Goal: Task Accomplishment & Management: Manage account settings

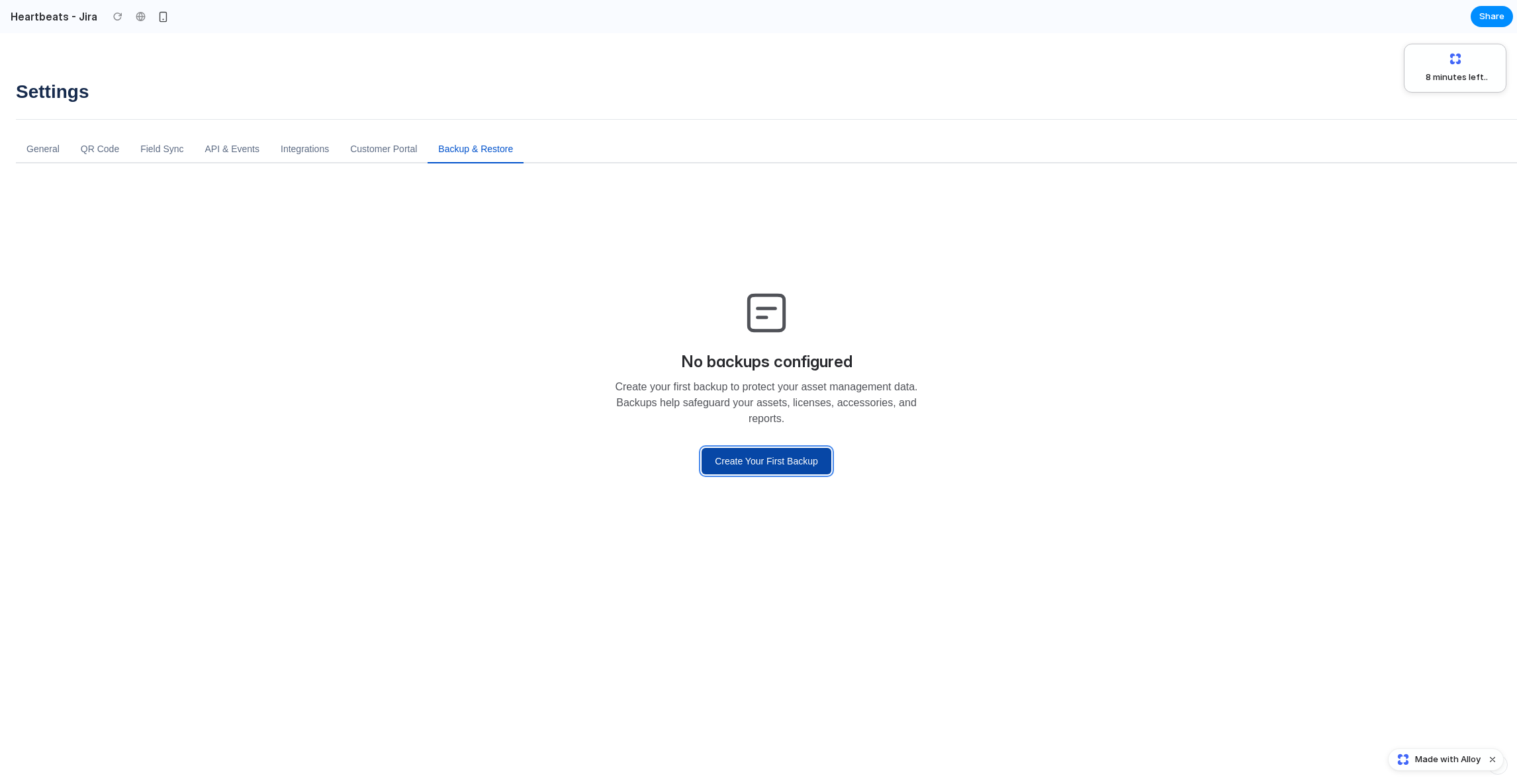
click at [739, 464] on button "Create Your First Backup" at bounding box center [766, 461] width 130 height 26
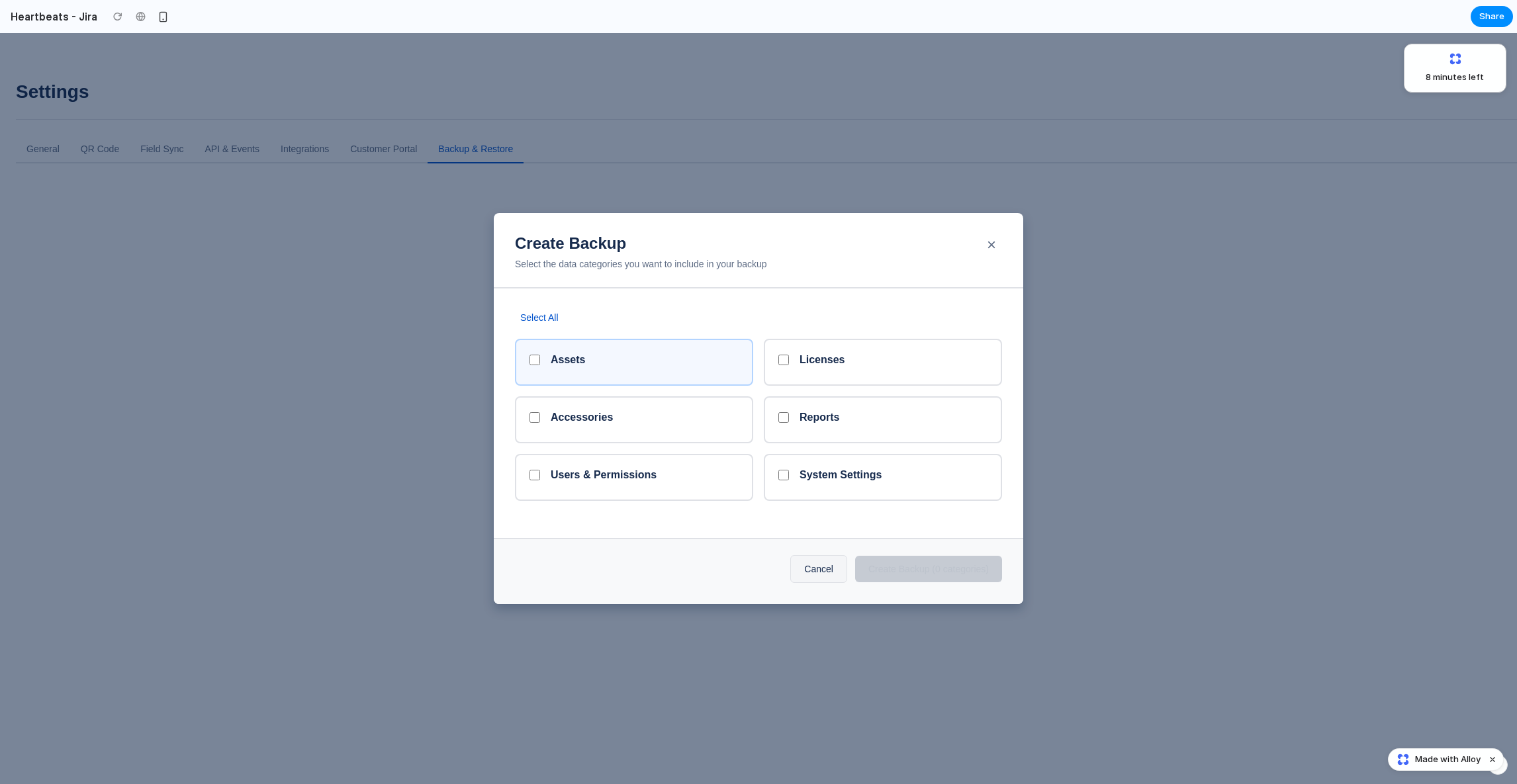
click at [552, 356] on h5 "Assets" at bounding box center [567, 359] width 34 height 13
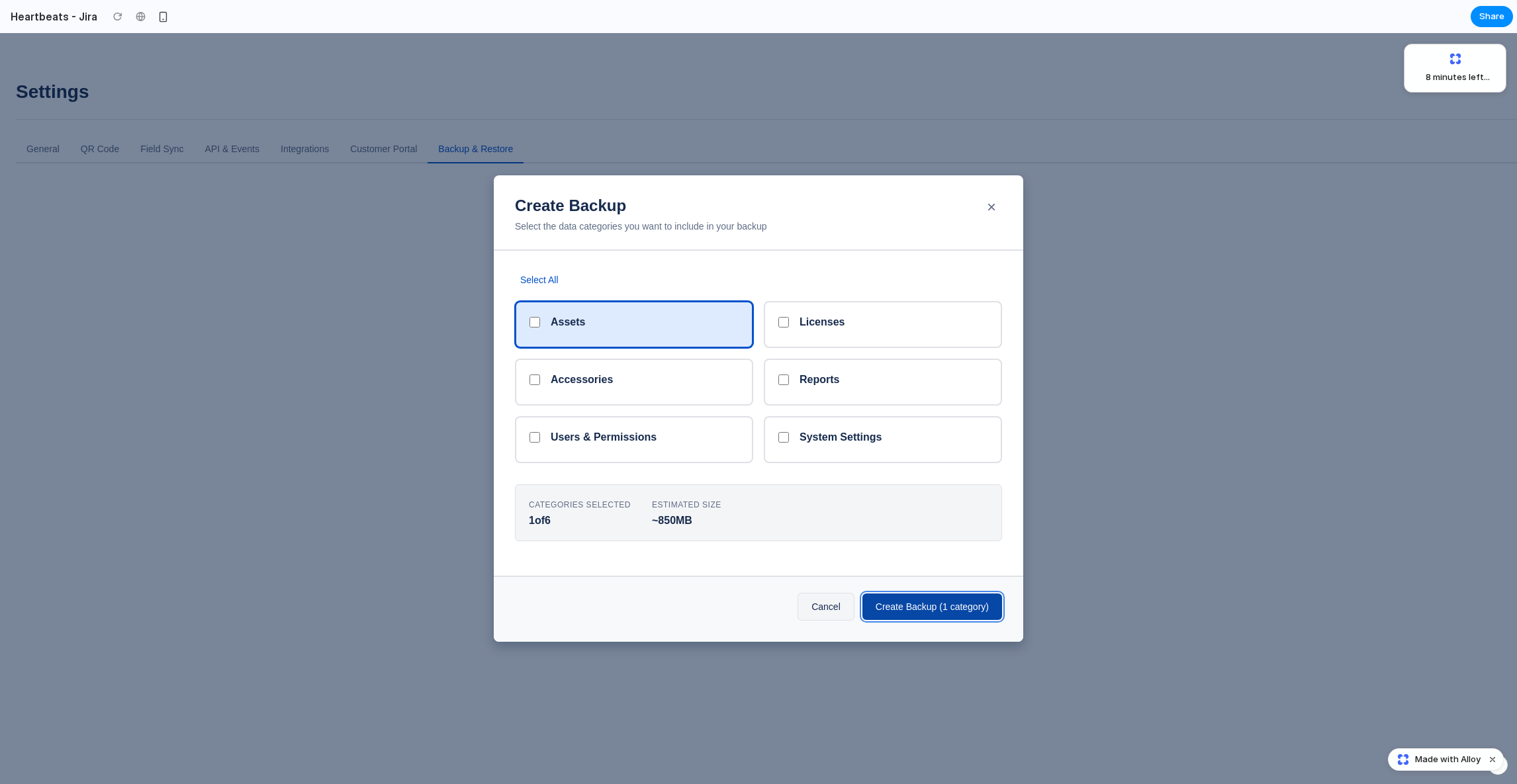
click at [911, 598] on button "Create Backup ( 1 category )" at bounding box center [932, 606] width 140 height 26
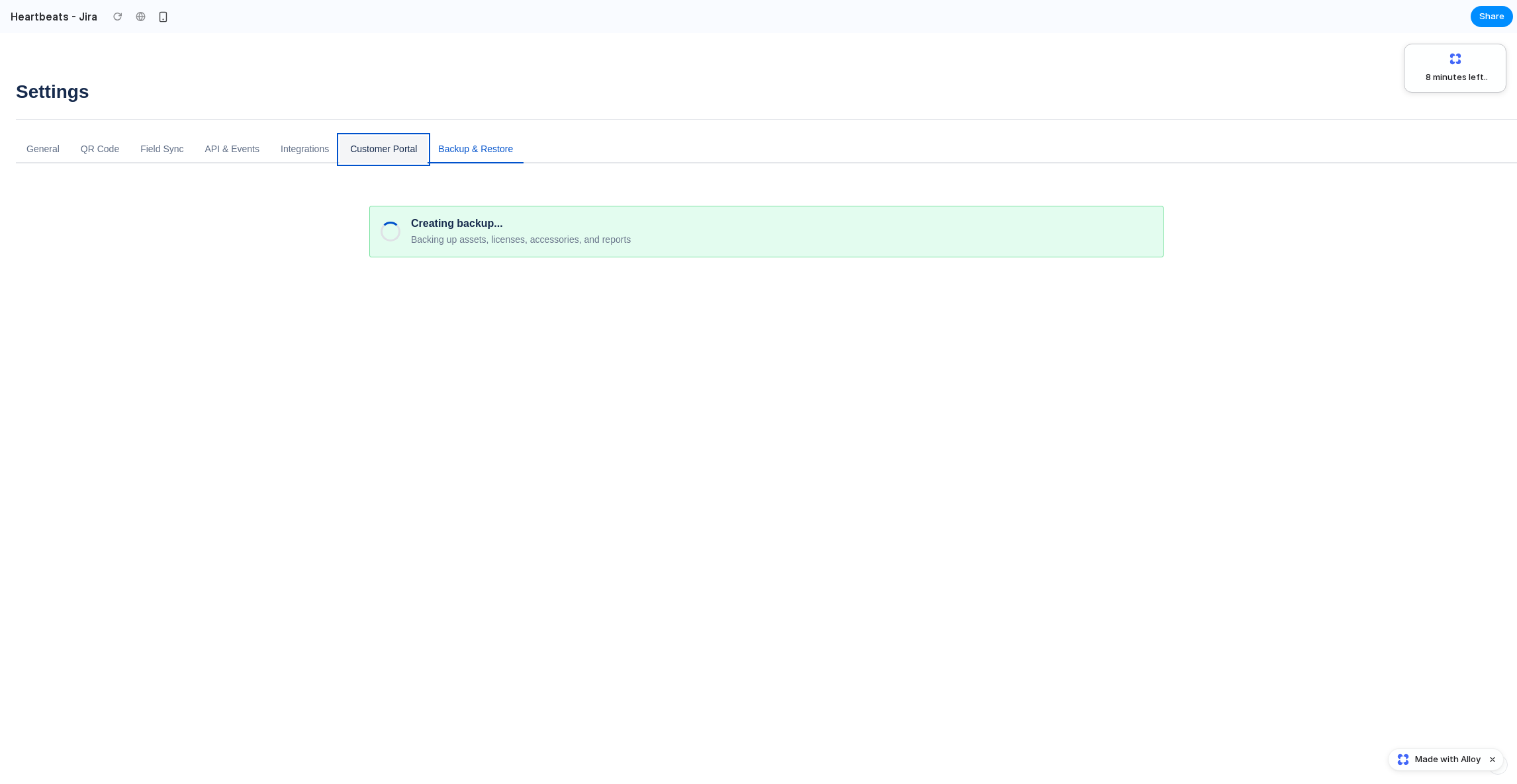
click at [377, 147] on button "Customer Portal" at bounding box center [383, 149] width 88 height 28
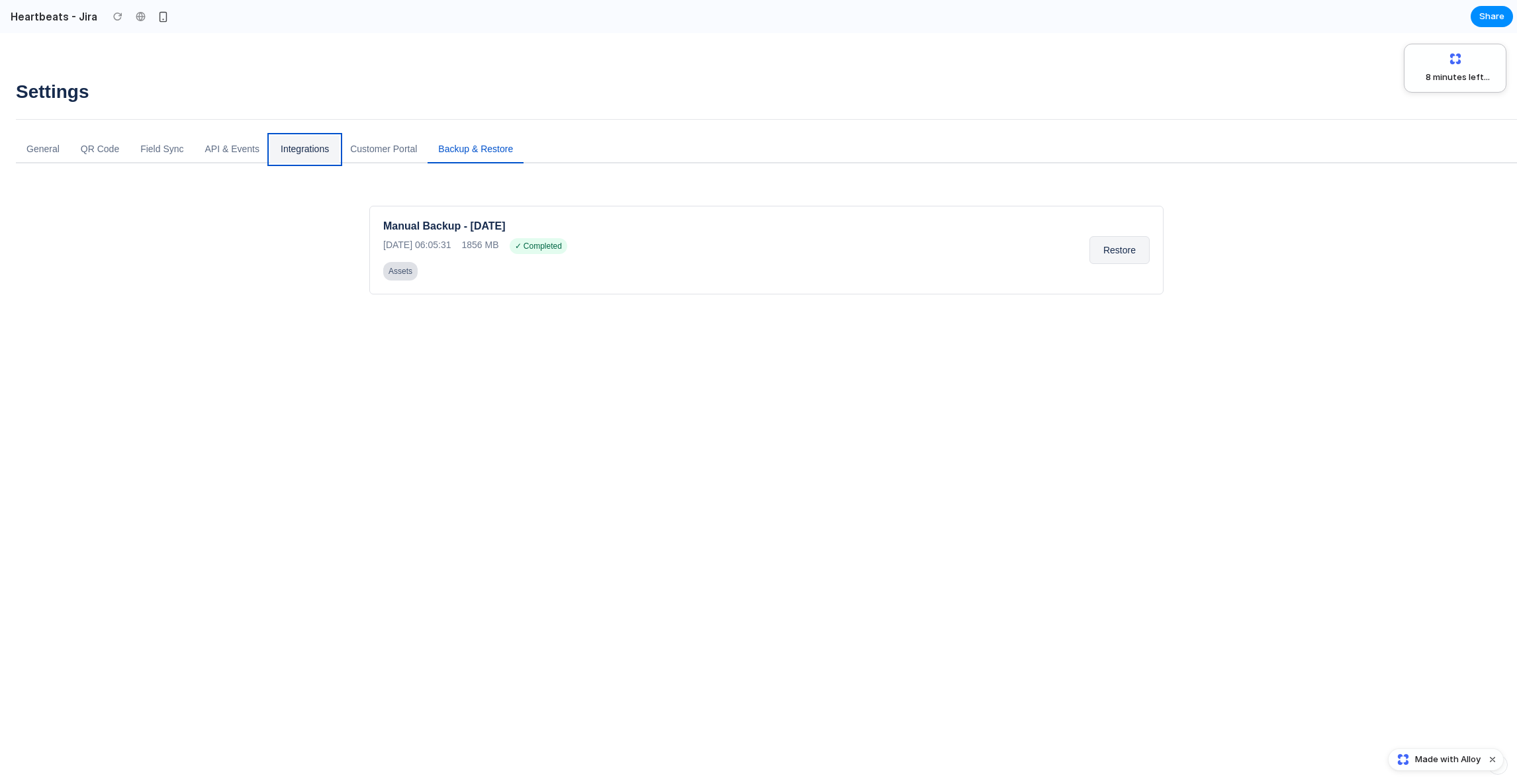
click at [303, 146] on button "Integrations" at bounding box center [304, 149] width 69 height 28
click at [232, 144] on button "API & Events" at bounding box center [232, 149] width 75 height 28
click at [493, 161] on button "Backup & Restore" at bounding box center [475, 149] width 96 height 28
click at [501, 227] on div "Manual Backup - [DATE]" at bounding box center [729, 227] width 690 height 13
click at [1113, 254] on button "Restore" at bounding box center [1119, 249] width 61 height 28
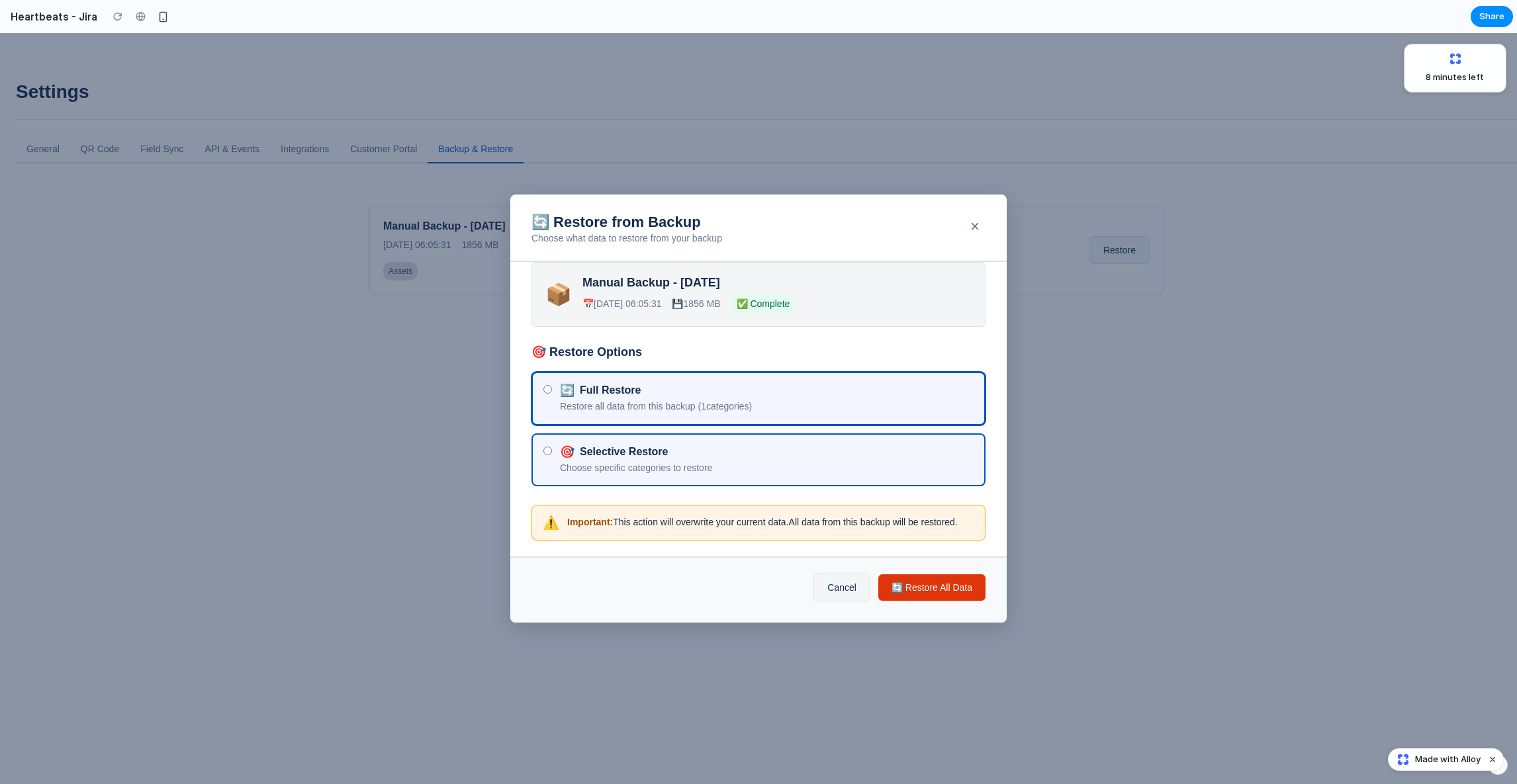
click at [693, 446] on div "🎯 Selective Restore" at bounding box center [766, 452] width 414 height 13
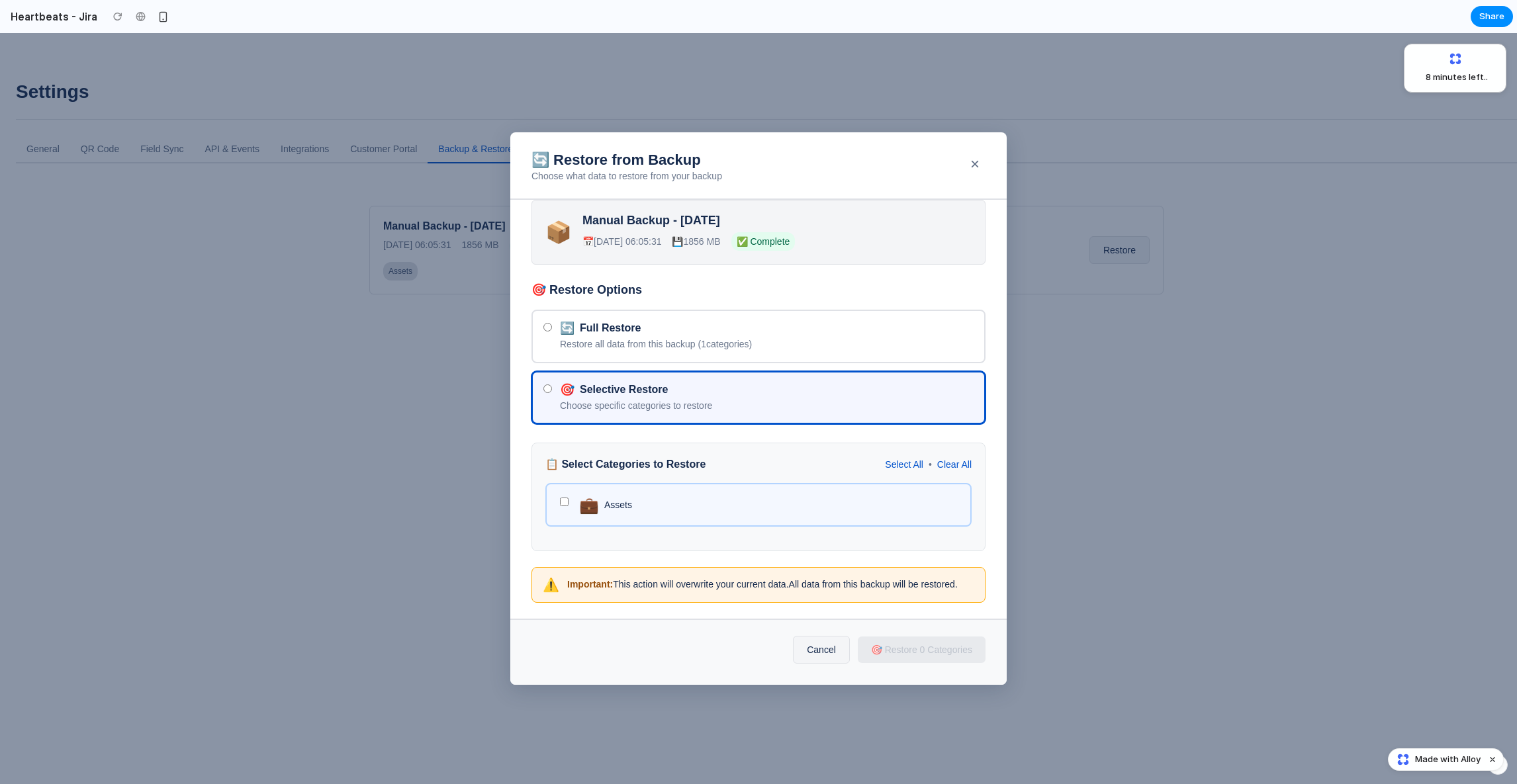
click at [629, 489] on div "💼 Assets" at bounding box center [758, 504] width 426 height 44
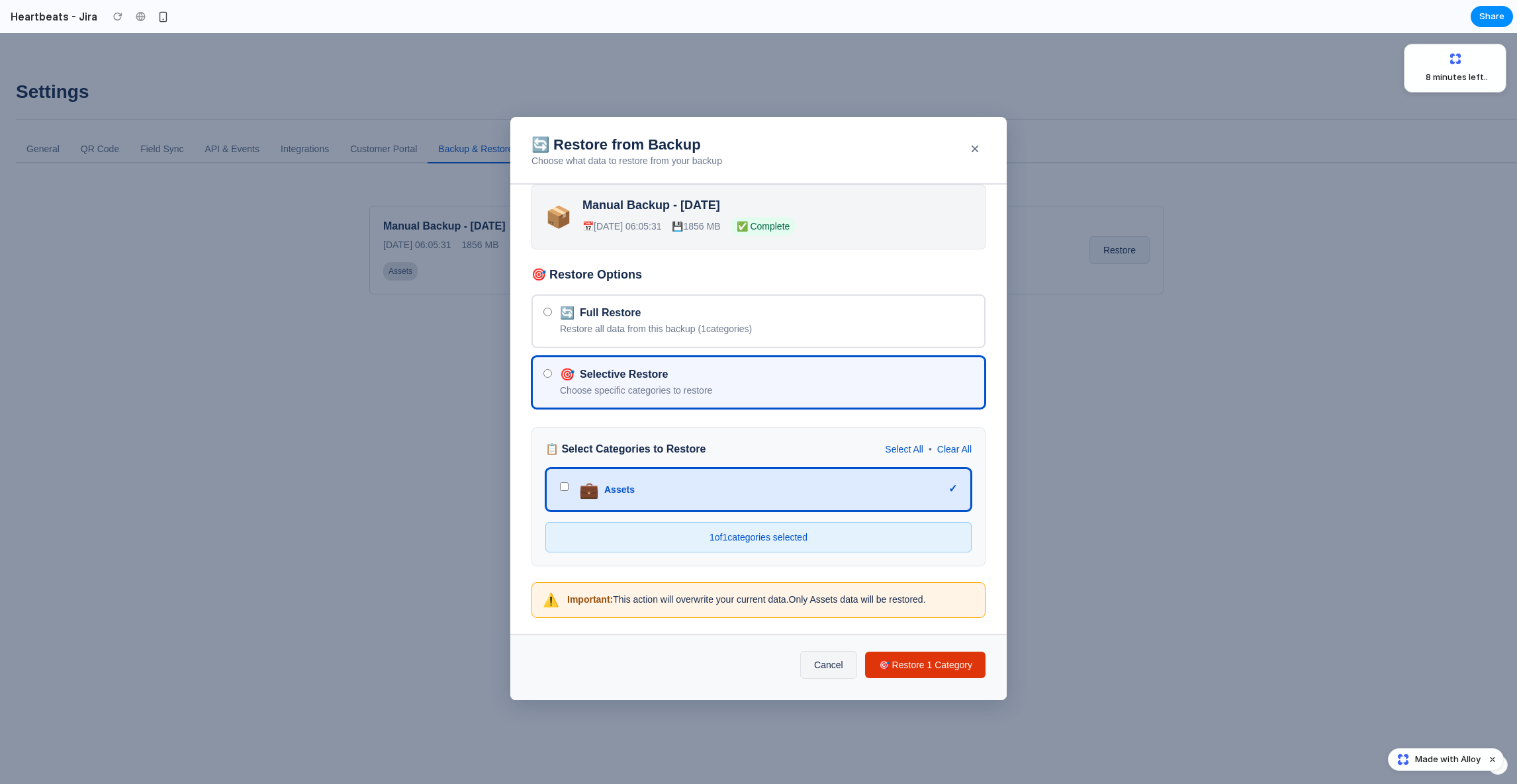
click at [691, 567] on div "📦 Manual Backup - 2025-09-02 📅 2025-09-02 06:05:31 💾 1856 MB ✅ Complete 🎯 Resto…" at bounding box center [758, 409] width 496 height 449
click at [915, 668] on button "🎯 Restore 1 Category" at bounding box center [925, 664] width 120 height 26
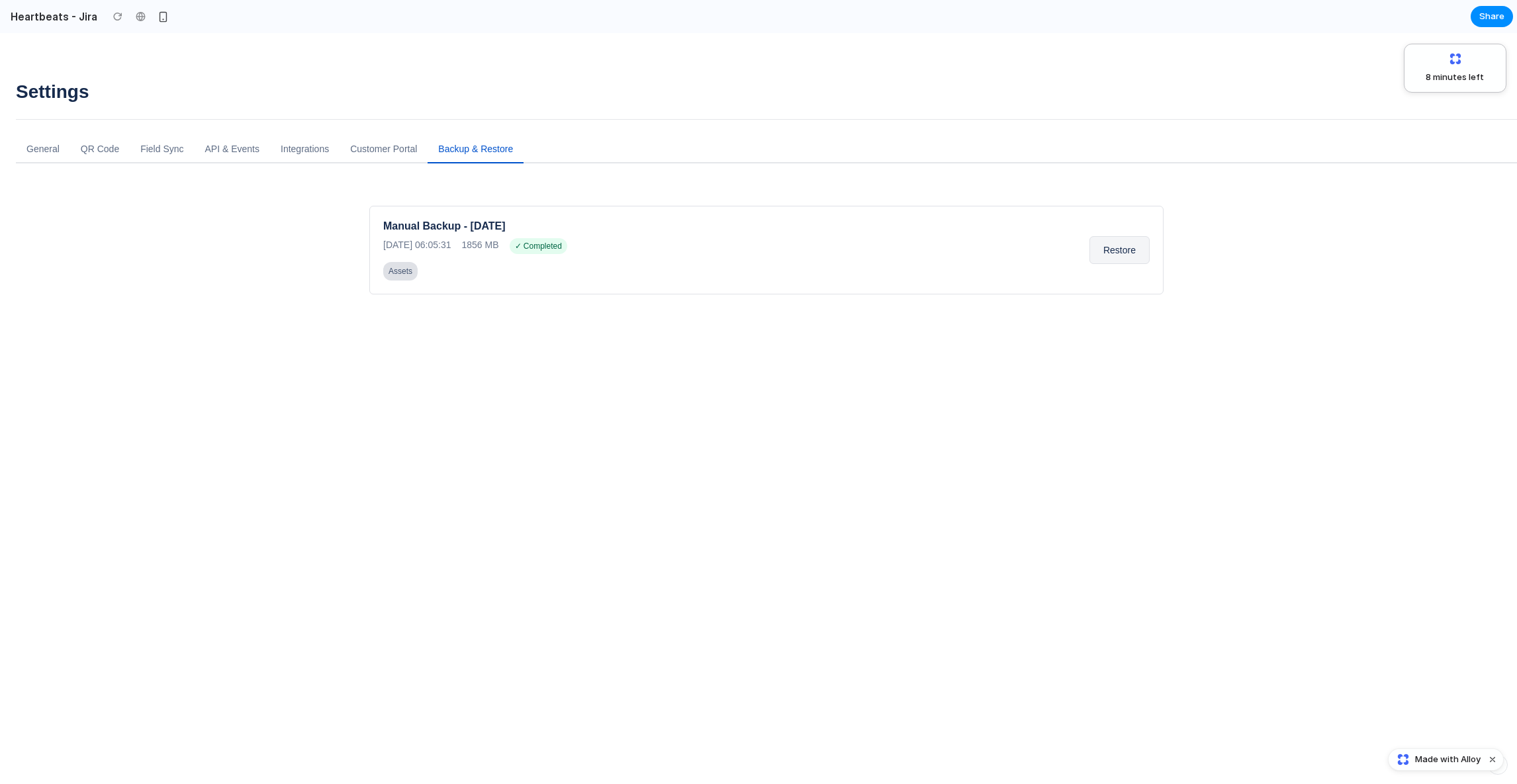
click at [417, 127] on div "Settings General QR Code Field Sync API & Events Integrations Customer Portal B…" at bounding box center [766, 529] width 1501 height 897
click at [398, 138] on button "Customer Portal" at bounding box center [383, 149] width 88 height 28
click at [301, 139] on button "Integrations" at bounding box center [304, 149] width 69 height 28
click at [227, 141] on button "API & Events" at bounding box center [232, 149] width 75 height 28
click at [161, 141] on button "Field Sync" at bounding box center [161, 149] width 64 height 28
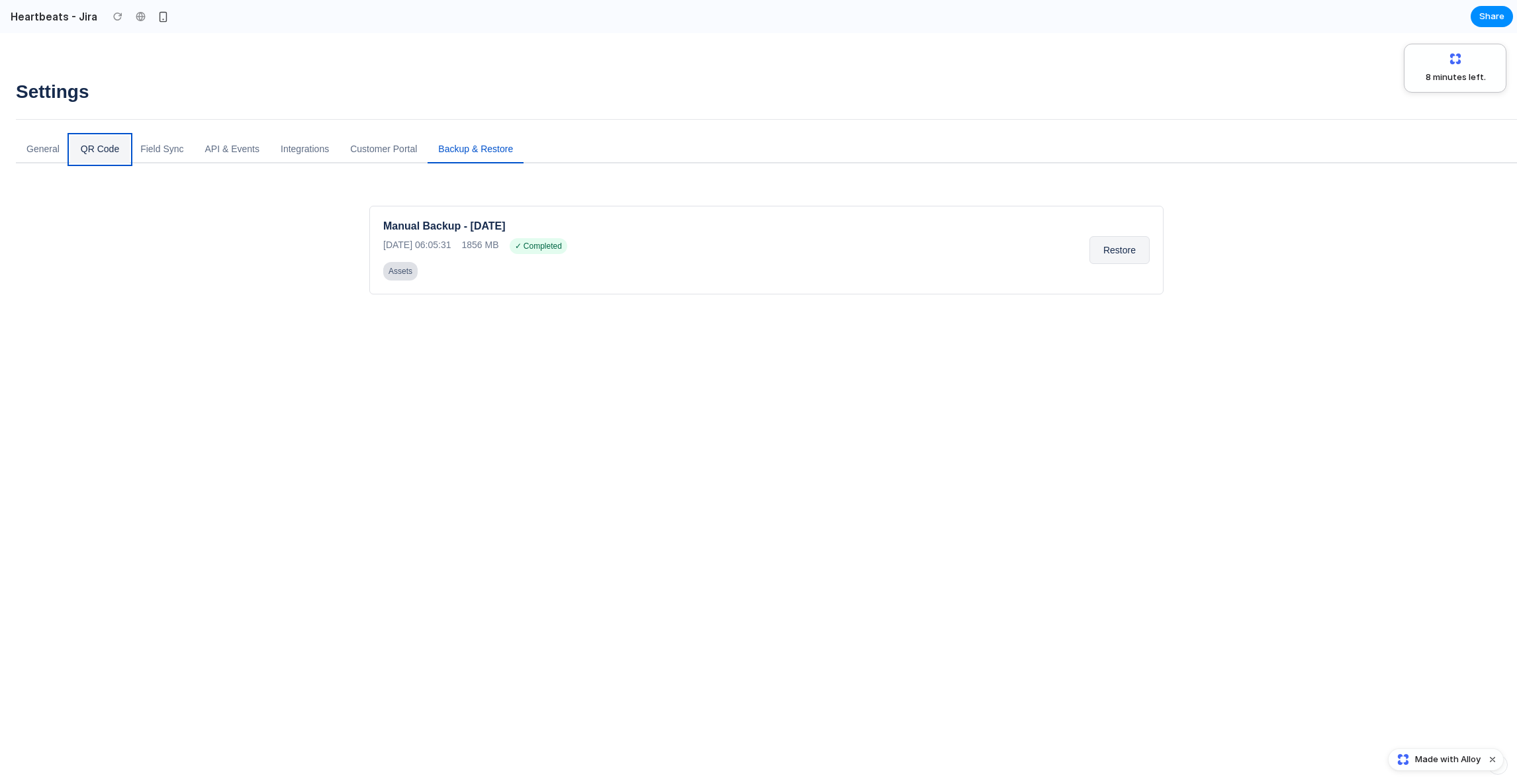
click at [103, 141] on button "QR Code" at bounding box center [100, 149] width 60 height 28
click at [33, 141] on button "General" at bounding box center [43, 149] width 54 height 28
drag, startPoint x: 73, startPoint y: 208, endPoint x: 54, endPoint y: 32, distance: 177.0
click at [54, 33] on html "Skip to: Top Bar Main Content Settings General QR Code Field Sync API & Events …" at bounding box center [758, 408] width 1517 height 750
click at [103, 66] on div "Settings General QR Code Field Sync API & Events Integrations Customer Portal B…" at bounding box center [766, 526] width 1501 height 923
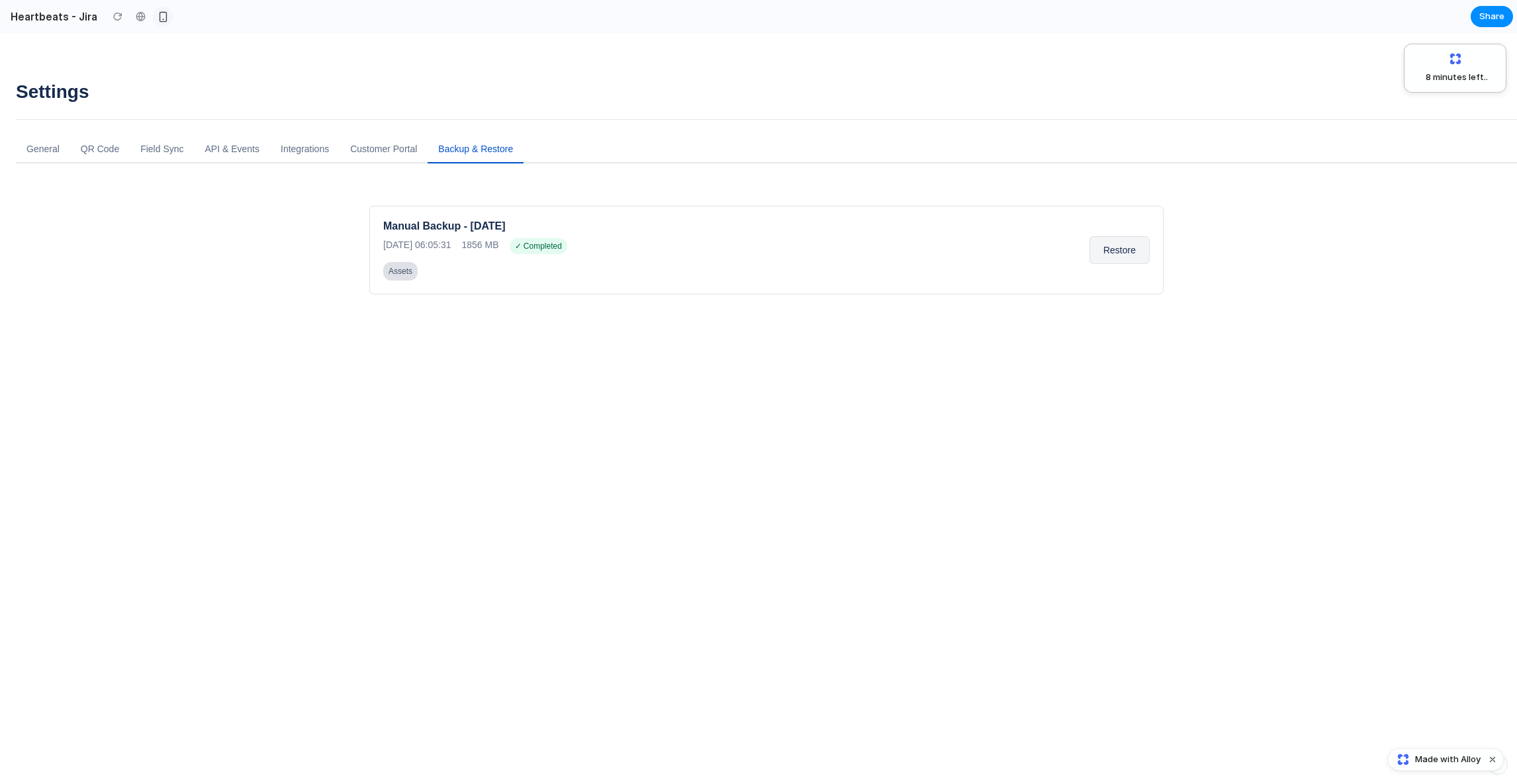
click at [160, 23] on button "button" at bounding box center [163, 17] width 20 height 20
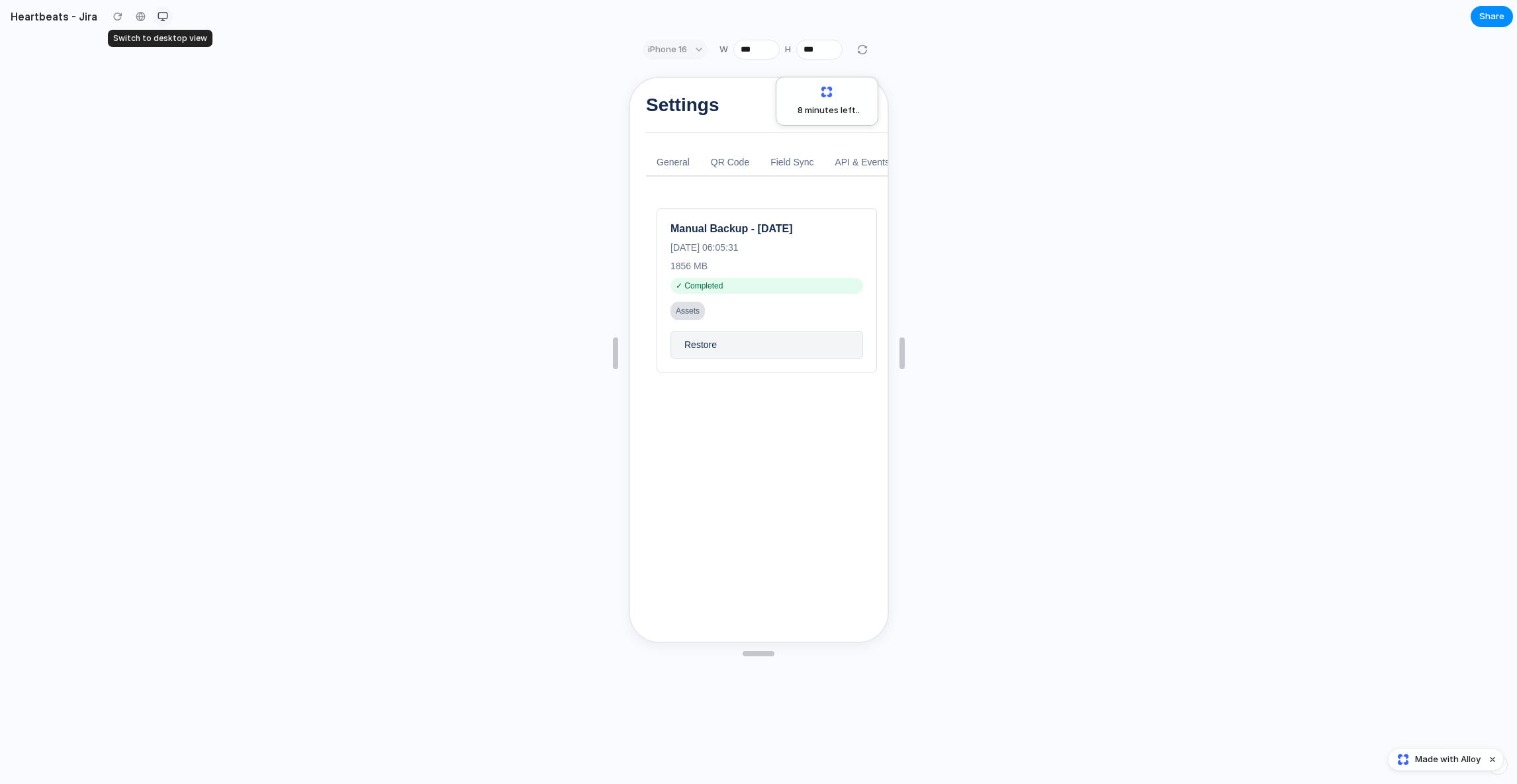
click at [159, 13] on div "button" at bounding box center [163, 17] width 11 height 11
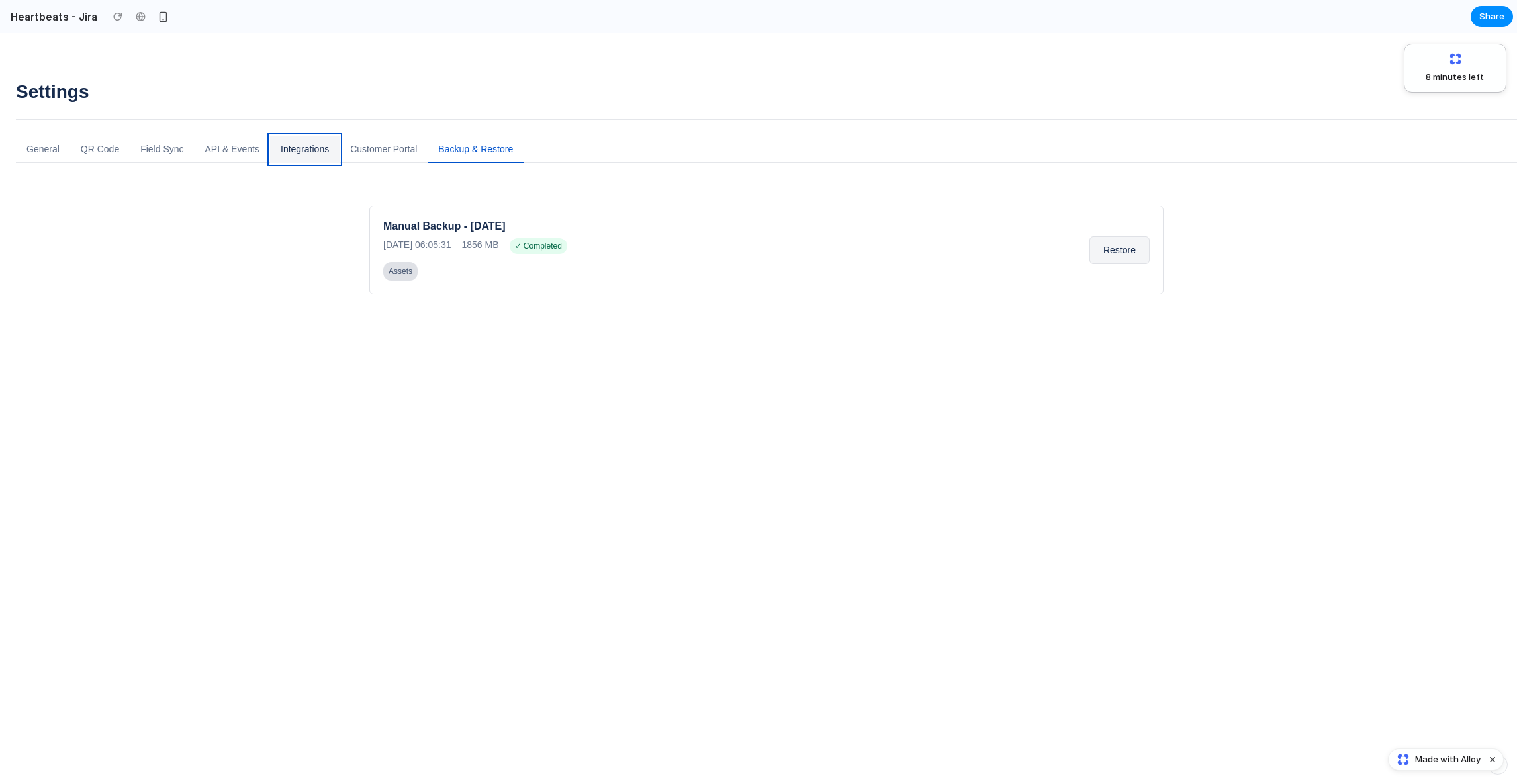
click at [293, 144] on button "Integrations" at bounding box center [304, 149] width 69 height 28
click at [97, 81] on h1 "Settings" at bounding box center [766, 91] width 1501 height 22
drag, startPoint x: 67, startPoint y: 59, endPoint x: 303, endPoint y: 303, distance: 339.5
click at [303, 298] on div "Settings General QR Code Field Sync API & Events Integrations Customer Portal B…" at bounding box center [758, 408] width 1517 height 750
click at [303, 303] on div "Settings General QR Code Field Sync API & Events Integrations Customer Portal B…" at bounding box center [766, 529] width 1501 height 897
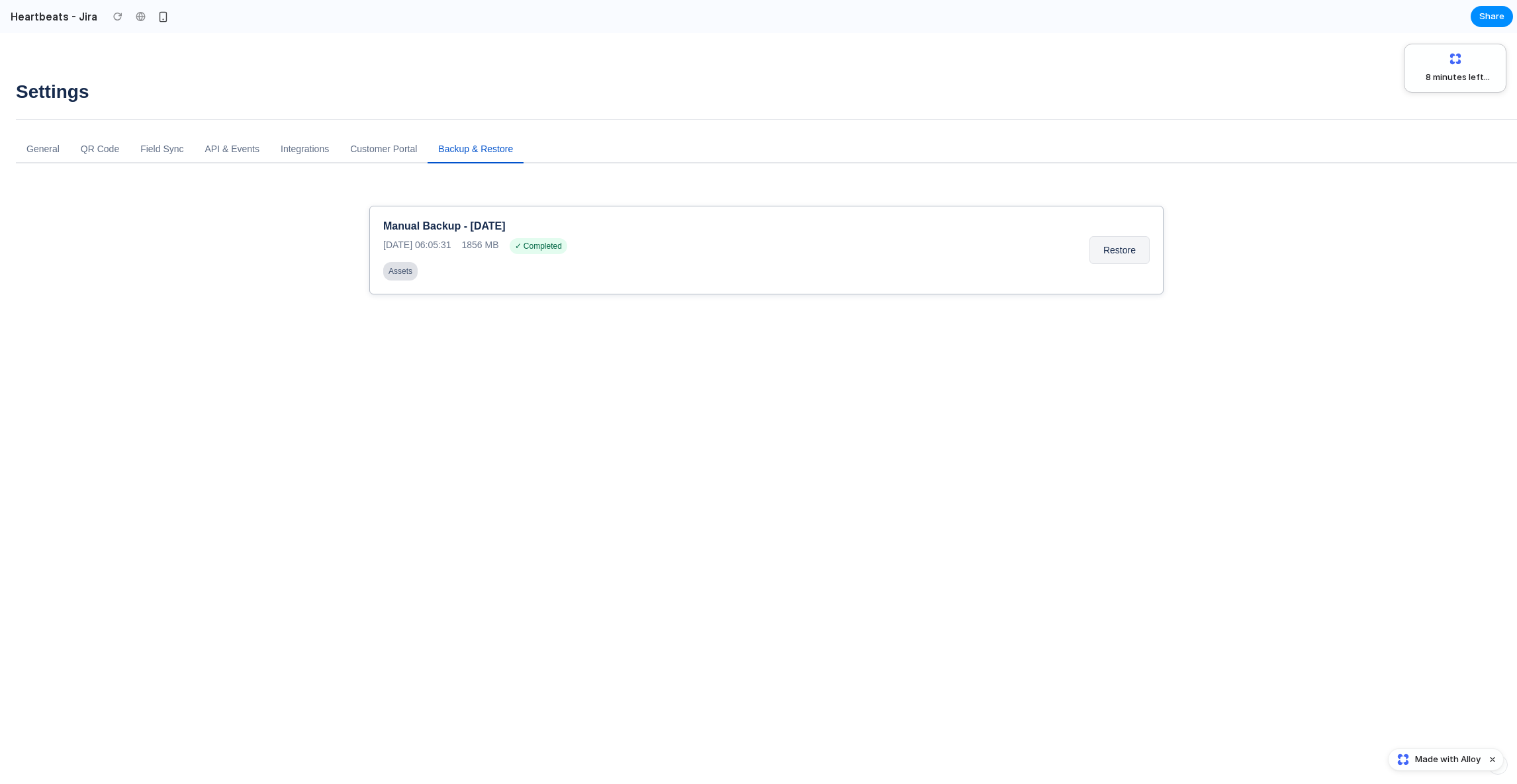
click at [1078, 245] on div "Manual Backup - 2025-09-02 2025-09-02 06:05:31 1856 MB ✓ Completed Assets Resto…" at bounding box center [766, 250] width 794 height 89
click at [1101, 245] on button "Restore" at bounding box center [1119, 249] width 61 height 28
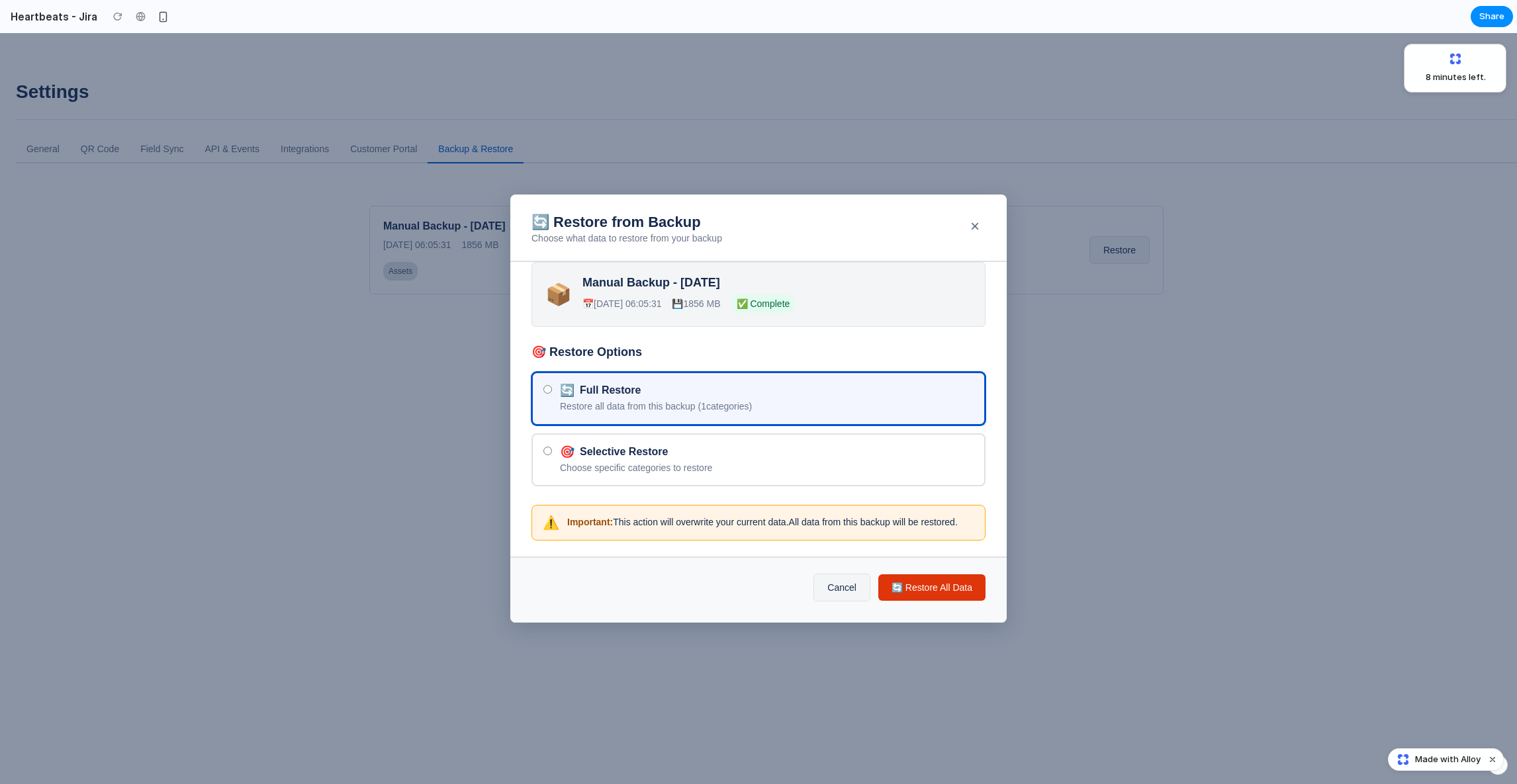
click at [727, 419] on div "🔄 Full Restore Restore all data from this backup ( 1 categories) 🎯 Selective Re…" at bounding box center [758, 429] width 454 height 114
click at [683, 338] on div "📦 Manual Backup - 2025-09-02 📅 2025-09-02 06:05:31 💾 1856 MB ✅ Complete 🎯 Resto…" at bounding box center [758, 409] width 496 height 295
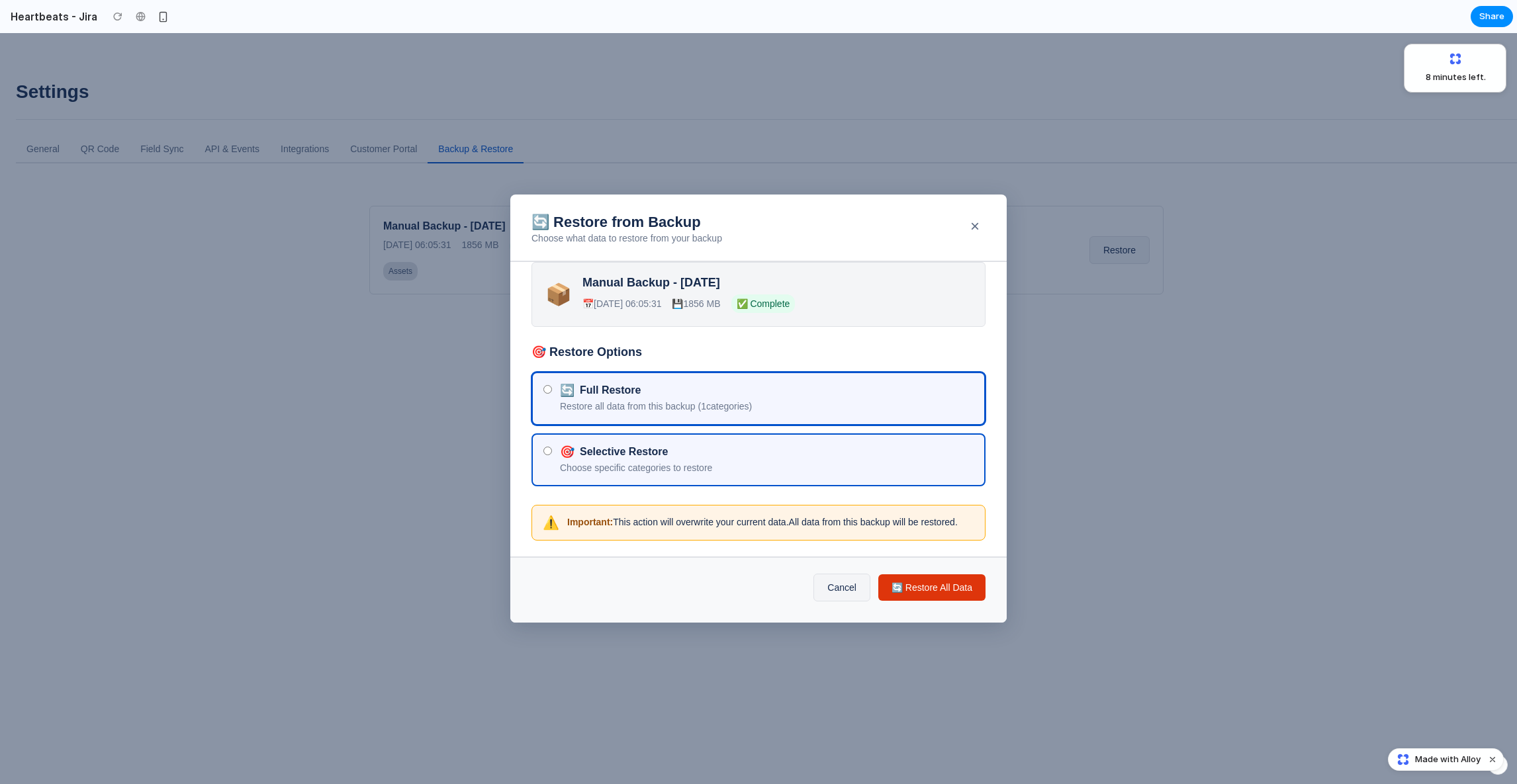
drag, startPoint x: 636, startPoint y: 218, endPoint x: 791, endPoint y: 433, distance: 265.0
click at [791, 430] on div "🔄 Restore from Backup Choose what data to restore from your backup × 📦 Manual B…" at bounding box center [758, 408] width 496 height 428
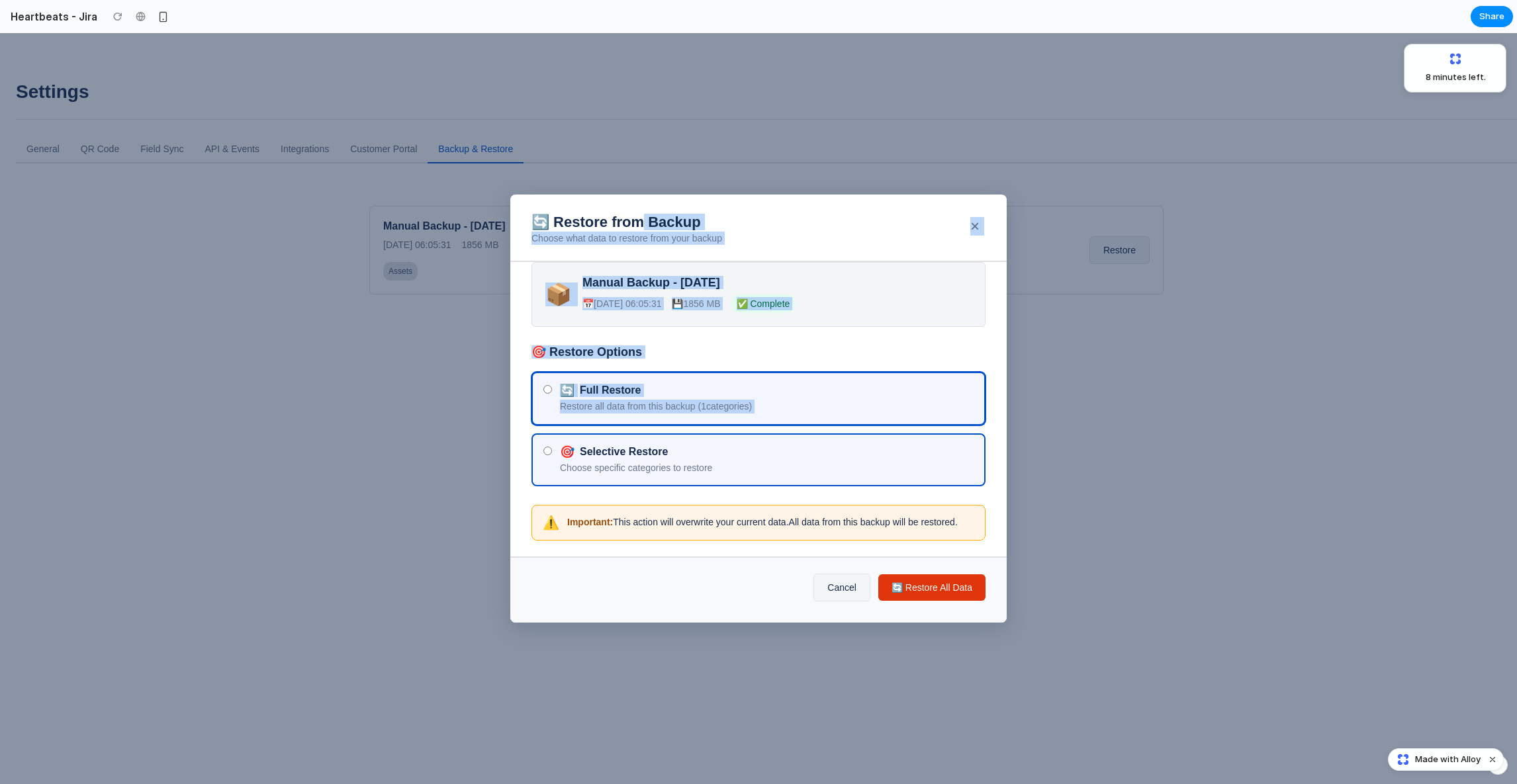
click at [791, 433] on label "🎯 Selective Restore Choose specific categories to restore" at bounding box center [758, 460] width 454 height 54
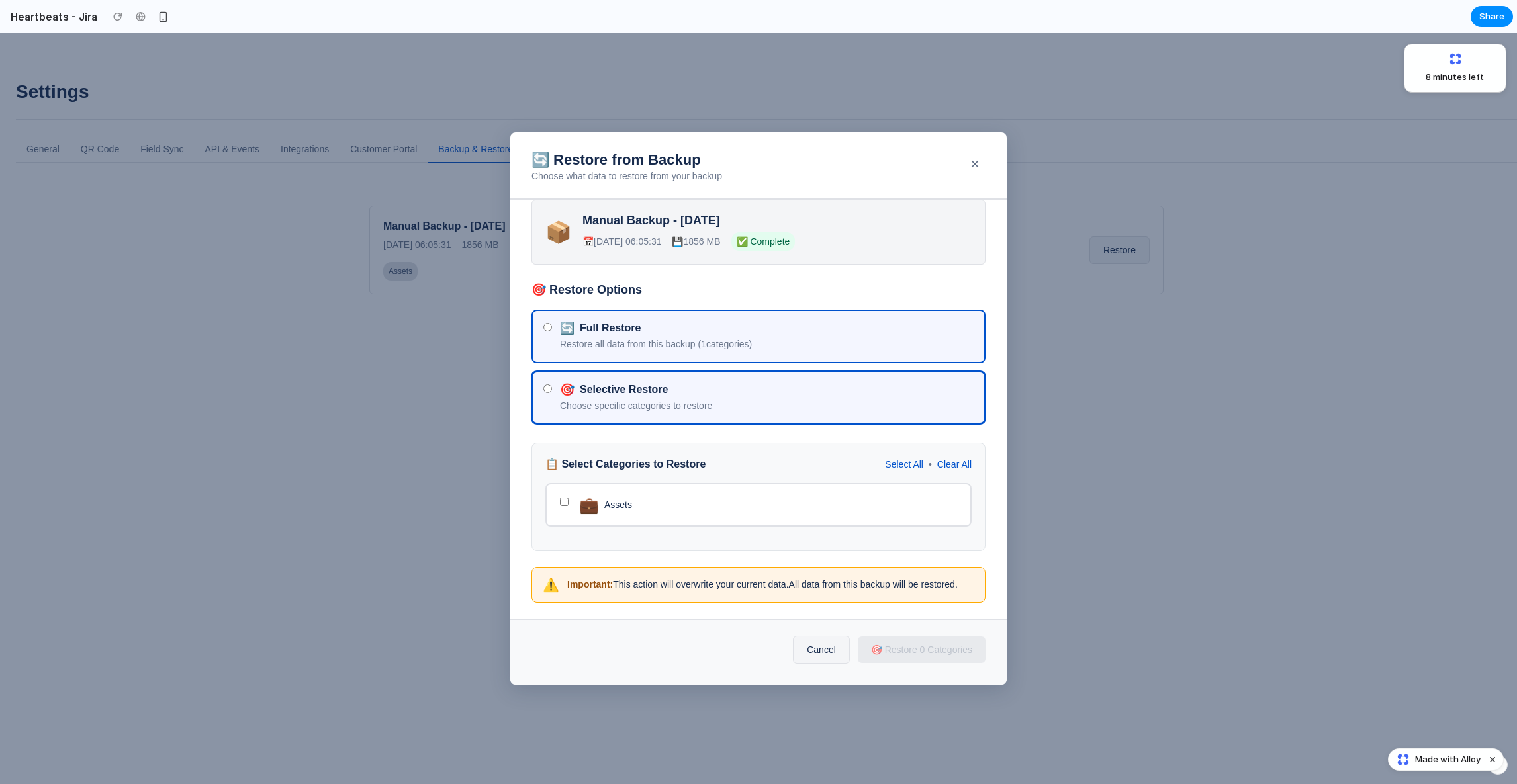
click at [663, 327] on div "🔄 Full Restore" at bounding box center [766, 328] width 414 height 13
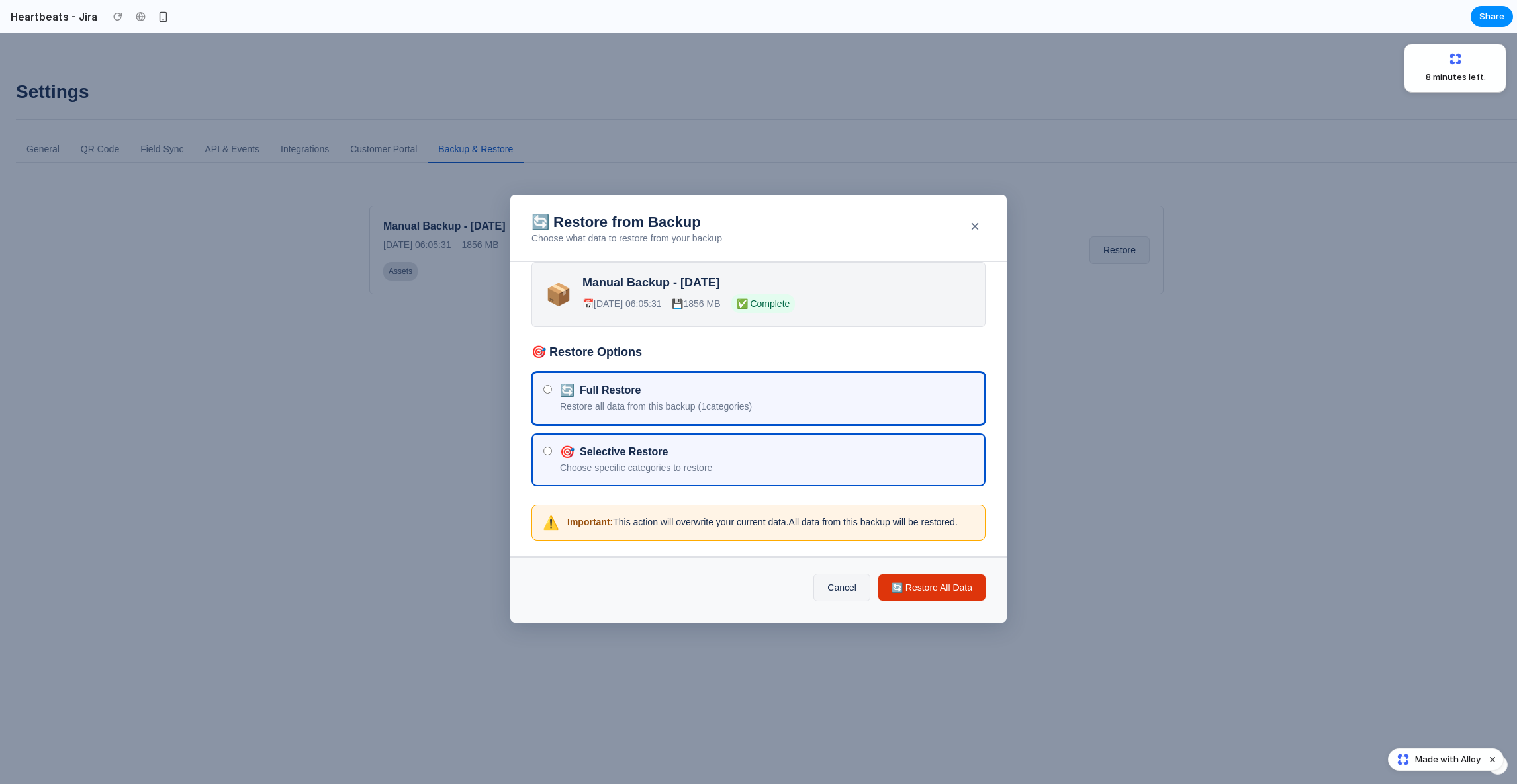
click at [650, 436] on label "🎯 Selective Restore Choose specific categories to restore" at bounding box center [758, 460] width 454 height 54
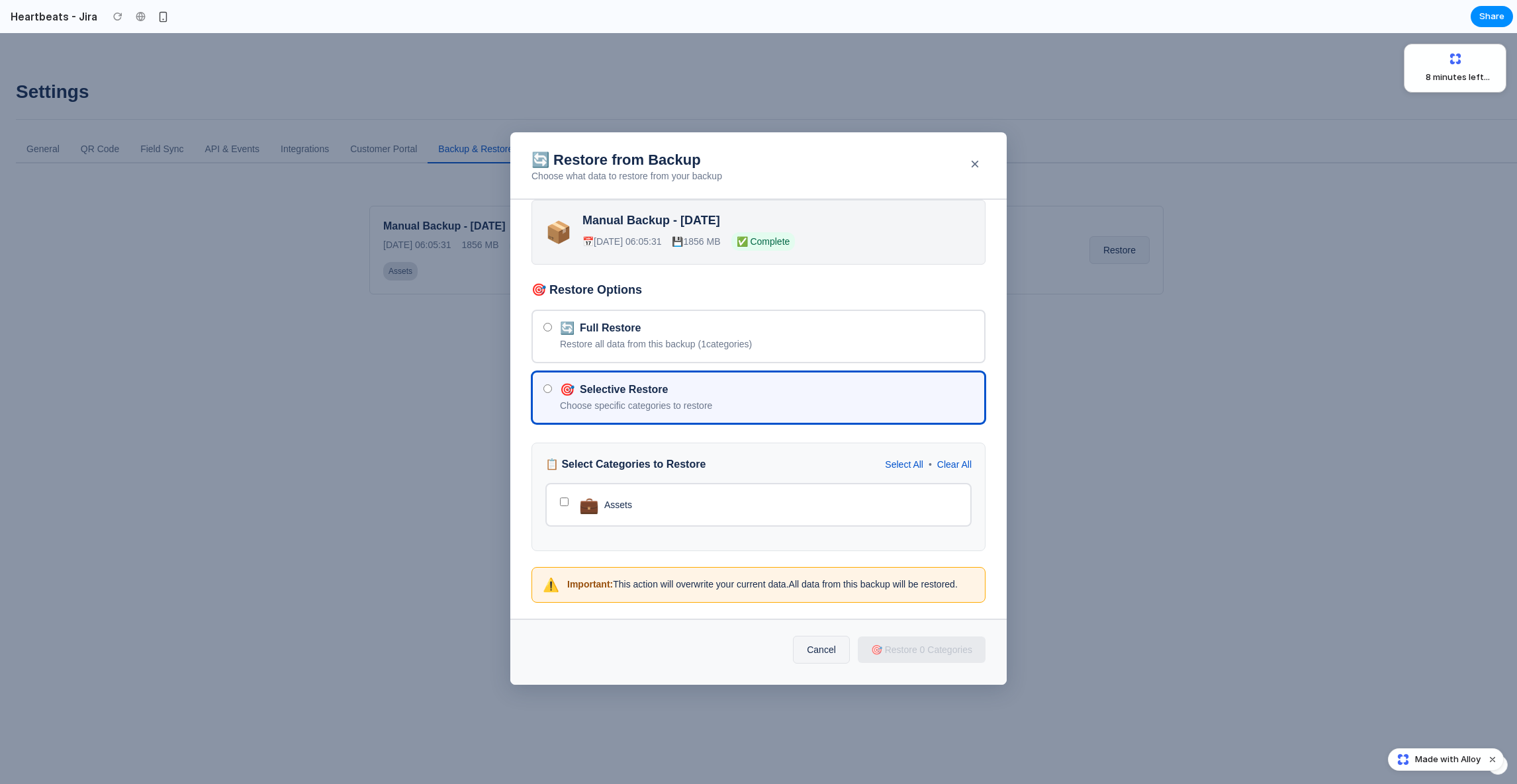
click at [623, 473] on div "📋 Select Categories to Restore Select All • Clear All 💼 Assets" at bounding box center [758, 496] width 454 height 108
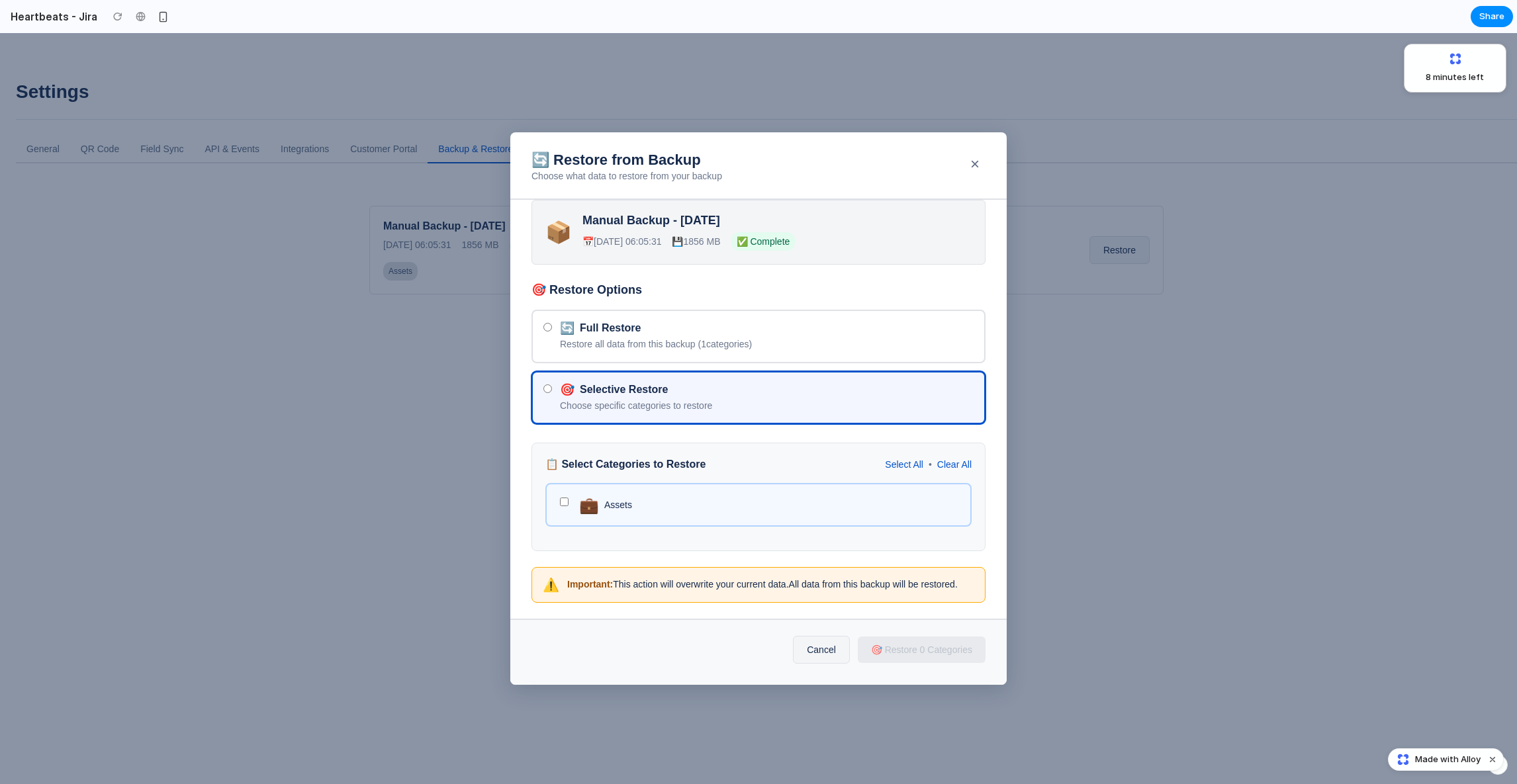
click at [621, 502] on span "Assets" at bounding box center [618, 505] width 28 height 13
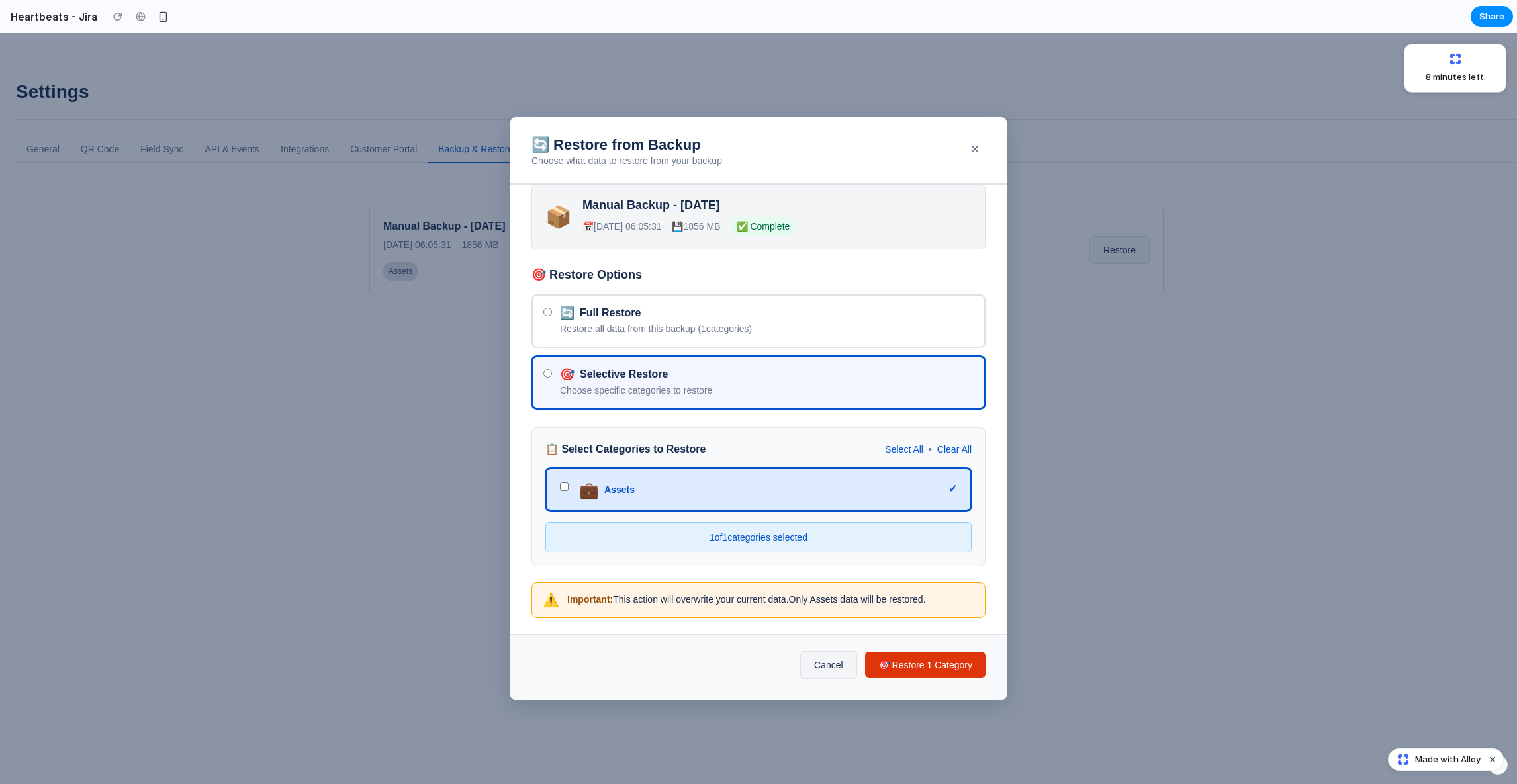
click at [771, 479] on div "💼 Assets ✓" at bounding box center [758, 489] width 426 height 44
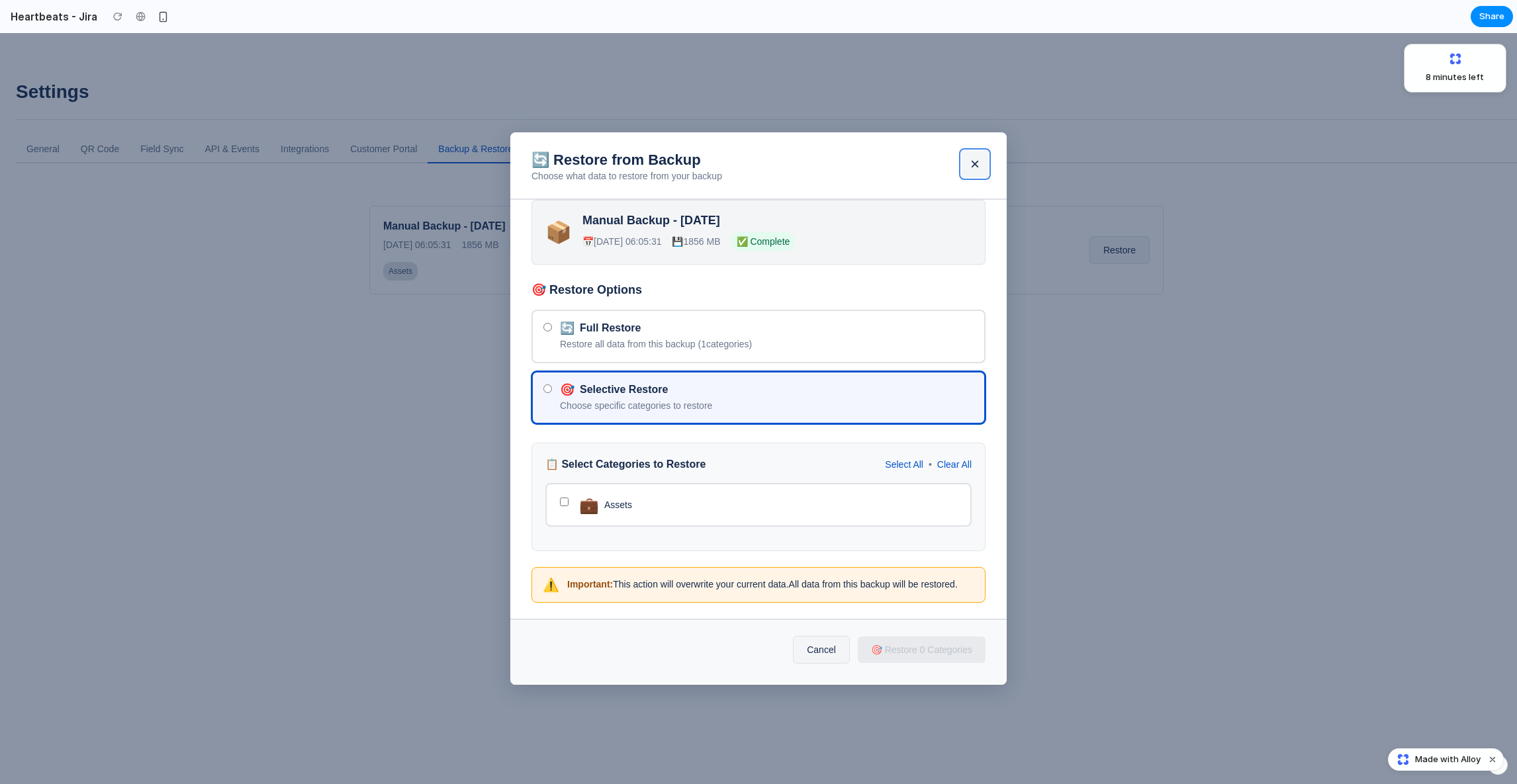
click at [974, 151] on button "×" at bounding box center [974, 163] width 26 height 26
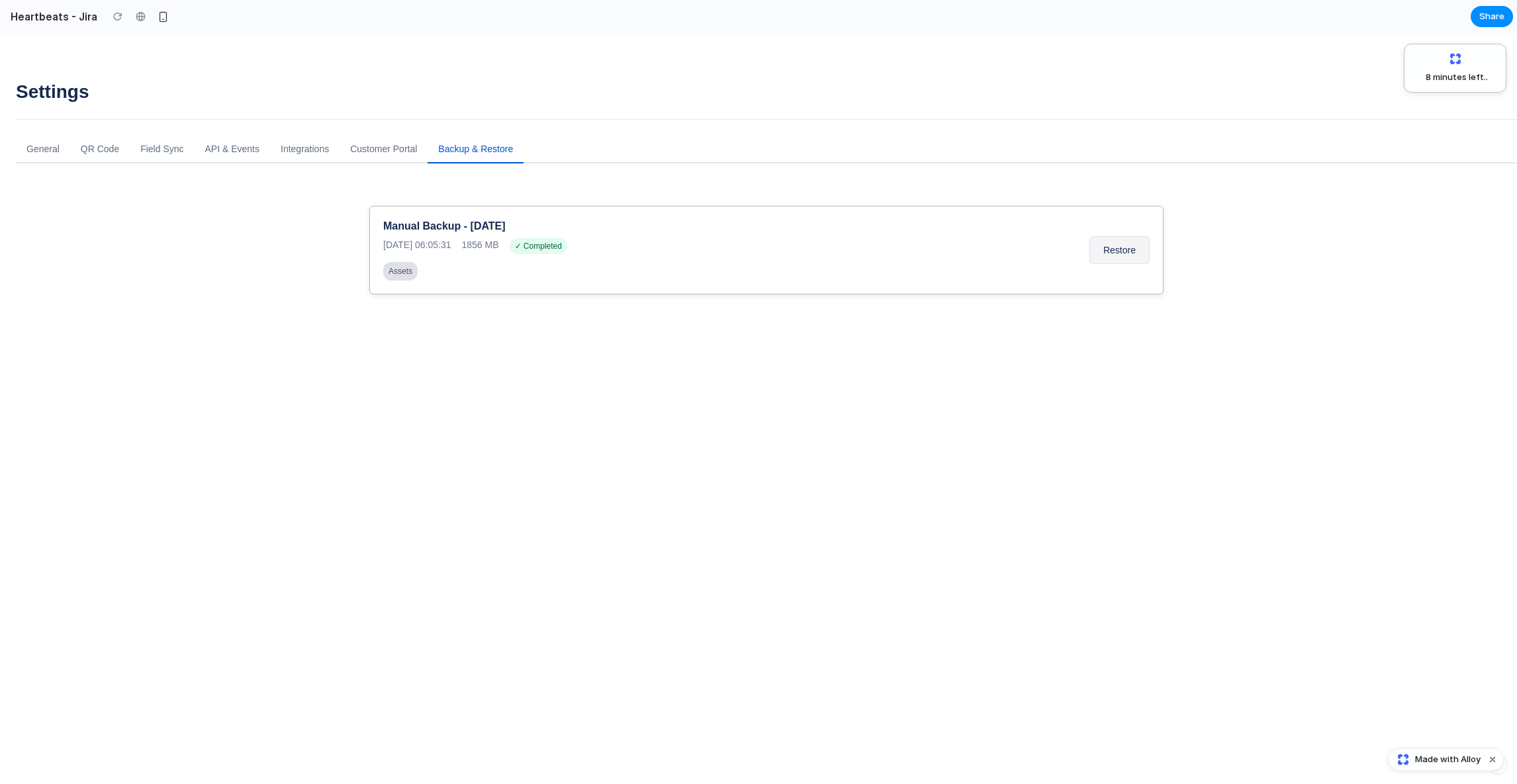
click at [415, 219] on div "Manual Backup - 2025-09-02 2025-09-02 06:05:31 1856 MB ✓ Completed Assets Resto…" at bounding box center [766, 250] width 794 height 89
click at [1132, 241] on button "Restore" at bounding box center [1119, 249] width 61 height 28
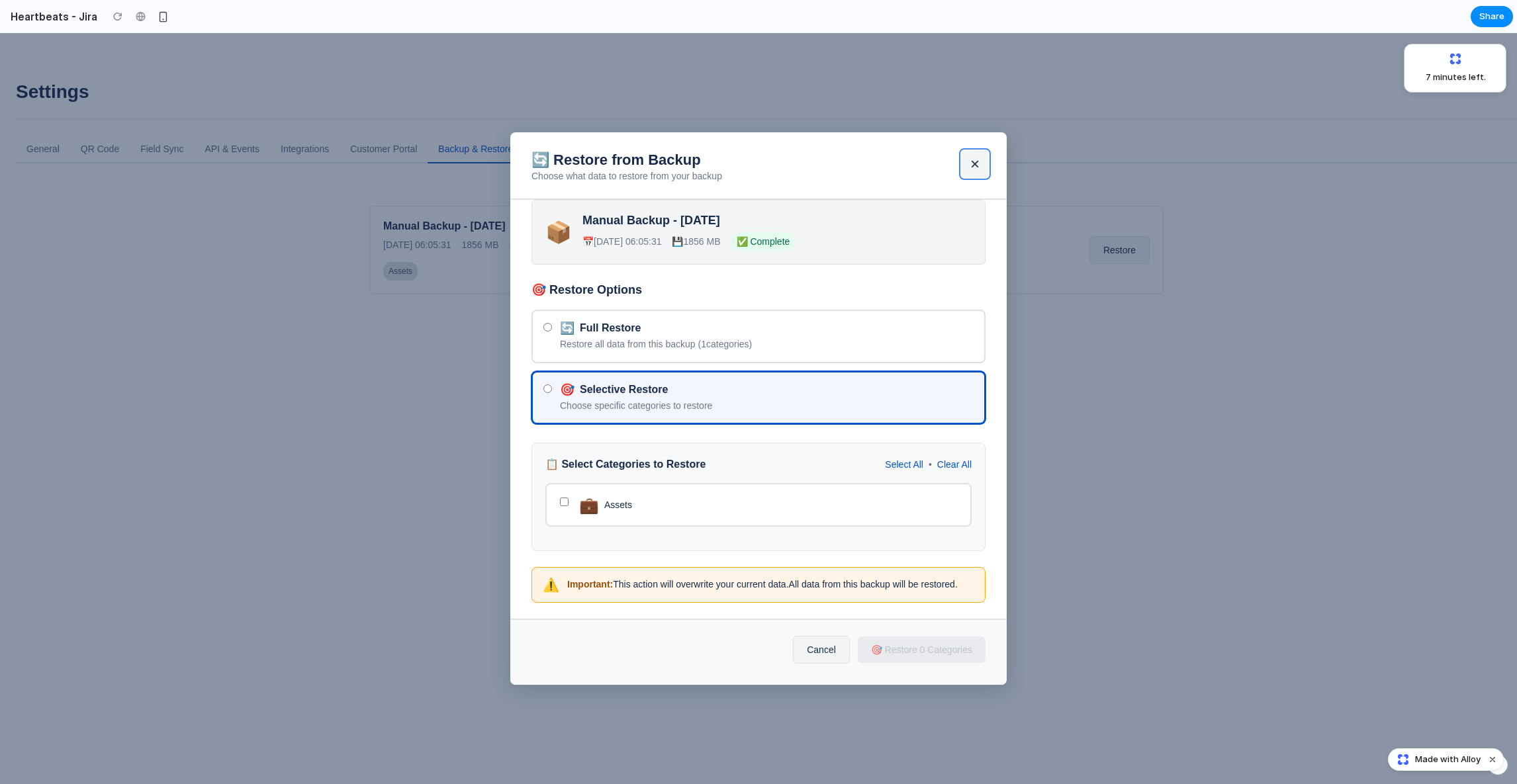
click at [971, 151] on button "×" at bounding box center [974, 163] width 26 height 26
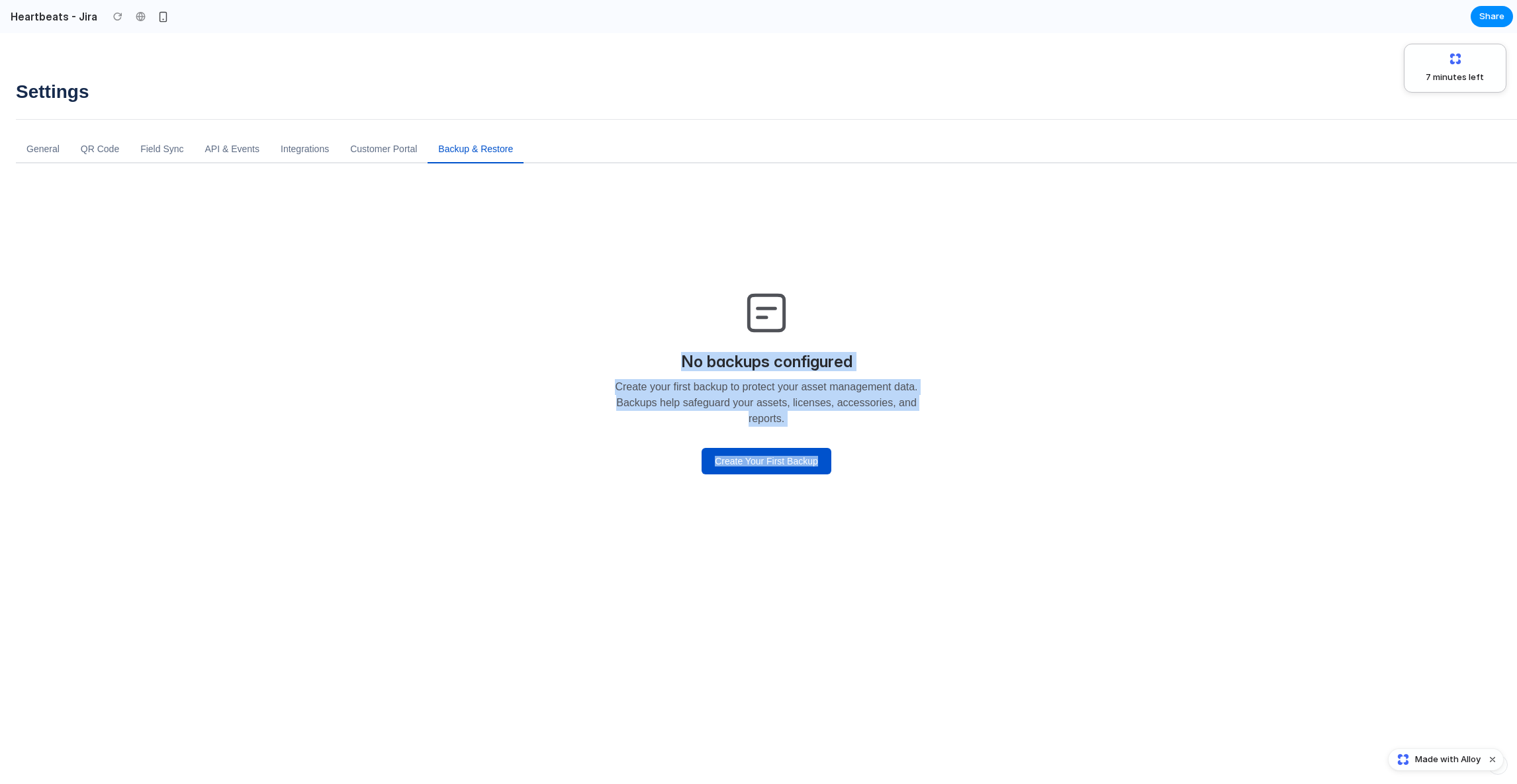
drag, startPoint x: 1028, startPoint y: 475, endPoint x: 681, endPoint y: 306, distance: 386.0
click at [681, 306] on div "No backups configured Create your first backup to protect your asset management…" at bounding box center [766, 380] width 794 height 349
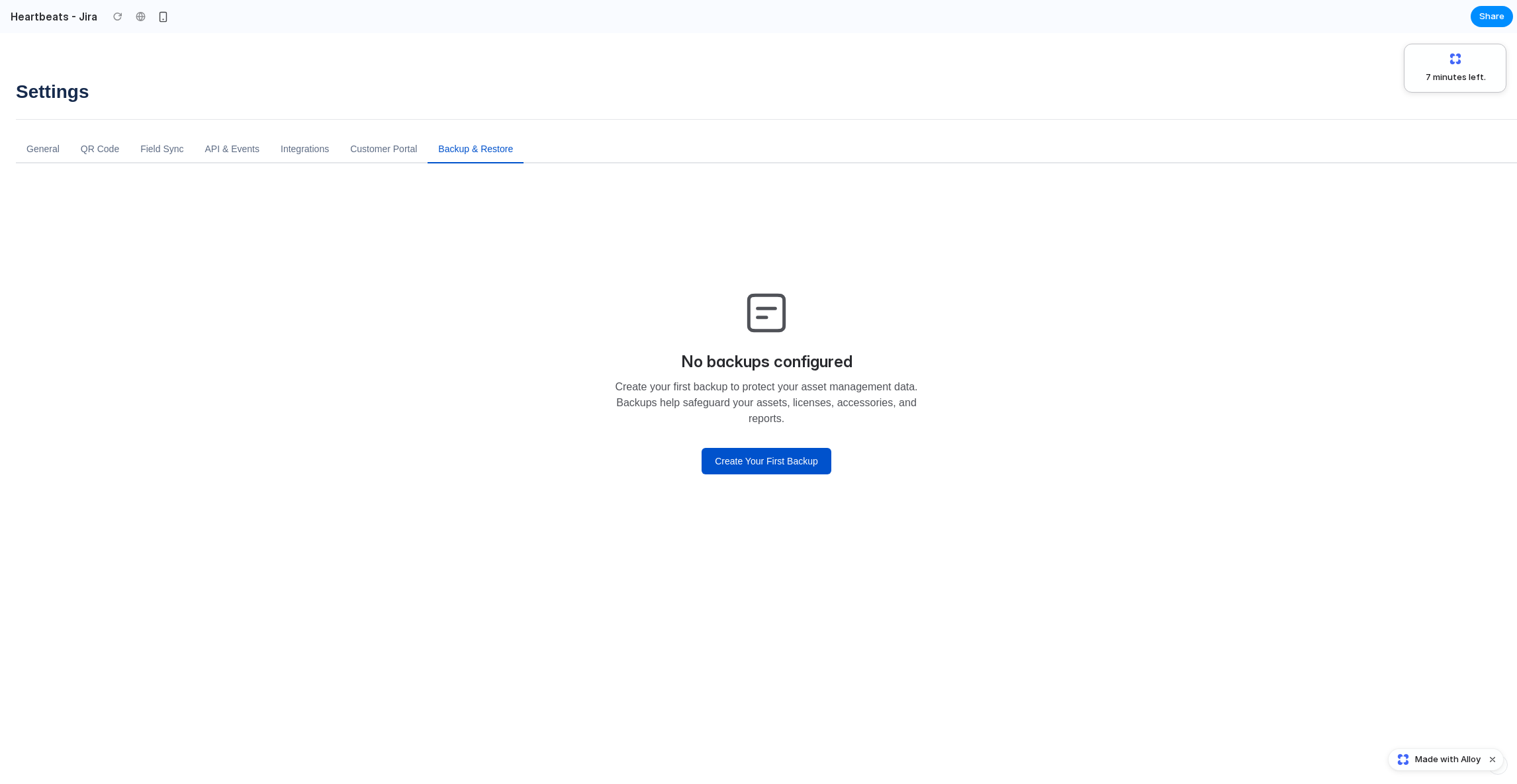
click at [686, 307] on div at bounding box center [758, 441] width 1517 height 750
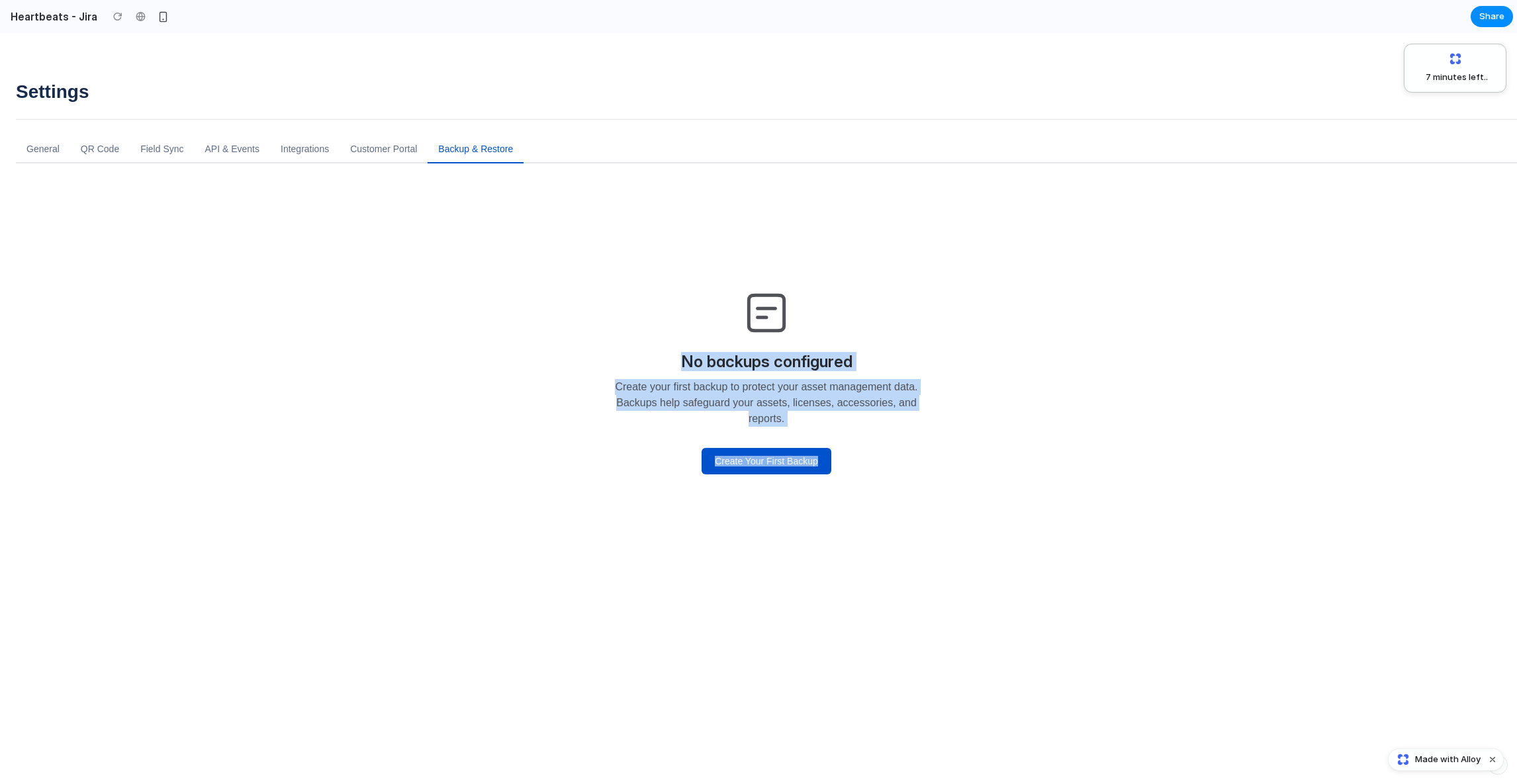
drag, startPoint x: 715, startPoint y: 249, endPoint x: 760, endPoint y: 510, distance: 264.9
click at [760, 510] on div "No backups configured Create your first backup to protect your asset management…" at bounding box center [766, 380] width 794 height 349
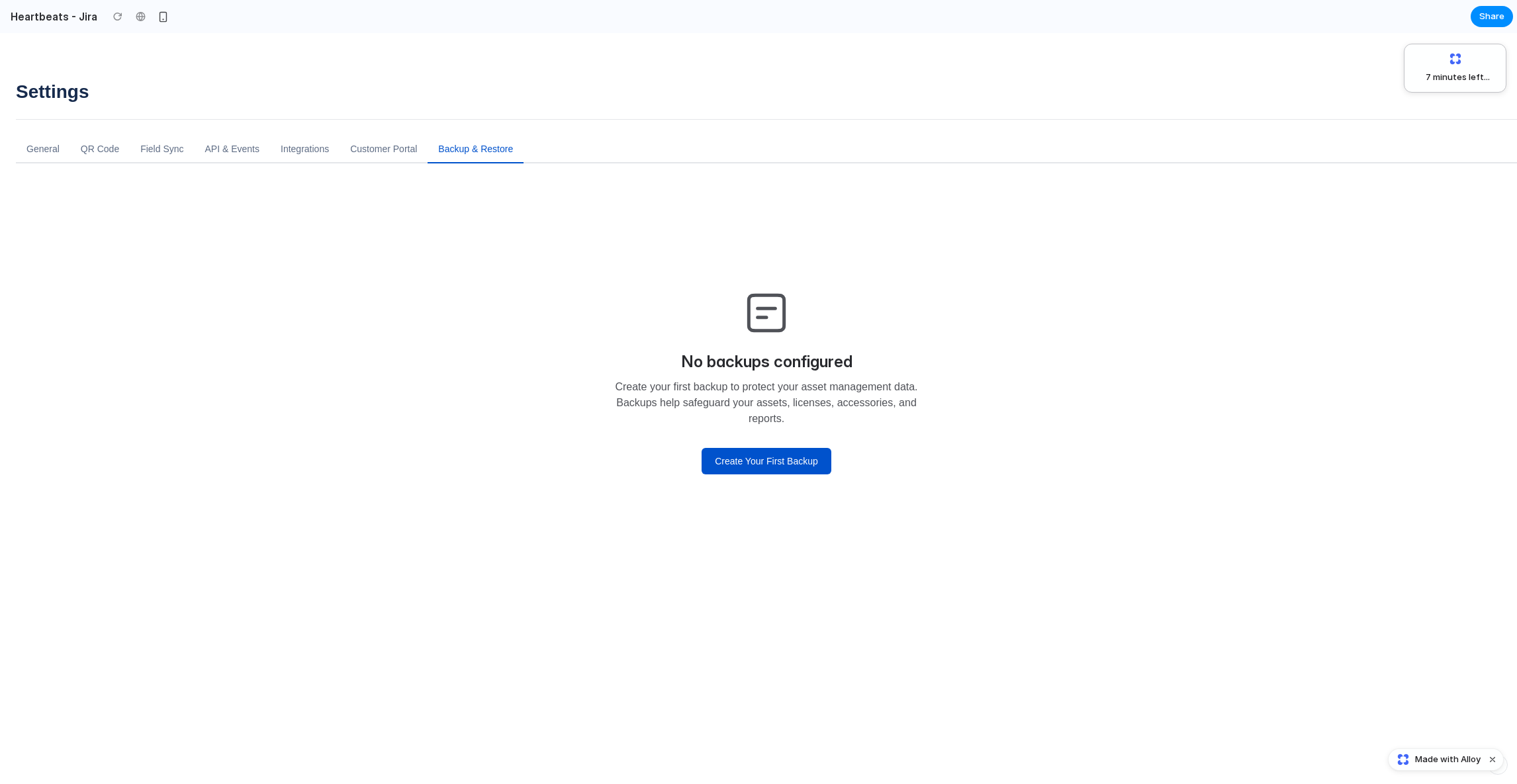
click at [760, 510] on div "No backups configured Create your first backup to protect your asset management…" at bounding box center [766, 380] width 794 height 349
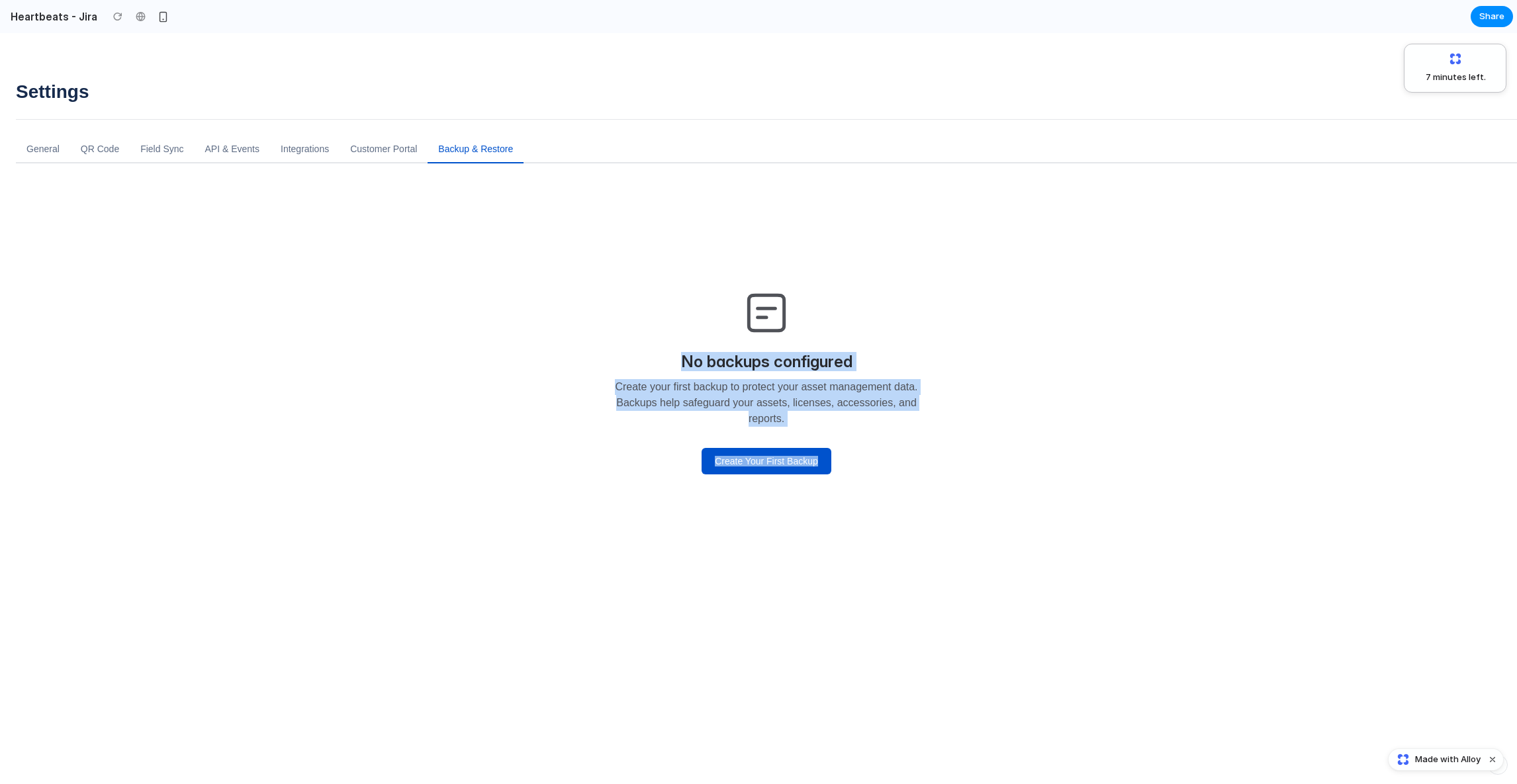
drag, startPoint x: 760, startPoint y: 527, endPoint x: 753, endPoint y: 209, distance: 318.1
click at [754, 217] on div "No backups configured Create your first backup to protect your asset management…" at bounding box center [766, 380] width 794 height 349
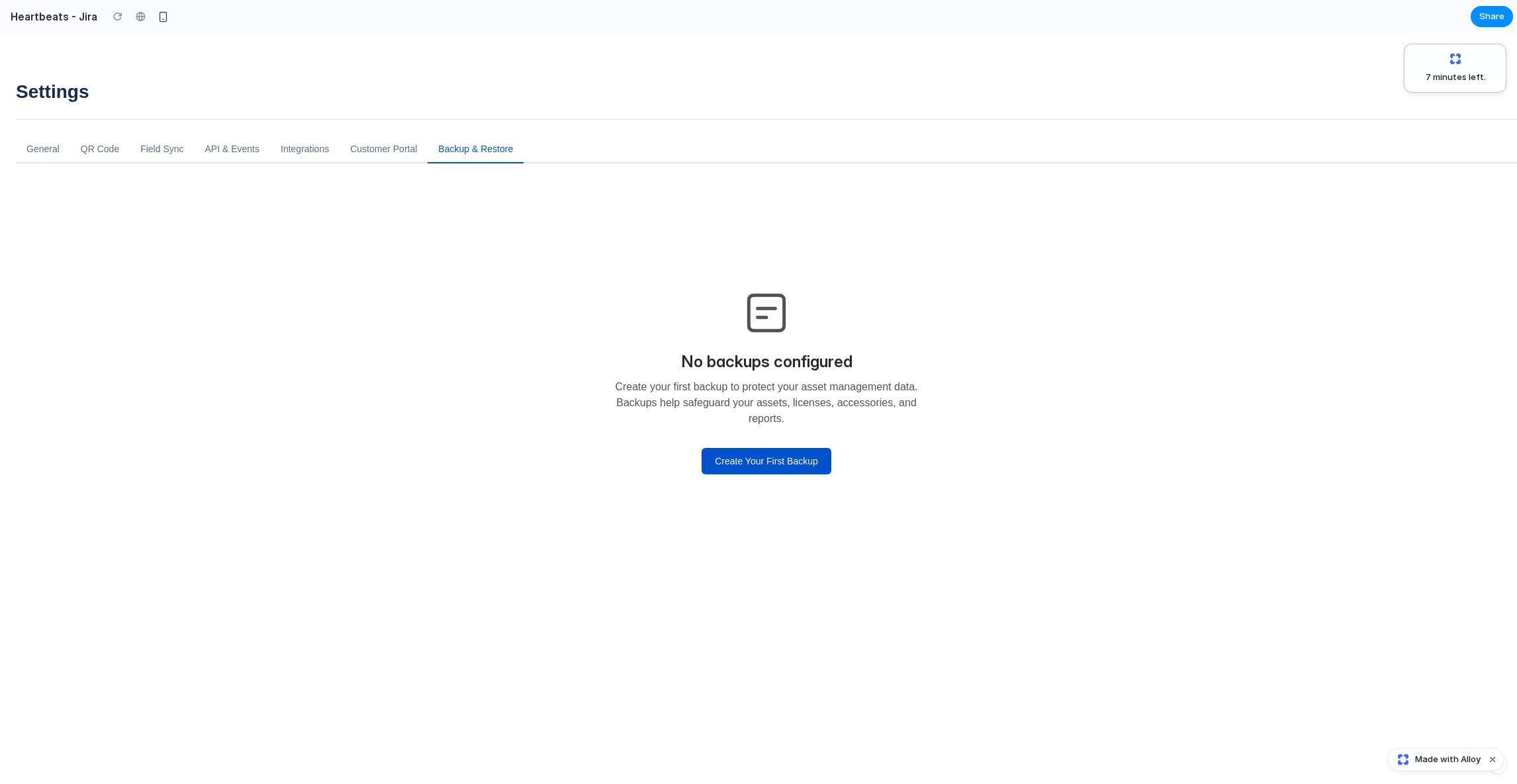
click at [753, 209] on div "No backups configured Create your first backup to protect your asset management…" at bounding box center [766, 380] width 794 height 349
click at [702, 448] on button "Create Your First Backup" at bounding box center [766, 461] width 130 height 26
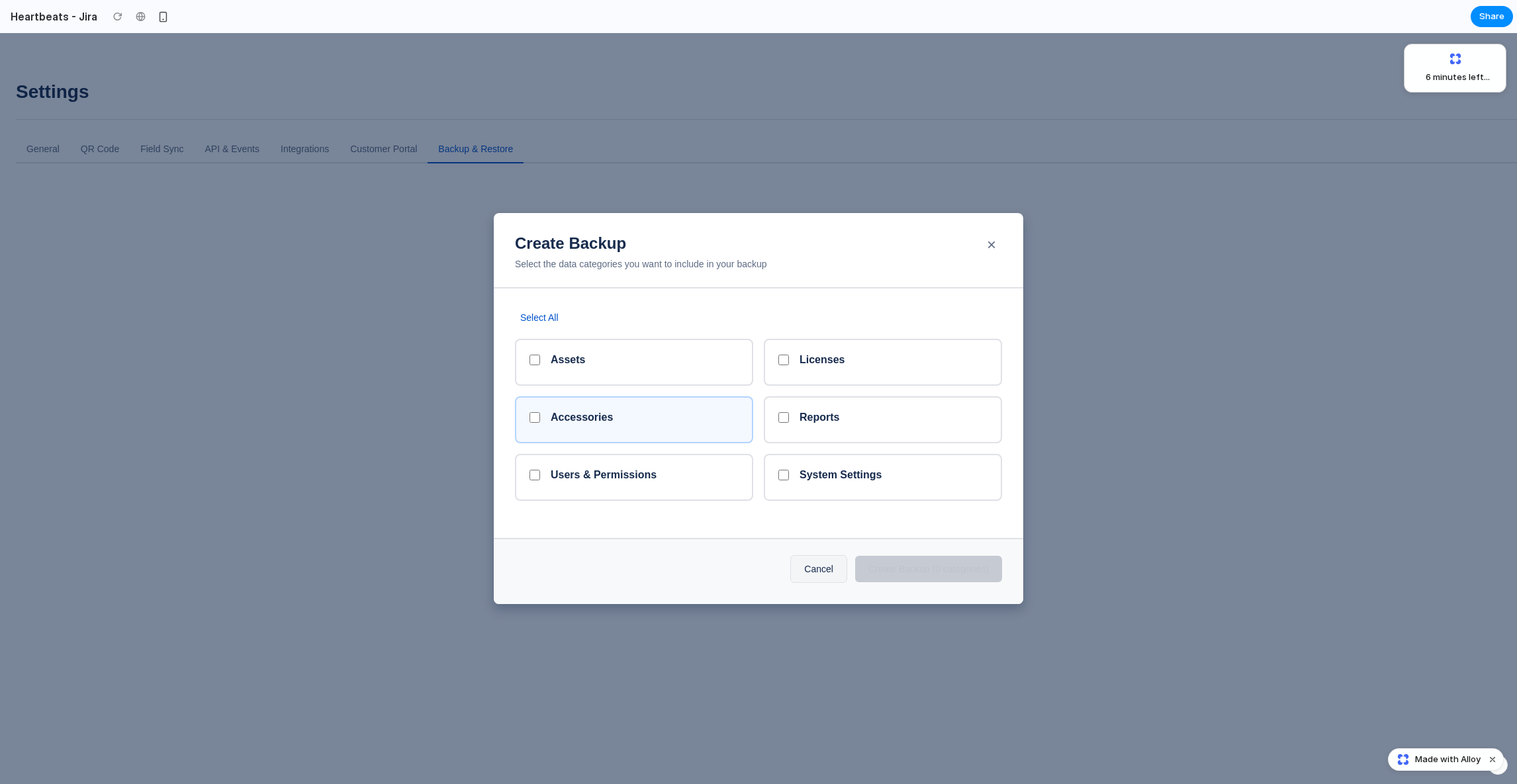
click at [637, 418] on div "Accessories" at bounding box center [644, 420] width 188 height 18
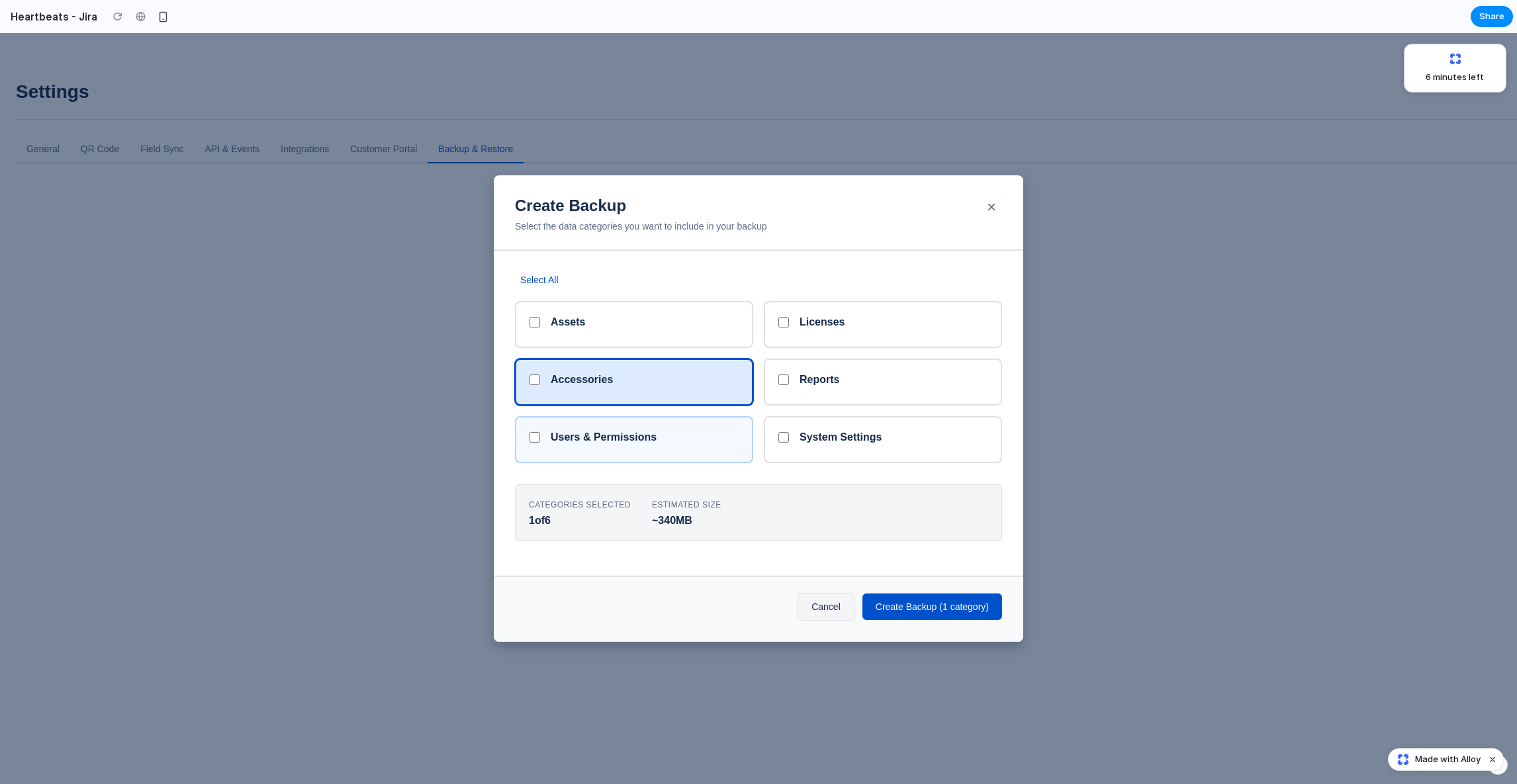
click at [599, 437] on h5 "Users & Permissions" at bounding box center [603, 436] width 106 height 13
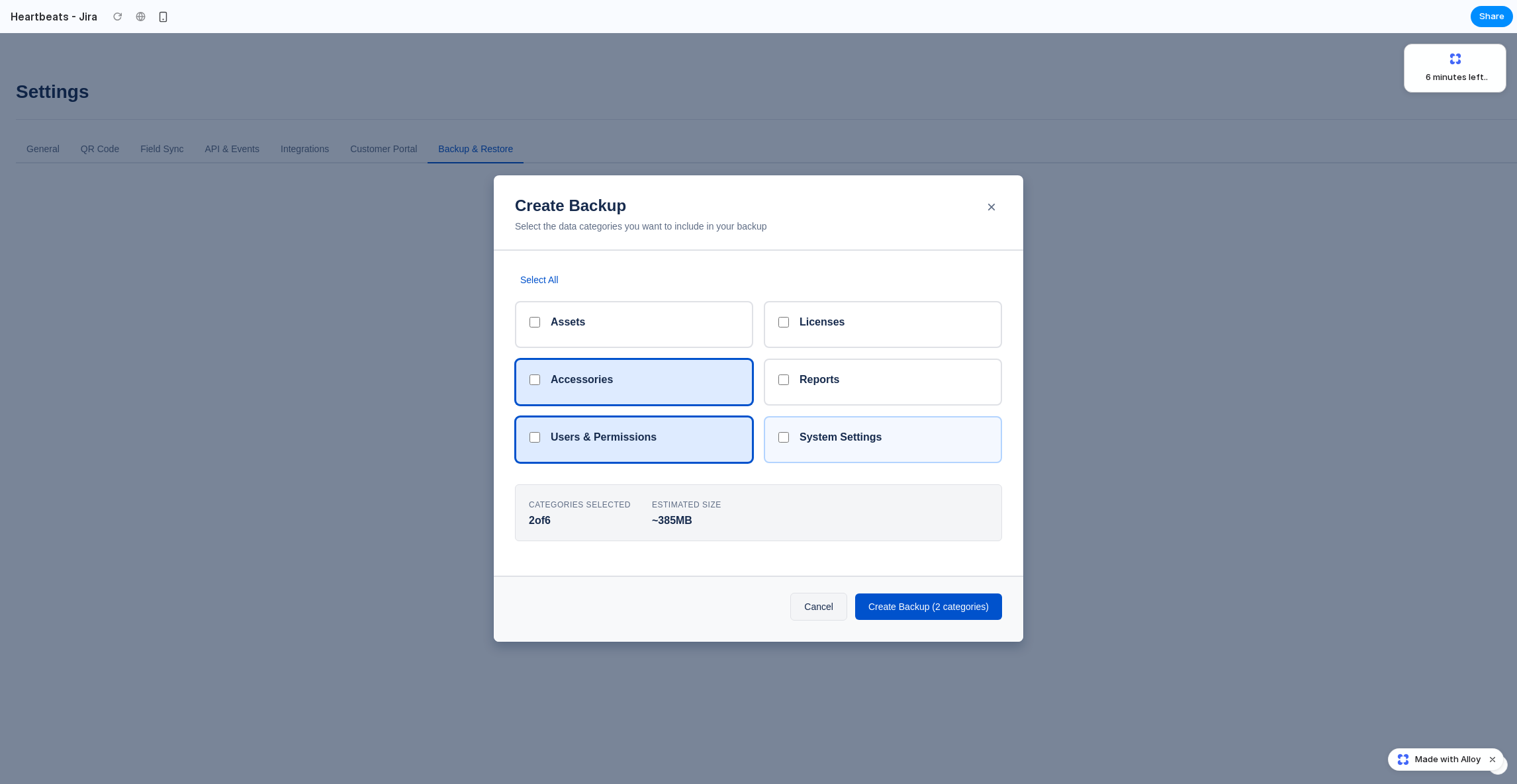
click at [800, 458] on div "System Settings" at bounding box center [883, 440] width 238 height 47
click at [708, 564] on div "Select All Assets Licenses Accessories Reports Users & Permissions System Setti…" at bounding box center [758, 414] width 529 height 325
click at [537, 190] on div "Create Backup Select the data categories you want to include in your backup ×" at bounding box center [758, 213] width 529 height 75
click at [203, 244] on div "Create Backup Select the data categories you want to include in your backup × S…" at bounding box center [758, 408] width 1517 height 750
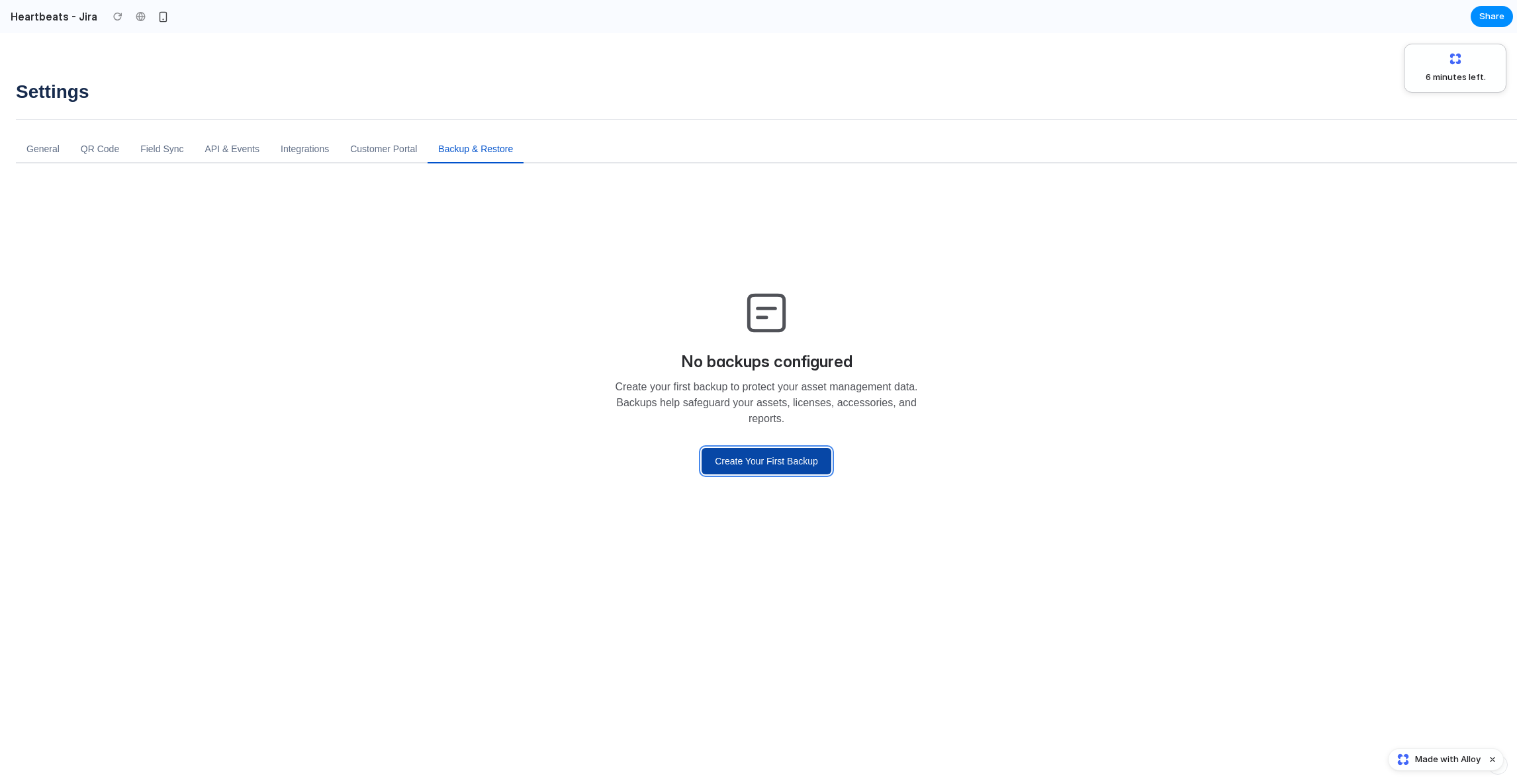
click at [753, 467] on button "Create Your First Backup" at bounding box center [766, 461] width 130 height 26
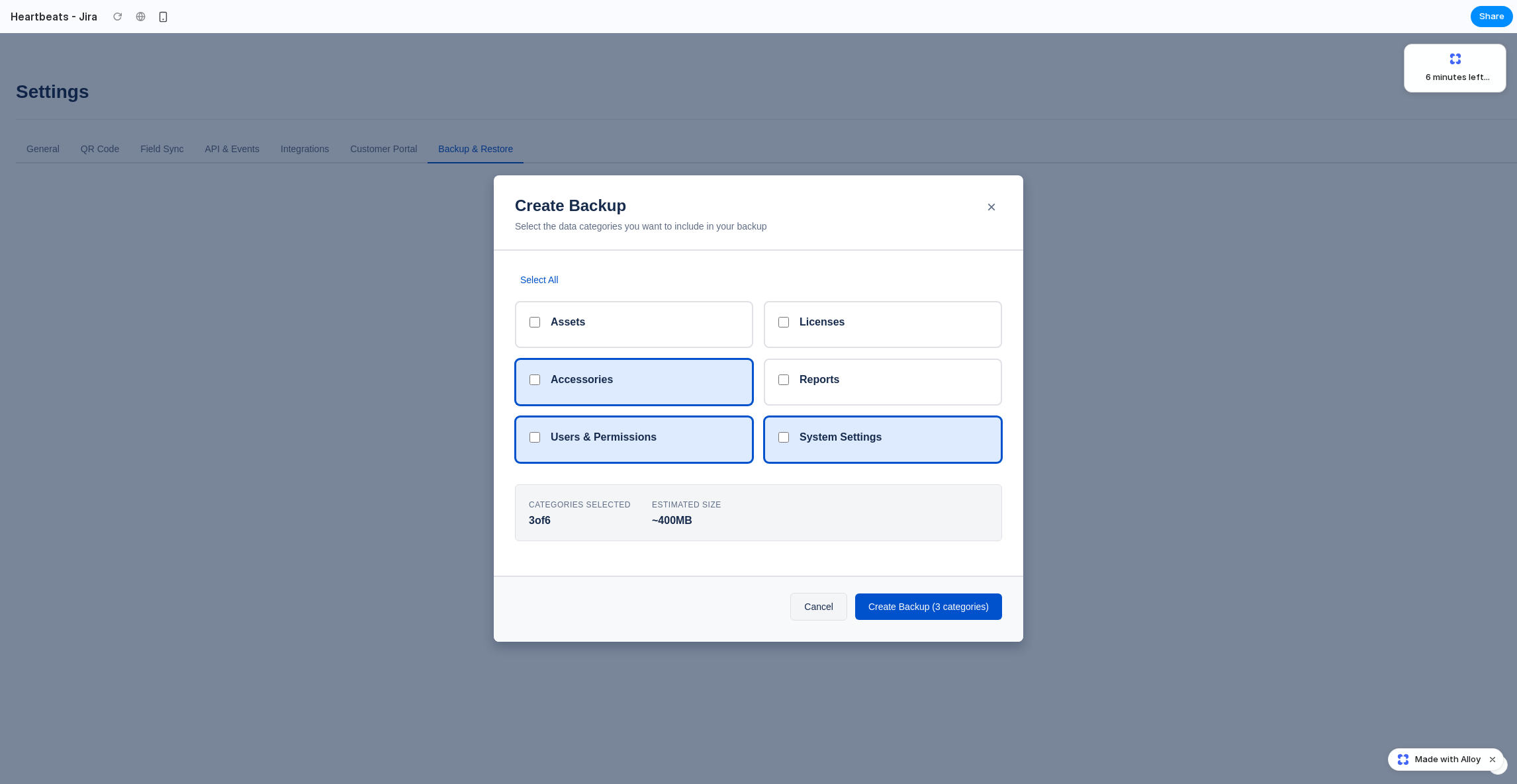
click at [344, 420] on div "Create Backup Select the data categories you want to include in your backup × S…" at bounding box center [758, 408] width 1517 height 750
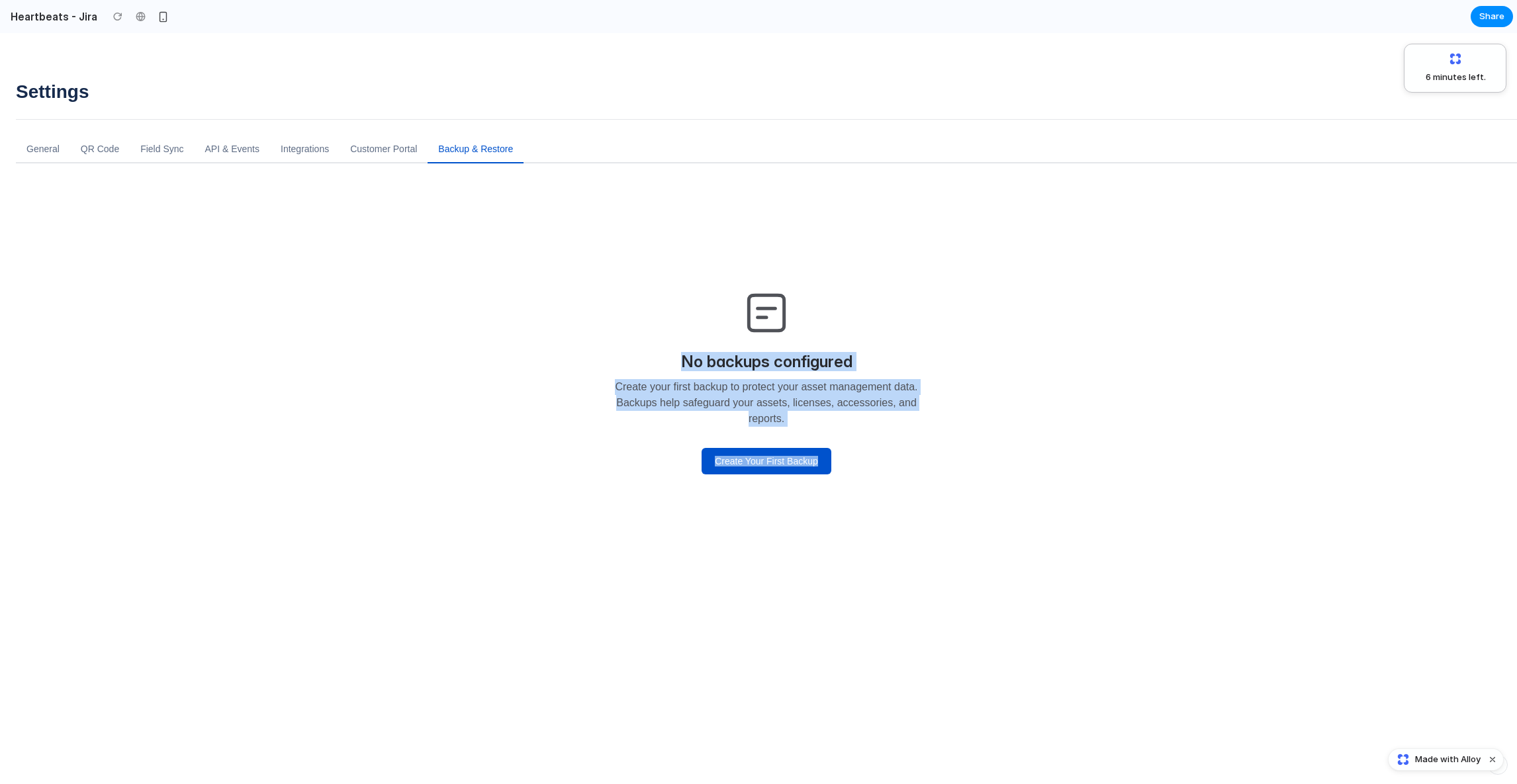
drag, startPoint x: 682, startPoint y: 301, endPoint x: 811, endPoint y: 568, distance: 296.5
click at [811, 567] on div "No backups configured Create your first backup to protect your asset management…" at bounding box center [766, 580] width 836 height 793
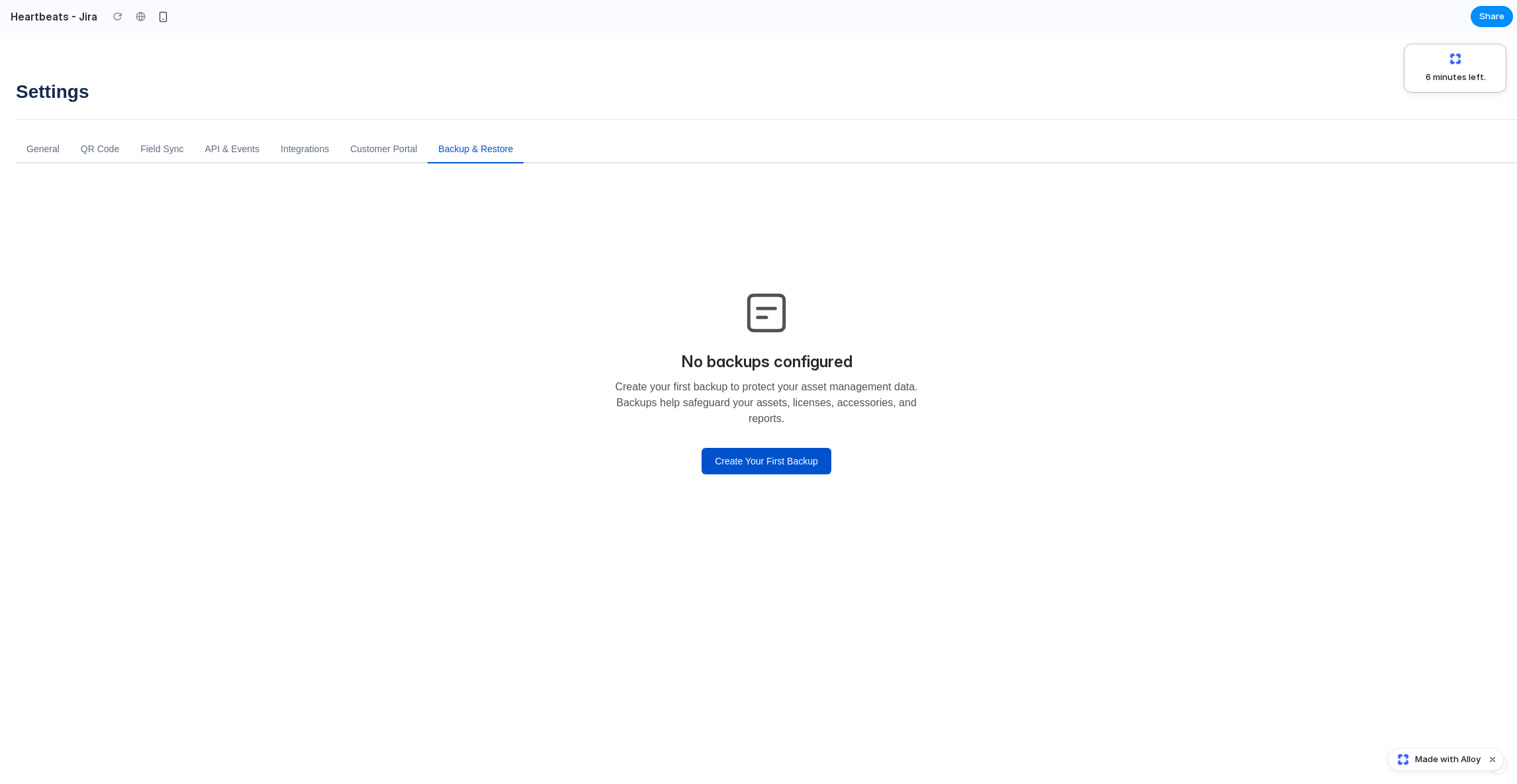
click at [811, 568] on div "No backups configured Create your first backup to protect your asset management…" at bounding box center [766, 580] width 836 height 793
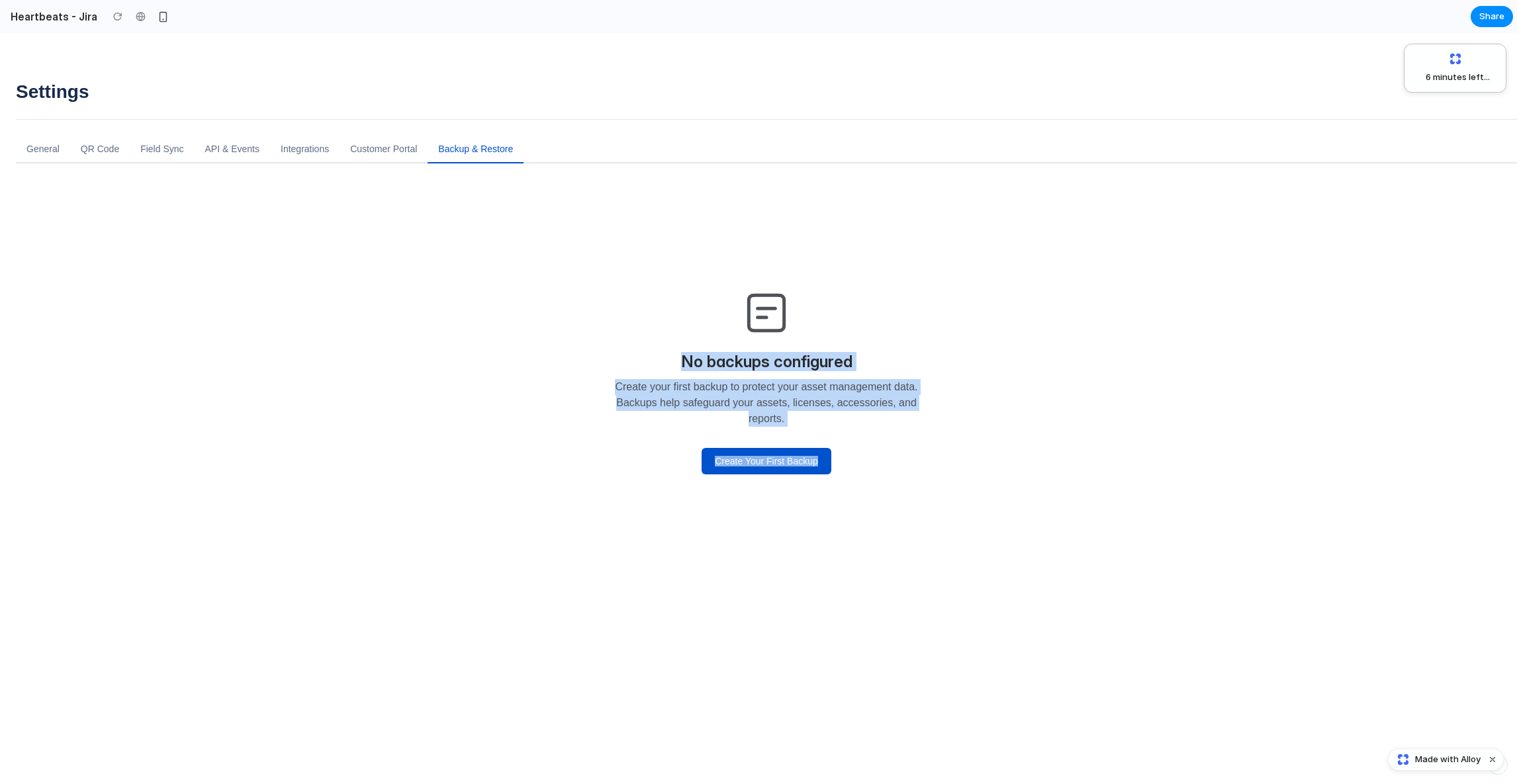
drag, startPoint x: 811, startPoint y: 568, endPoint x: 633, endPoint y: 285, distance: 334.3
click at [640, 290] on div "No backups configured Create your first backup to protect your asset management…" at bounding box center [766, 580] width 836 height 793
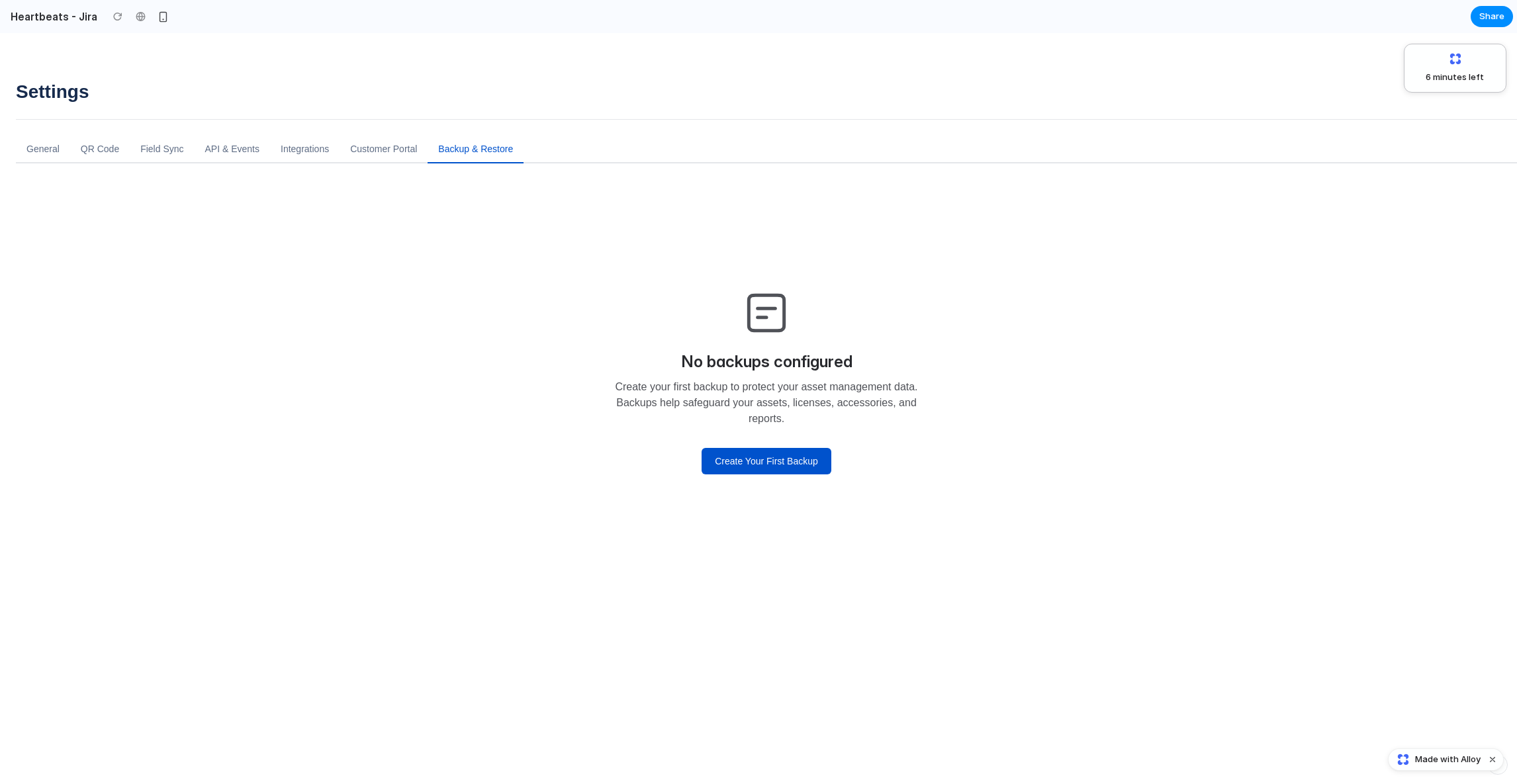
click at [633, 285] on div "No backups configured Create your first backup to protect your asset management…" at bounding box center [766, 380] width 794 height 349
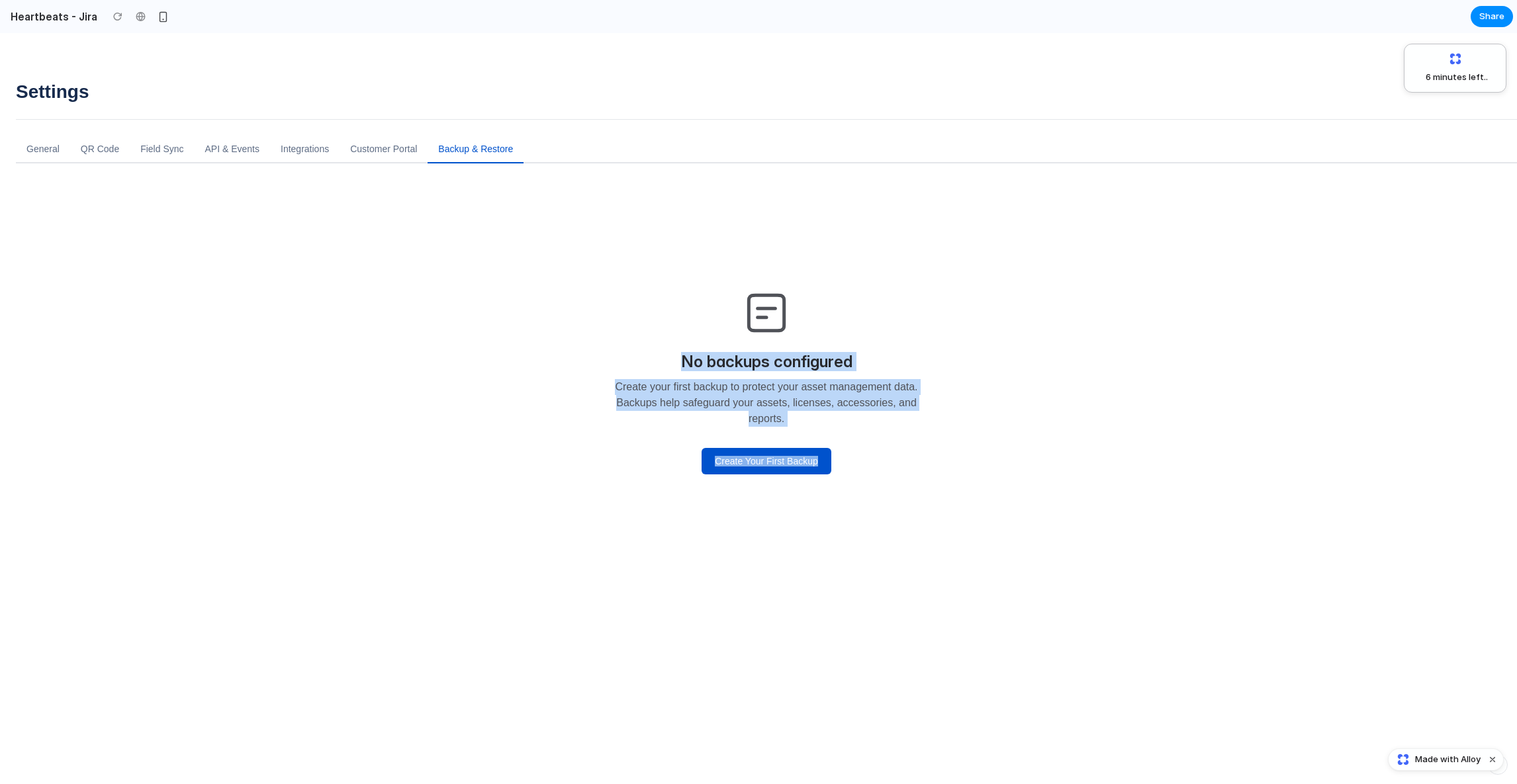
drag, startPoint x: 768, startPoint y: 217, endPoint x: 746, endPoint y: 533, distance: 316.8
click at [746, 533] on div "No backups configured Create your first backup to protect your asset management…" at bounding box center [766, 380] width 794 height 349
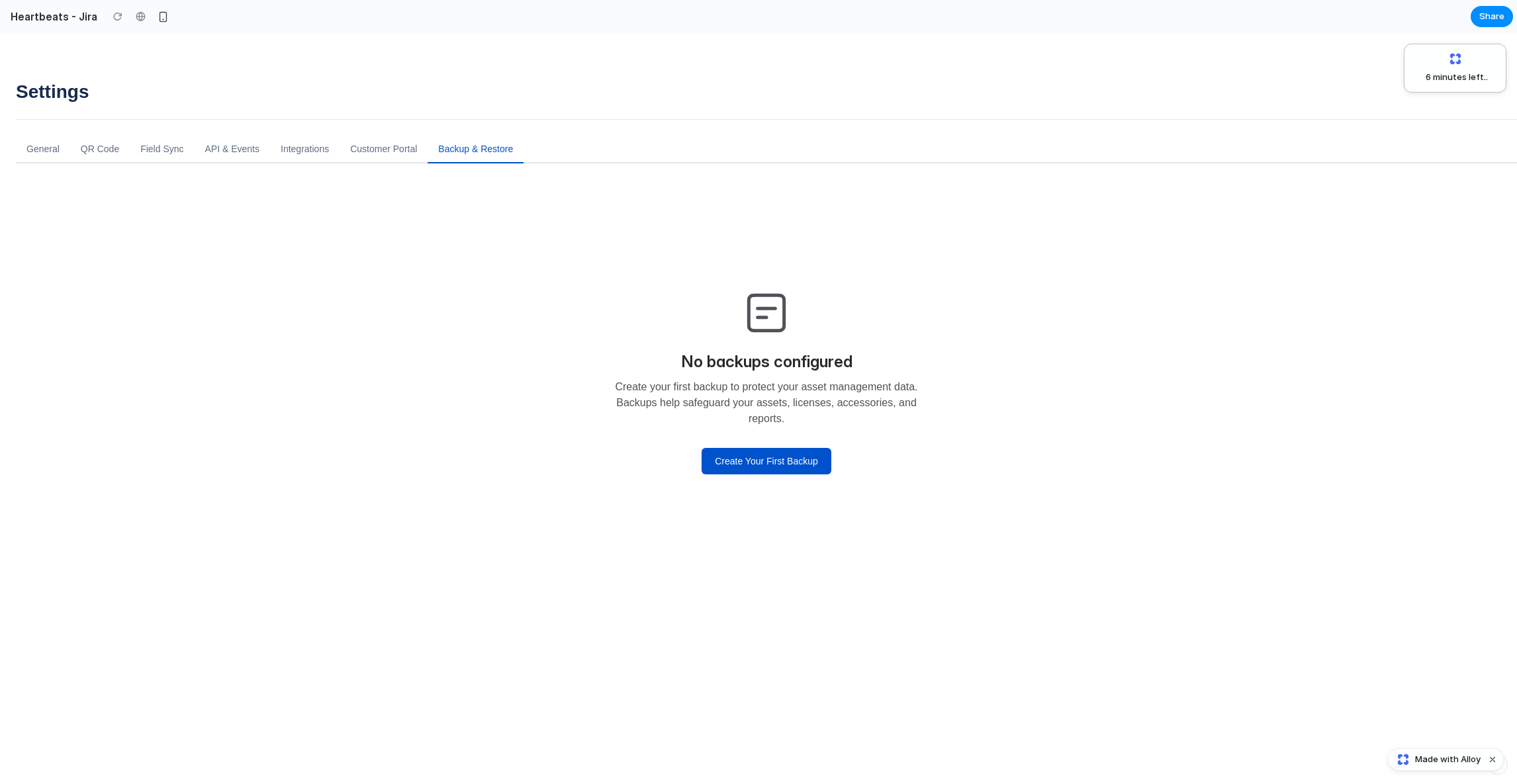
click at [746, 533] on div "No backups configured Create your first backup to protect your asset management…" at bounding box center [766, 380] width 794 height 349
click at [0, 0] on button "Dismiss watermark" at bounding box center [0, 0] width 0 height 0
click at [737, 436] on div "No backups configured Create your first backup to protect your asset management…" at bounding box center [766, 380] width 318 height 188
click at [760, 461] on button "Create Your First Backup" at bounding box center [766, 461] width 130 height 26
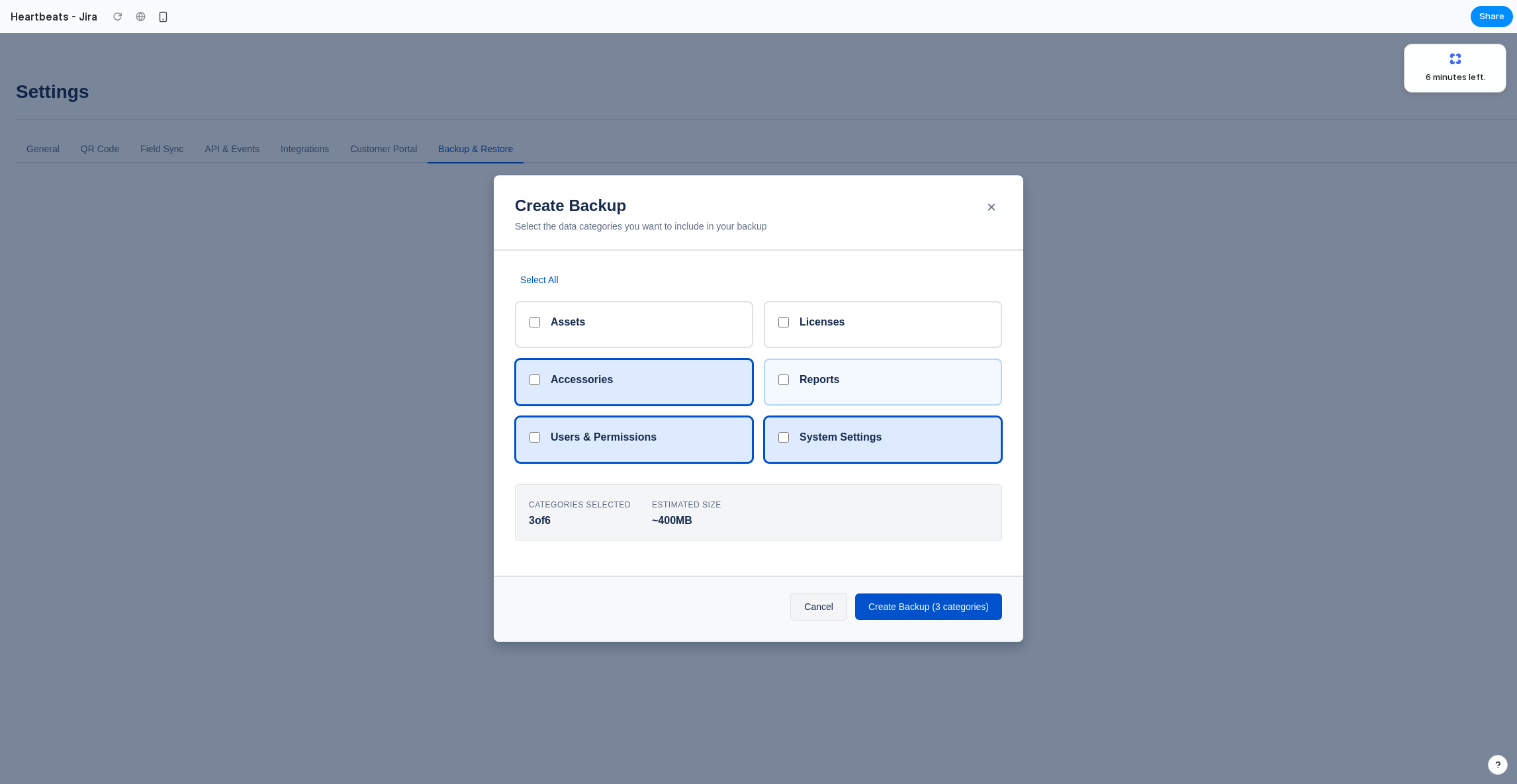
click at [827, 379] on h5 "Reports" at bounding box center [819, 379] width 40 height 13
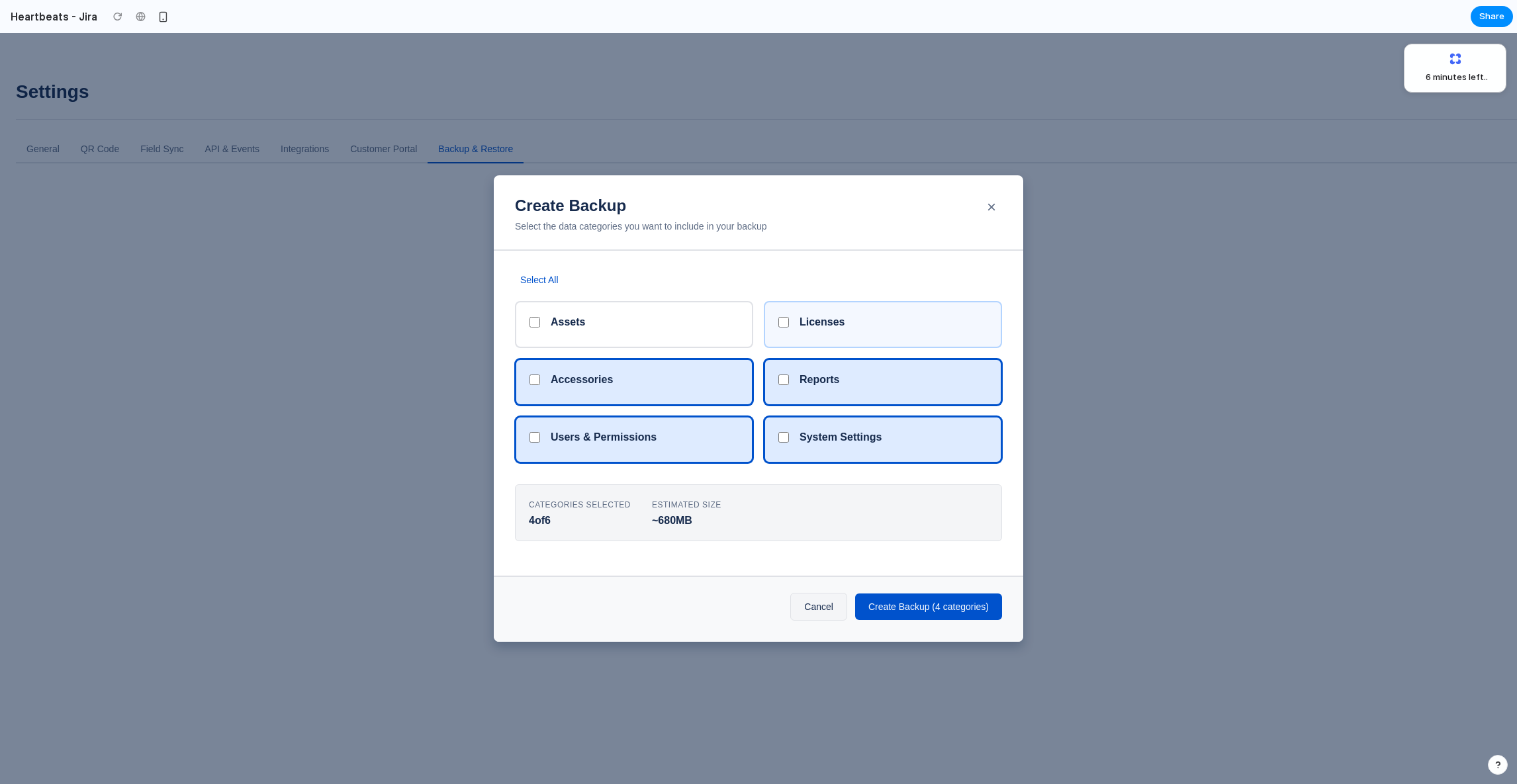
click at [829, 320] on h5 "Licenses" at bounding box center [821, 321] width 45 height 13
click at [768, 247] on div "Create Backup Select the data categories you want to include in your backup ×" at bounding box center [758, 213] width 529 height 75
click at [892, 625] on div "Cancel Create Backup ( 5 categories )" at bounding box center [758, 609] width 529 height 66
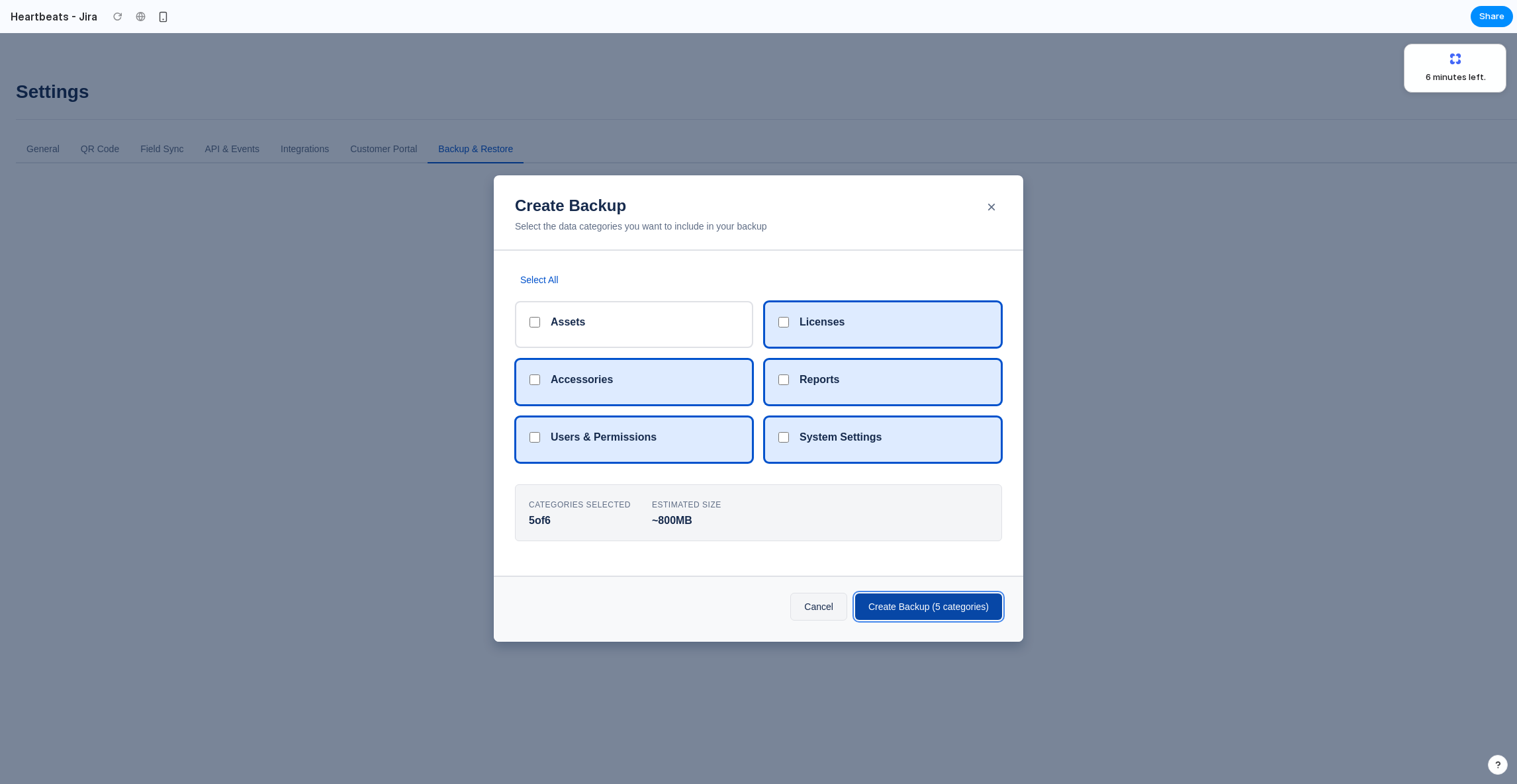
click at [880, 609] on button "Create Backup ( 5 categories )" at bounding box center [928, 606] width 147 height 26
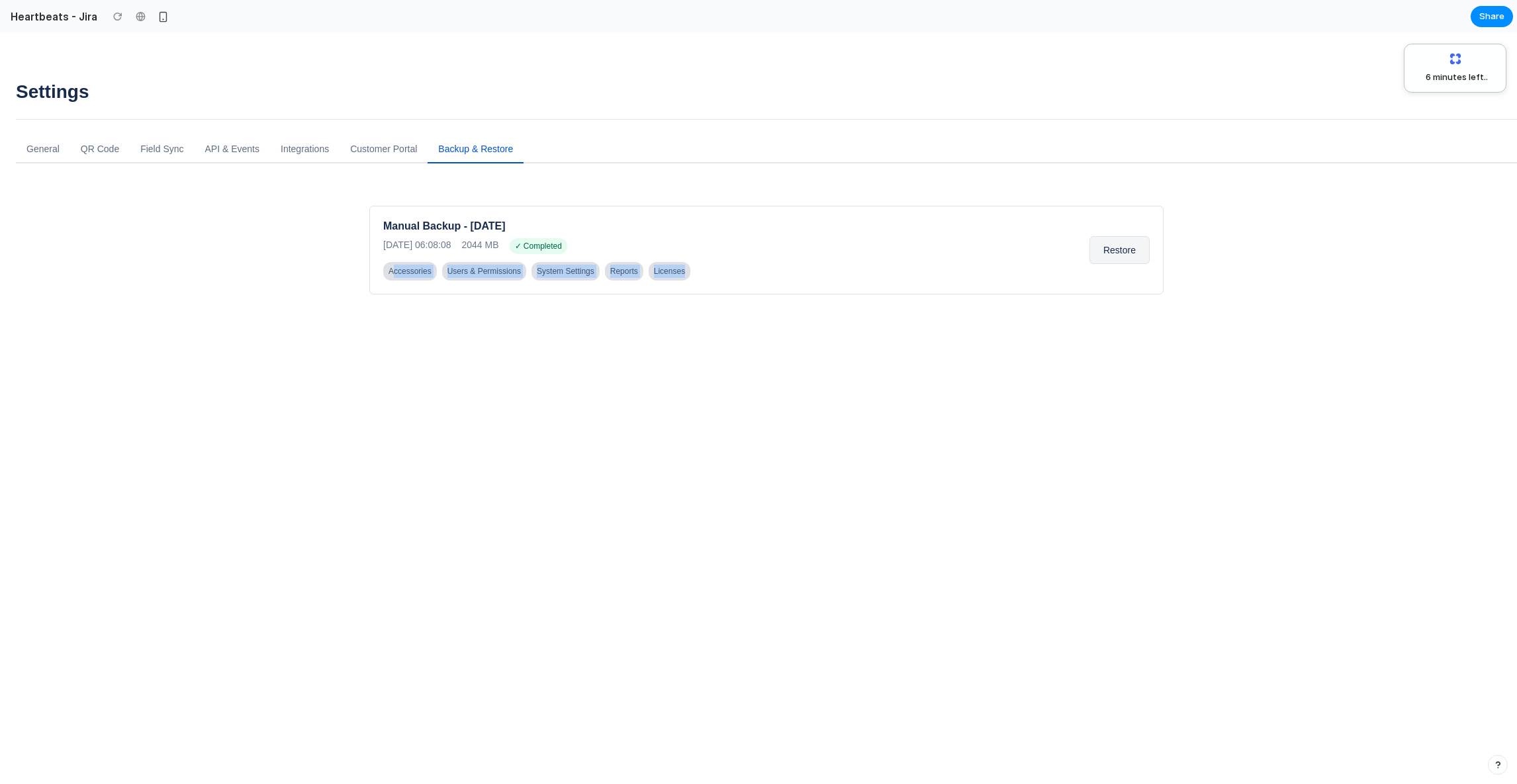
drag, startPoint x: 387, startPoint y: 266, endPoint x: 736, endPoint y: 298, distance: 350.5
click at [736, 298] on div "Manual Backup - [DATE] [DATE] 06:08:08 2044 MB ✓ Completed Accessories Users & …" at bounding box center [766, 338] width 794 height 264
click at [736, 299] on div "Manual Backup - [DATE] [DATE] 06:08:08 2044 MB ✓ Completed Accessories Users & …" at bounding box center [766, 338] width 794 height 264
click at [73, 18] on h2 "Heartbeats - Jira" at bounding box center [51, 17] width 92 height 16
click at [164, 16] on button "button" at bounding box center [163, 17] width 20 height 20
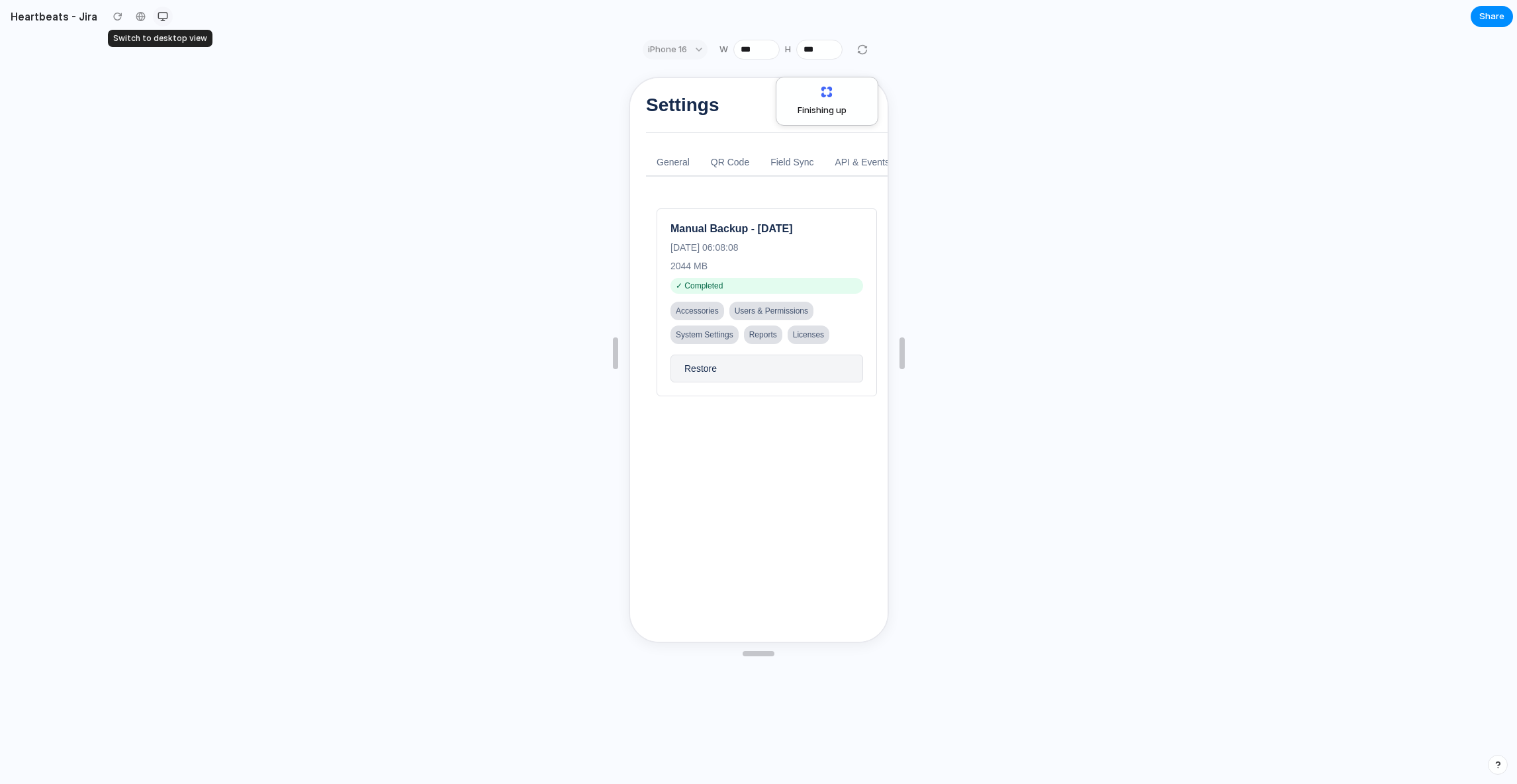
click at [162, 15] on button "button" at bounding box center [163, 17] width 20 height 20
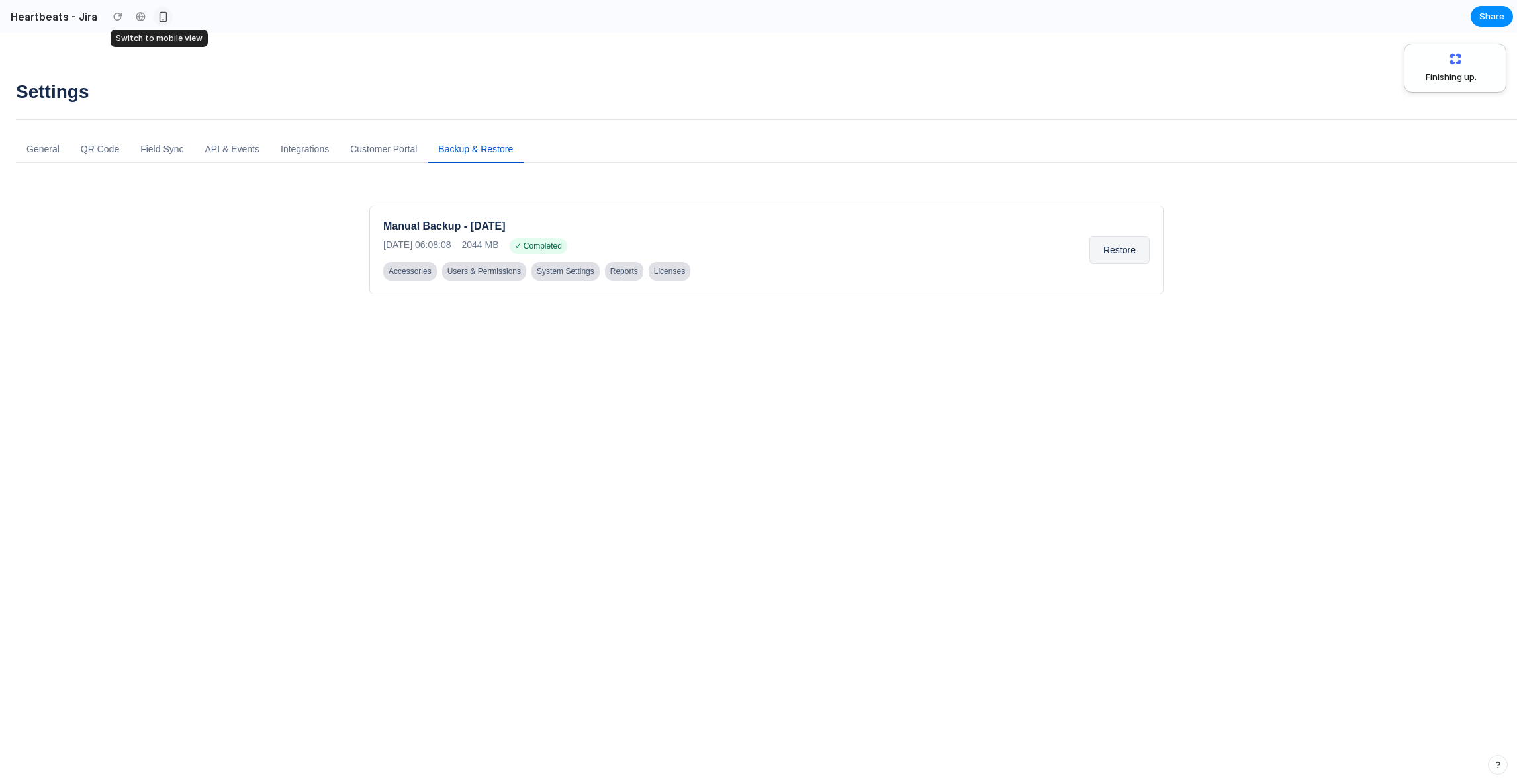
click at [162, 15] on button "button" at bounding box center [163, 17] width 20 height 20
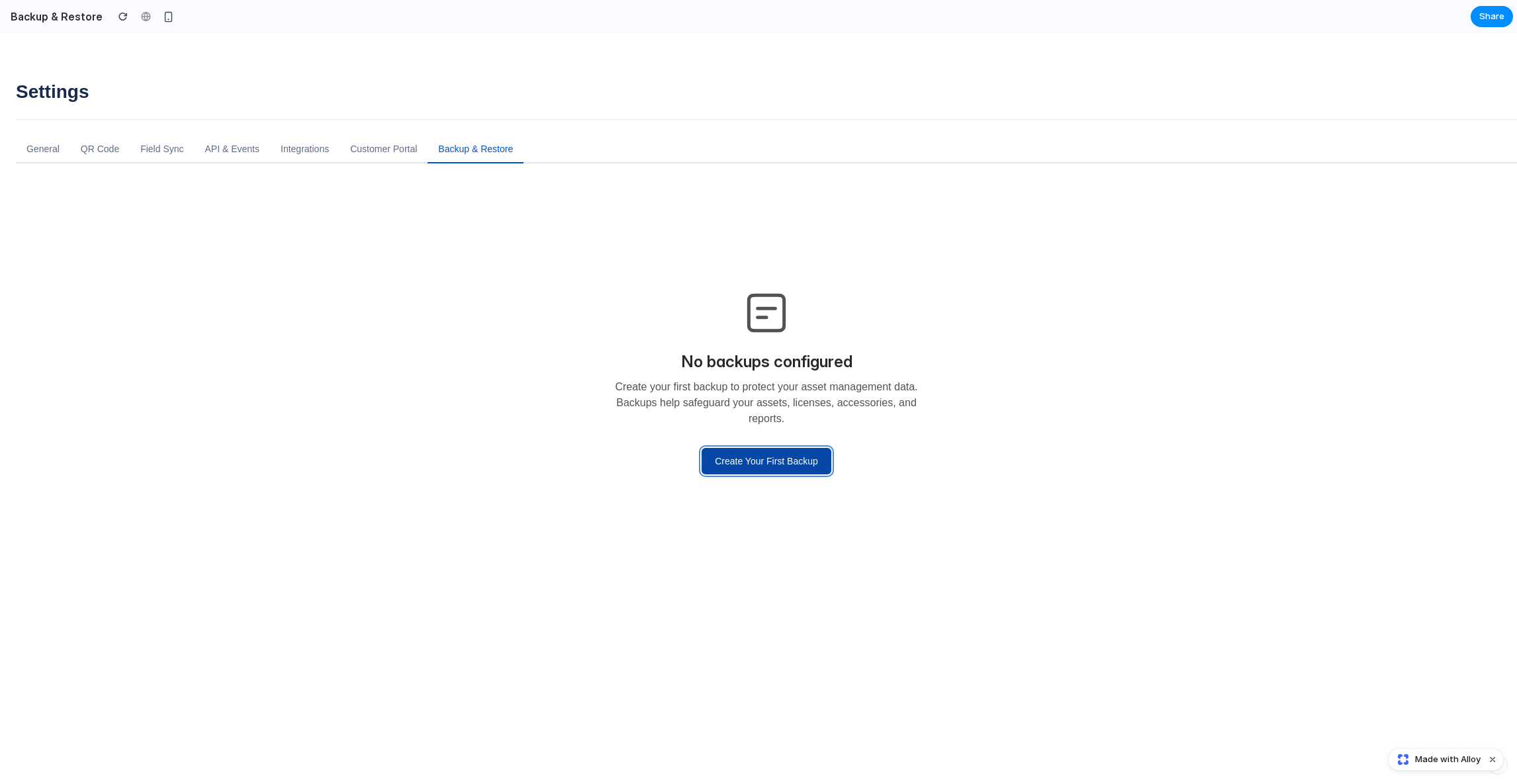
click at [743, 463] on button "Create Your First Backup" at bounding box center [766, 461] width 130 height 26
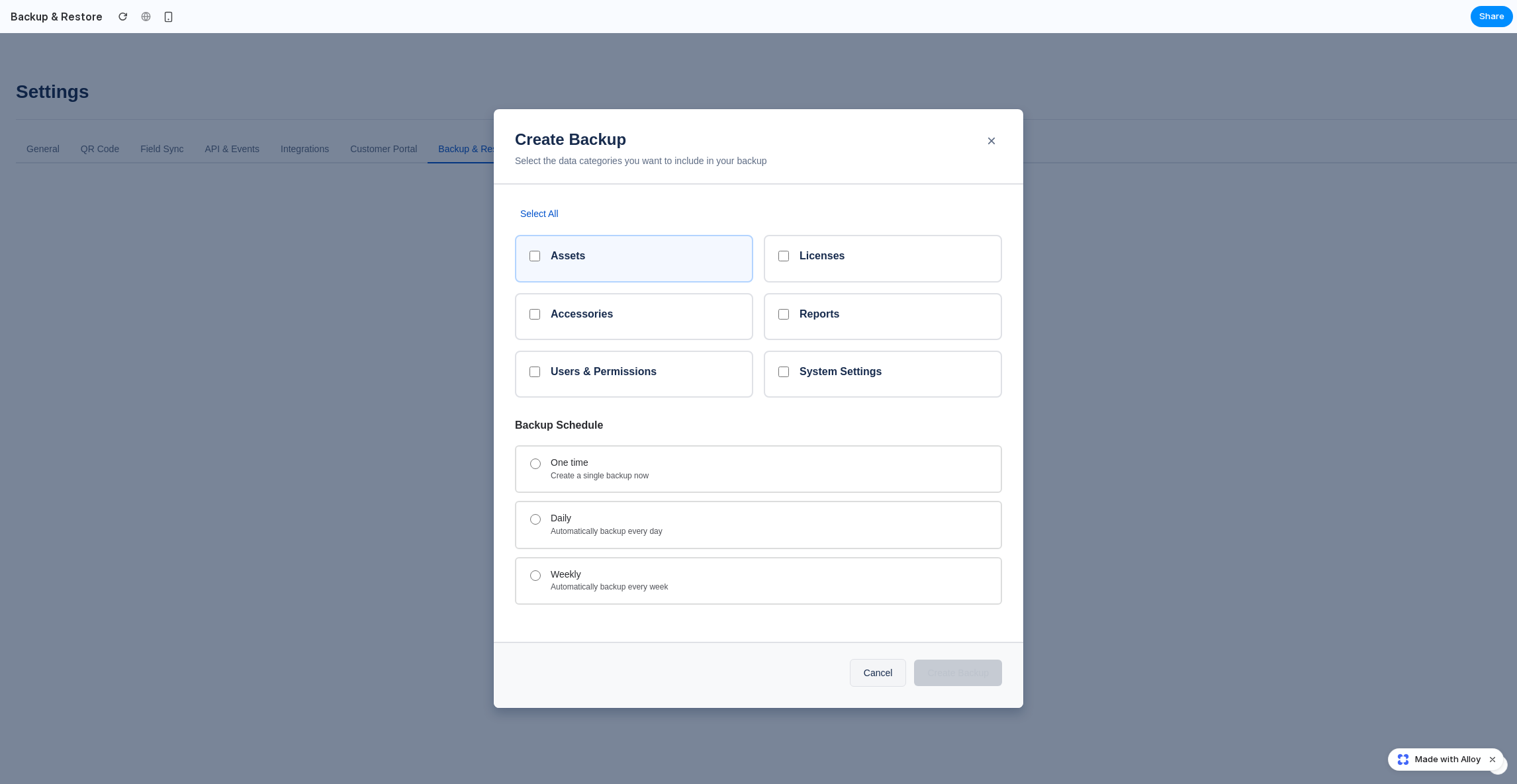
click at [593, 279] on div "Assets" at bounding box center [634, 258] width 238 height 47
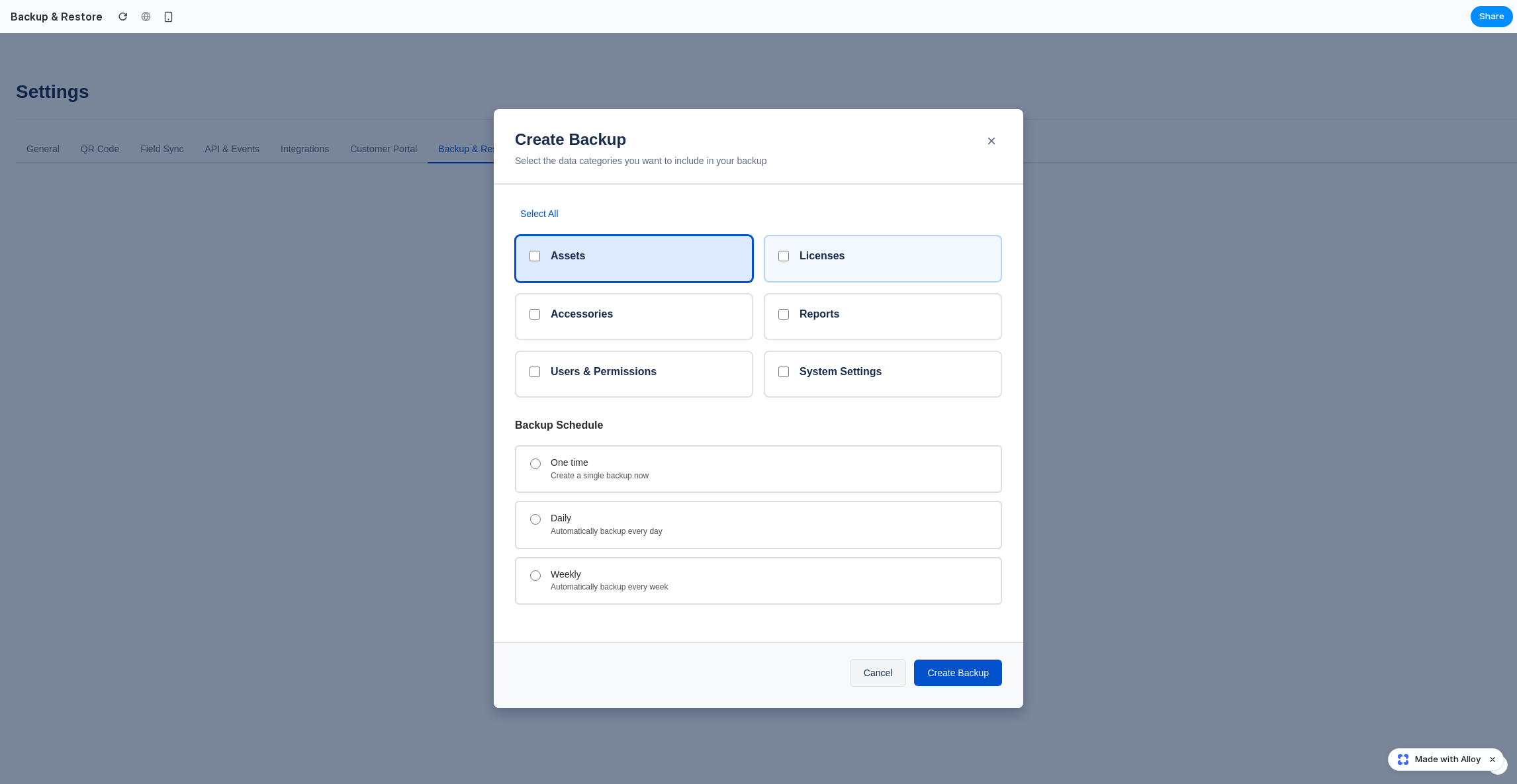
click at [875, 280] on div "Licenses" at bounding box center [883, 258] width 238 height 47
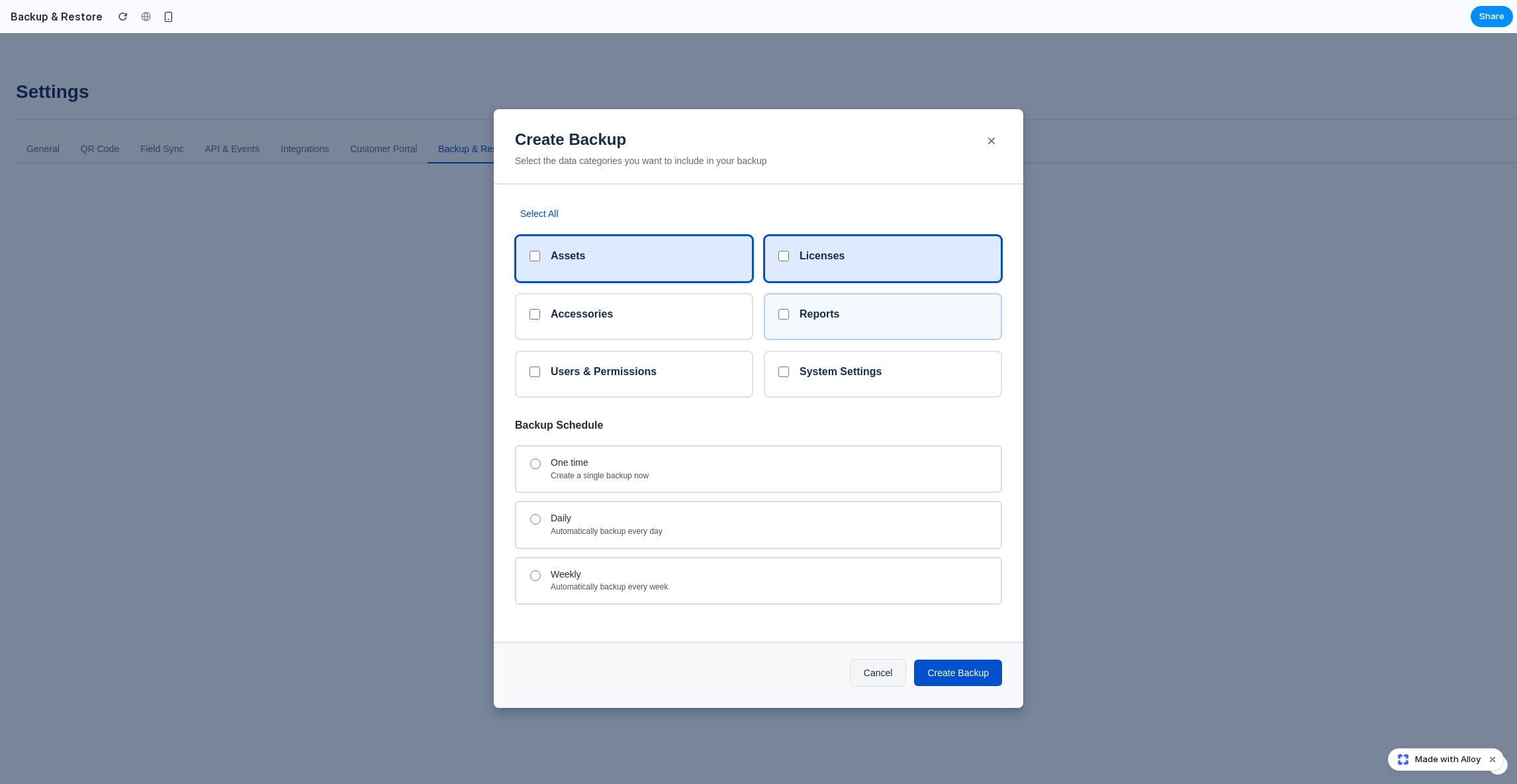
click at [871, 319] on div "Reports" at bounding box center [893, 316] width 188 height 18
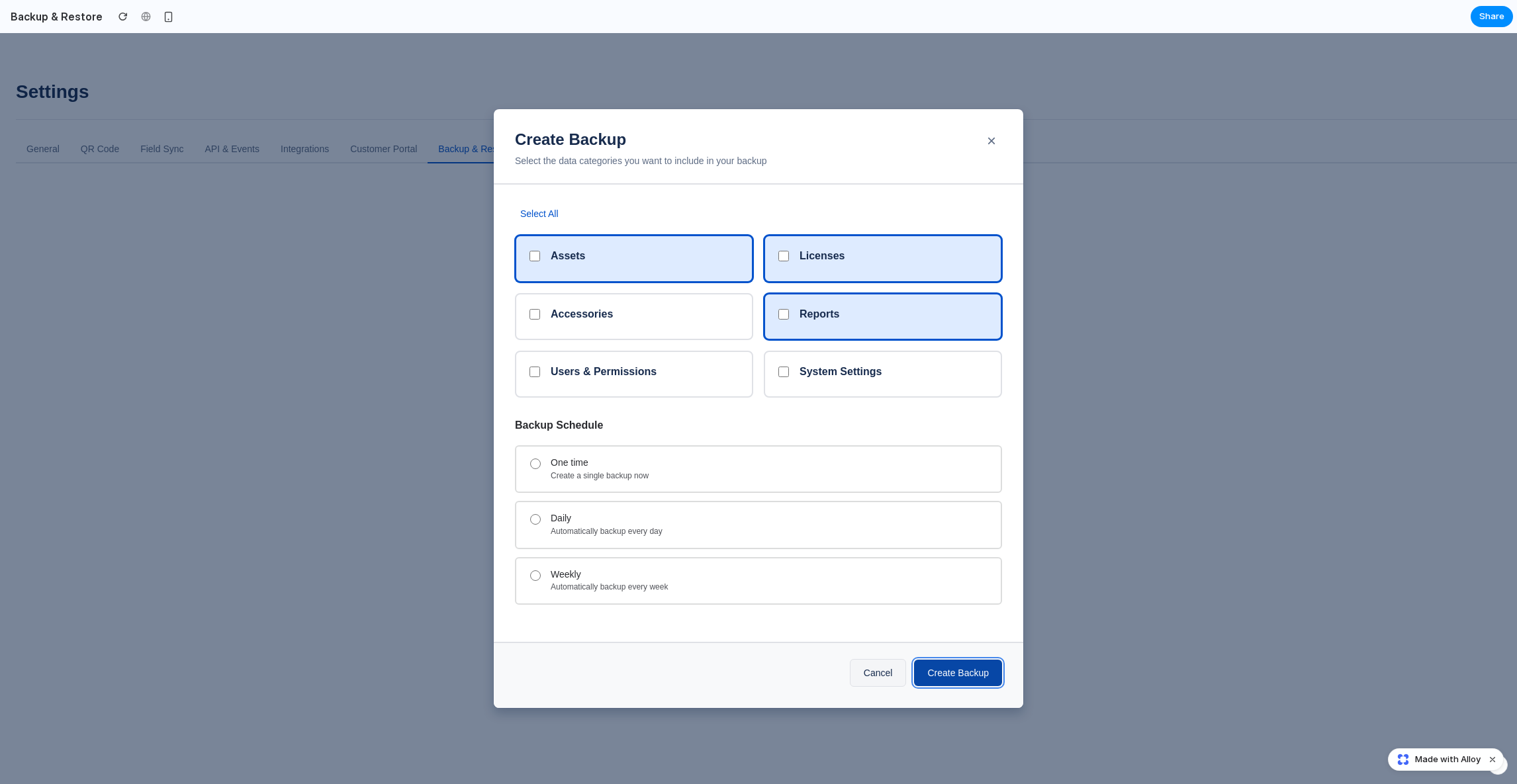
click at [982, 666] on button "Create Backup" at bounding box center [957, 672] width 88 height 26
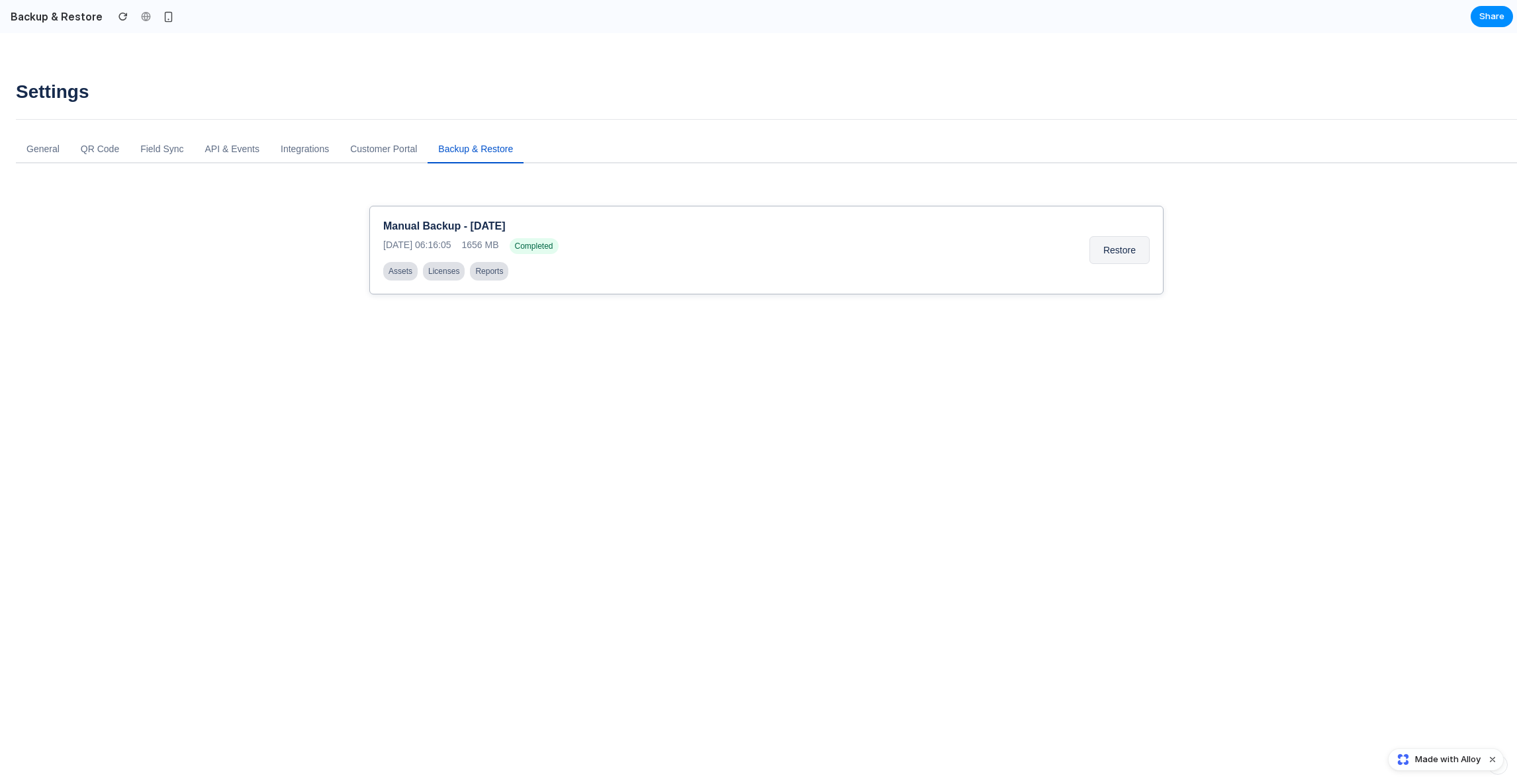
click at [542, 252] on span "Completed" at bounding box center [533, 246] width 49 height 16
click at [498, 220] on div "Manual Backup - [DATE]" at bounding box center [729, 227] width 690 height 13
click at [1095, 247] on button "Restore" at bounding box center [1119, 249] width 61 height 28
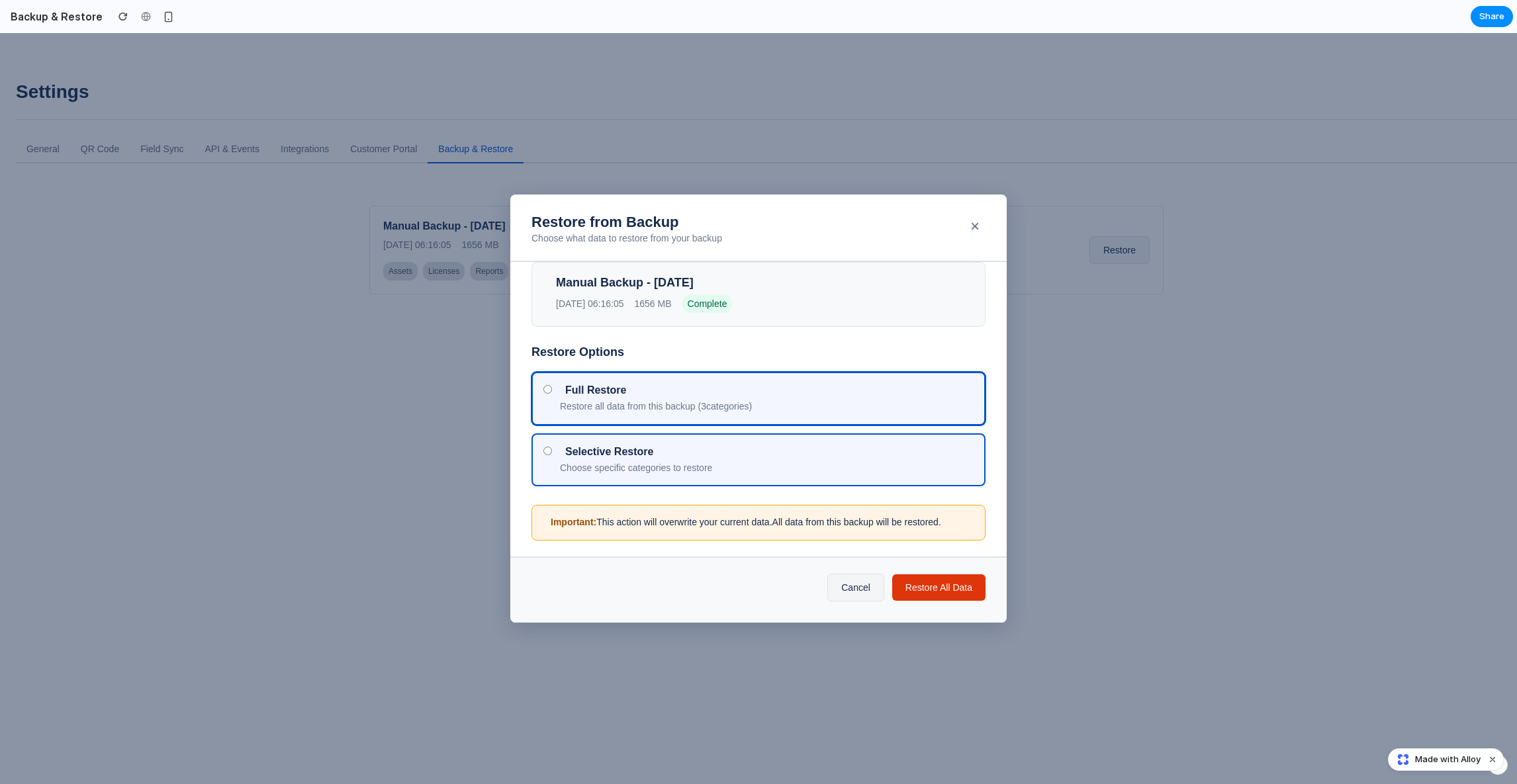
click at [698, 454] on div "Selective Restore" at bounding box center [766, 452] width 414 height 13
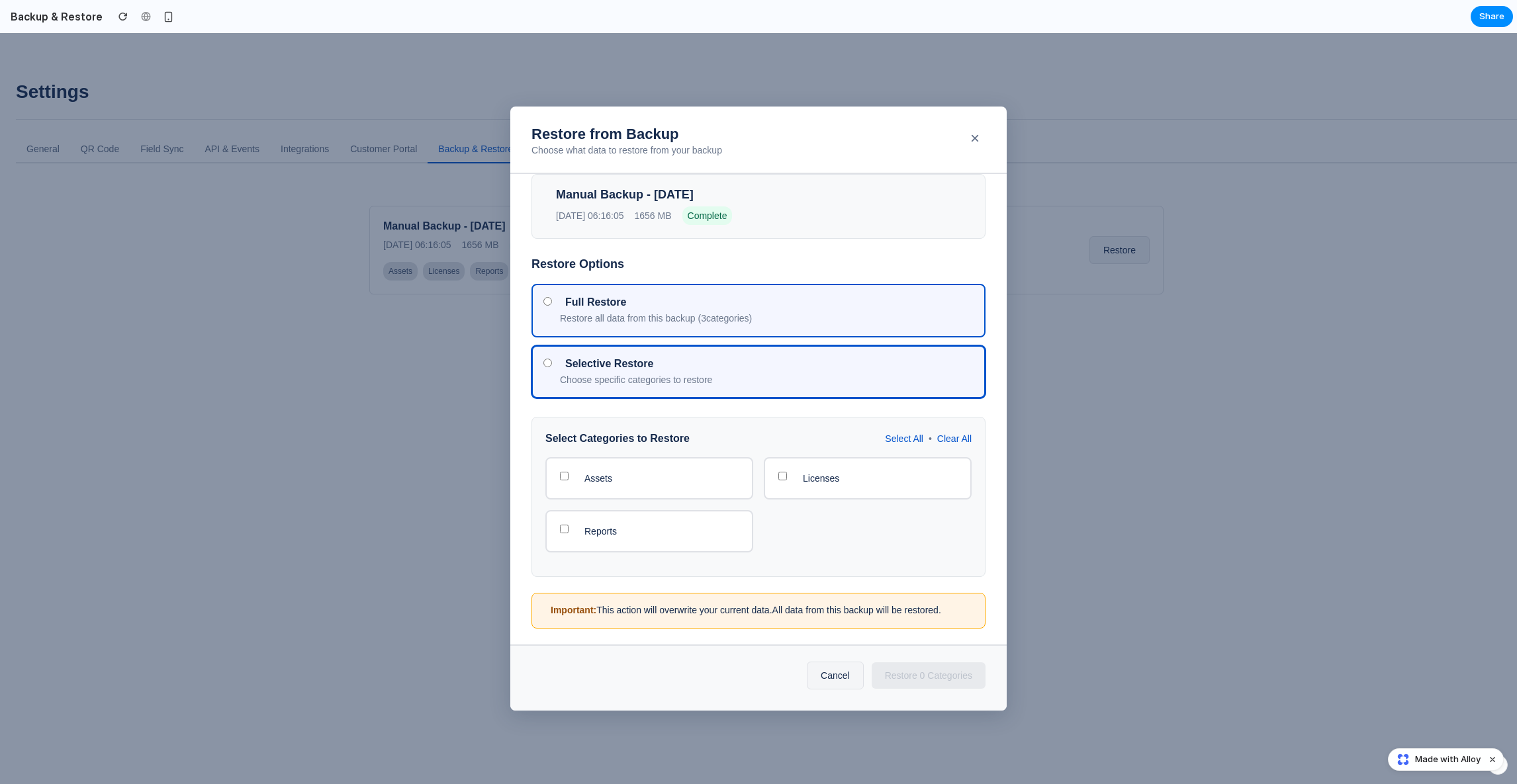
click at [704, 308] on div "Full Restore" at bounding box center [766, 303] width 414 height 13
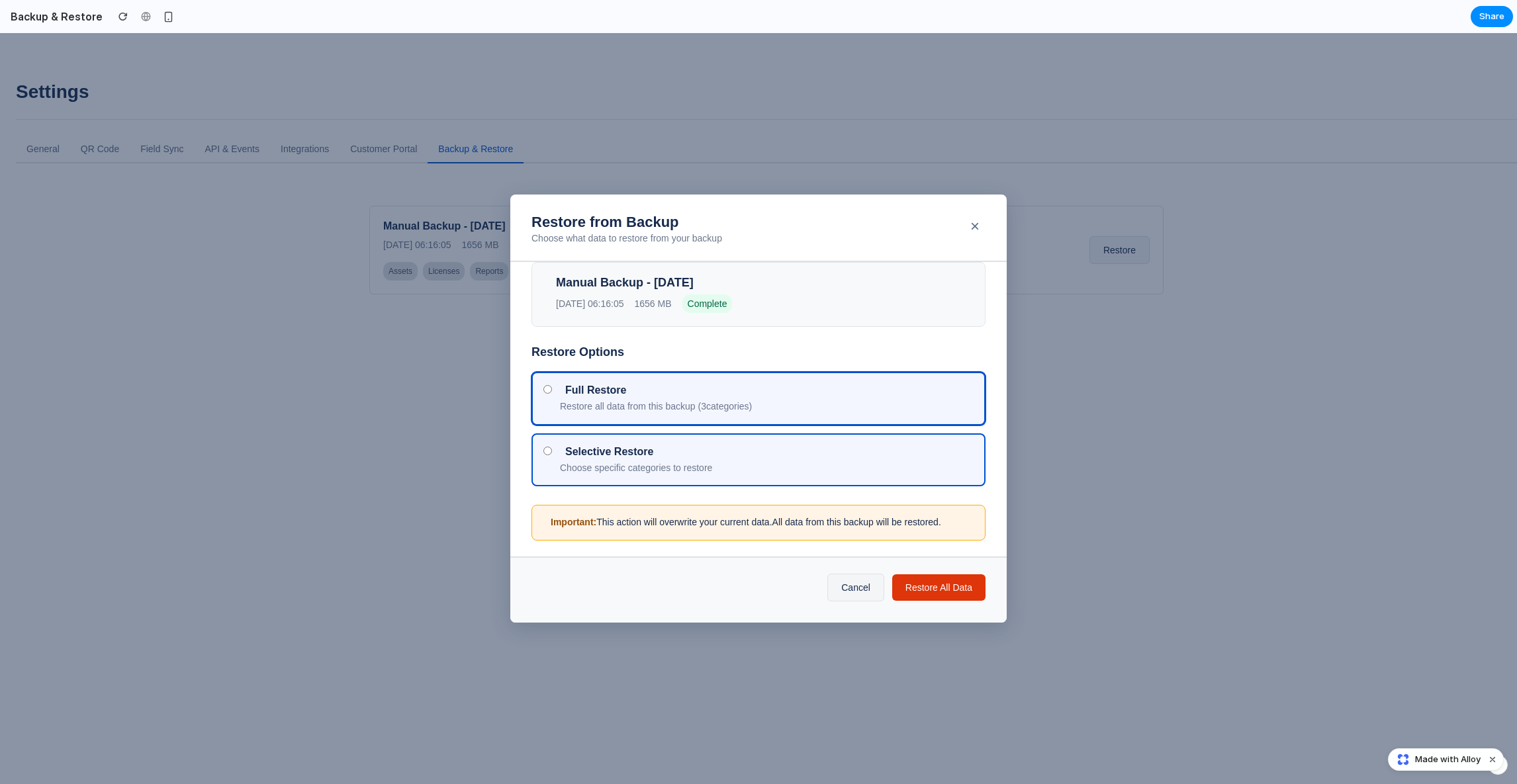
click at [644, 461] on div "Selective Restore Choose specific categories to restore" at bounding box center [766, 460] width 414 height 30
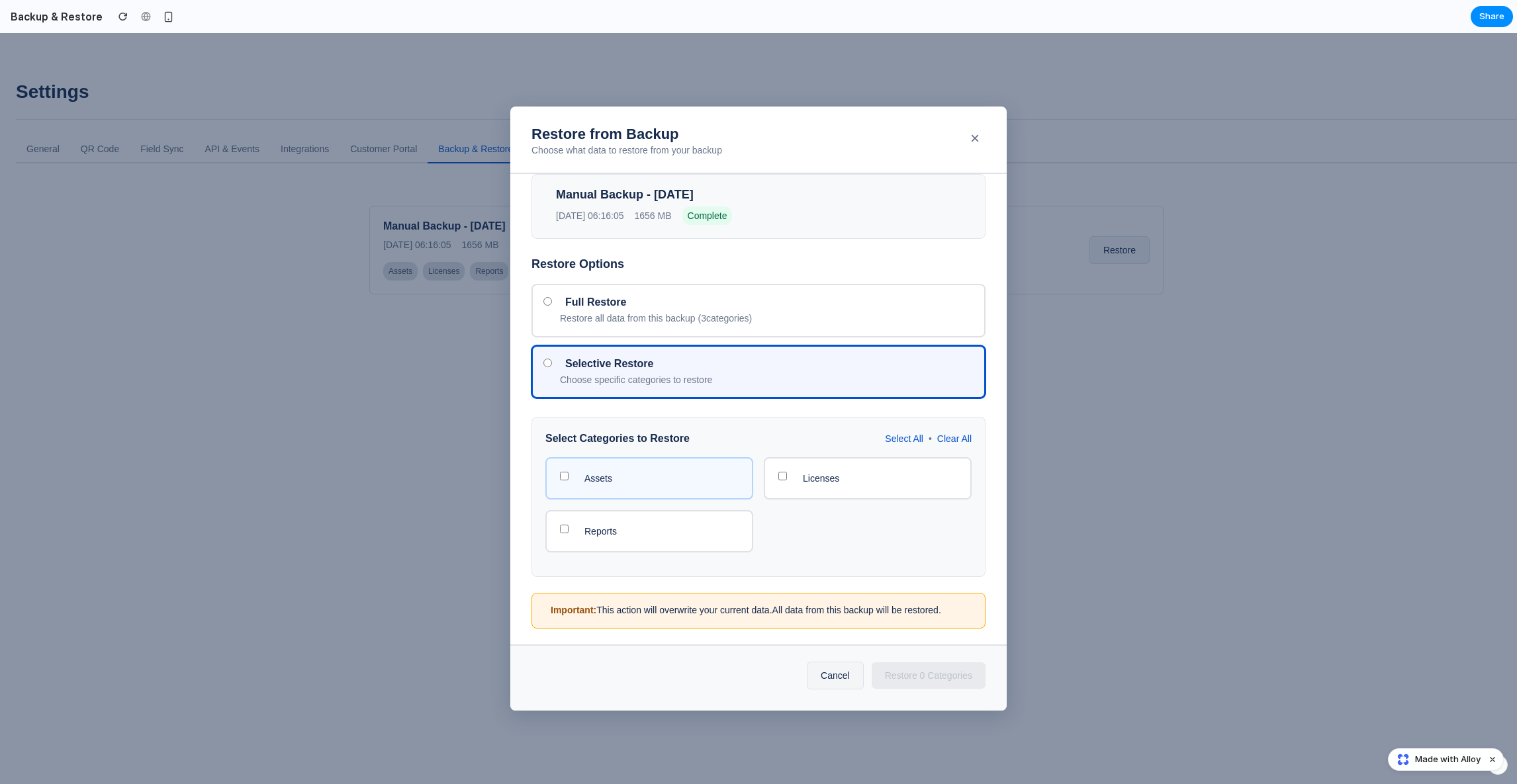
click at [634, 468] on div "Assets" at bounding box center [649, 478] width 208 height 42
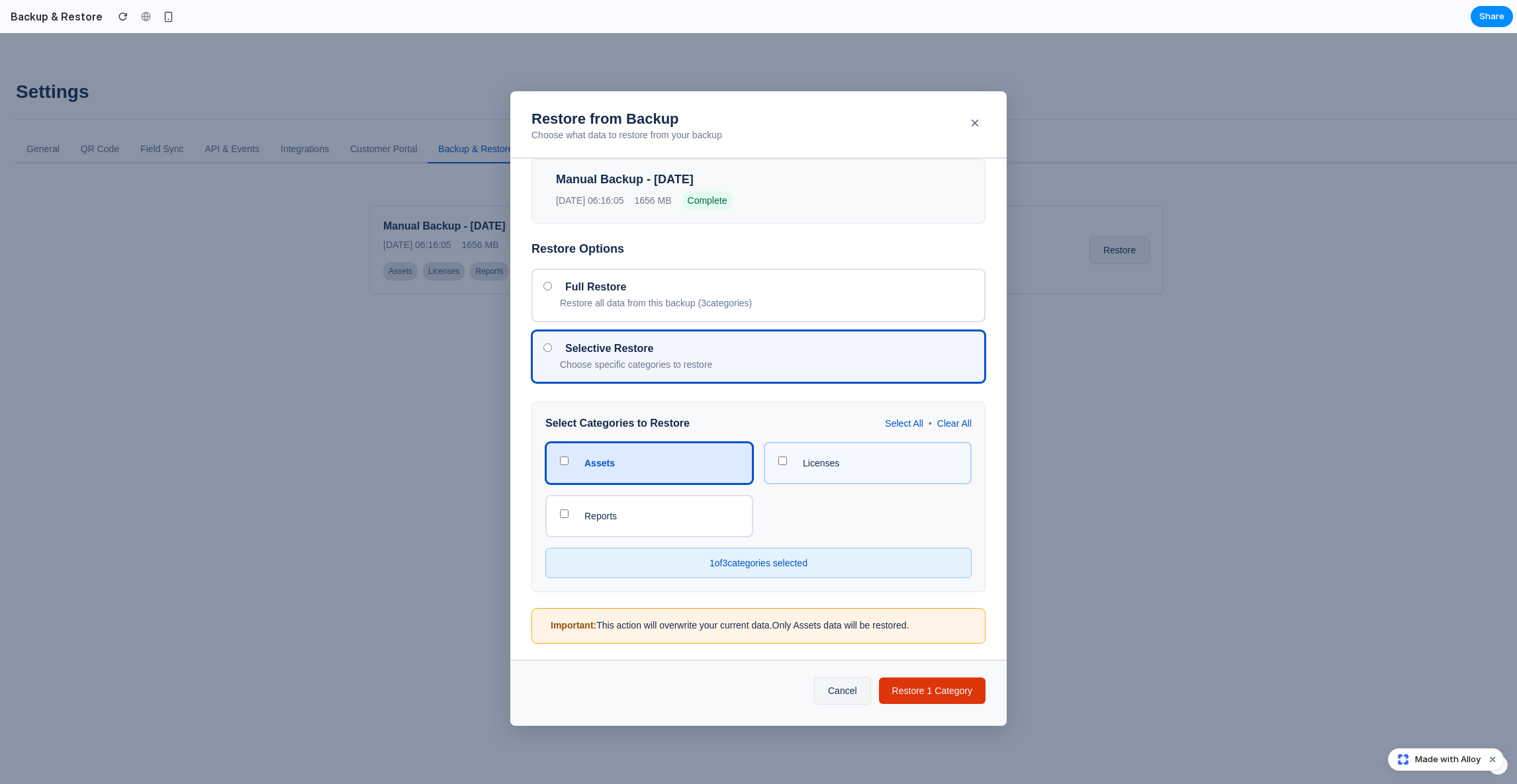
click at [863, 473] on div "Licenses" at bounding box center [867, 463] width 208 height 42
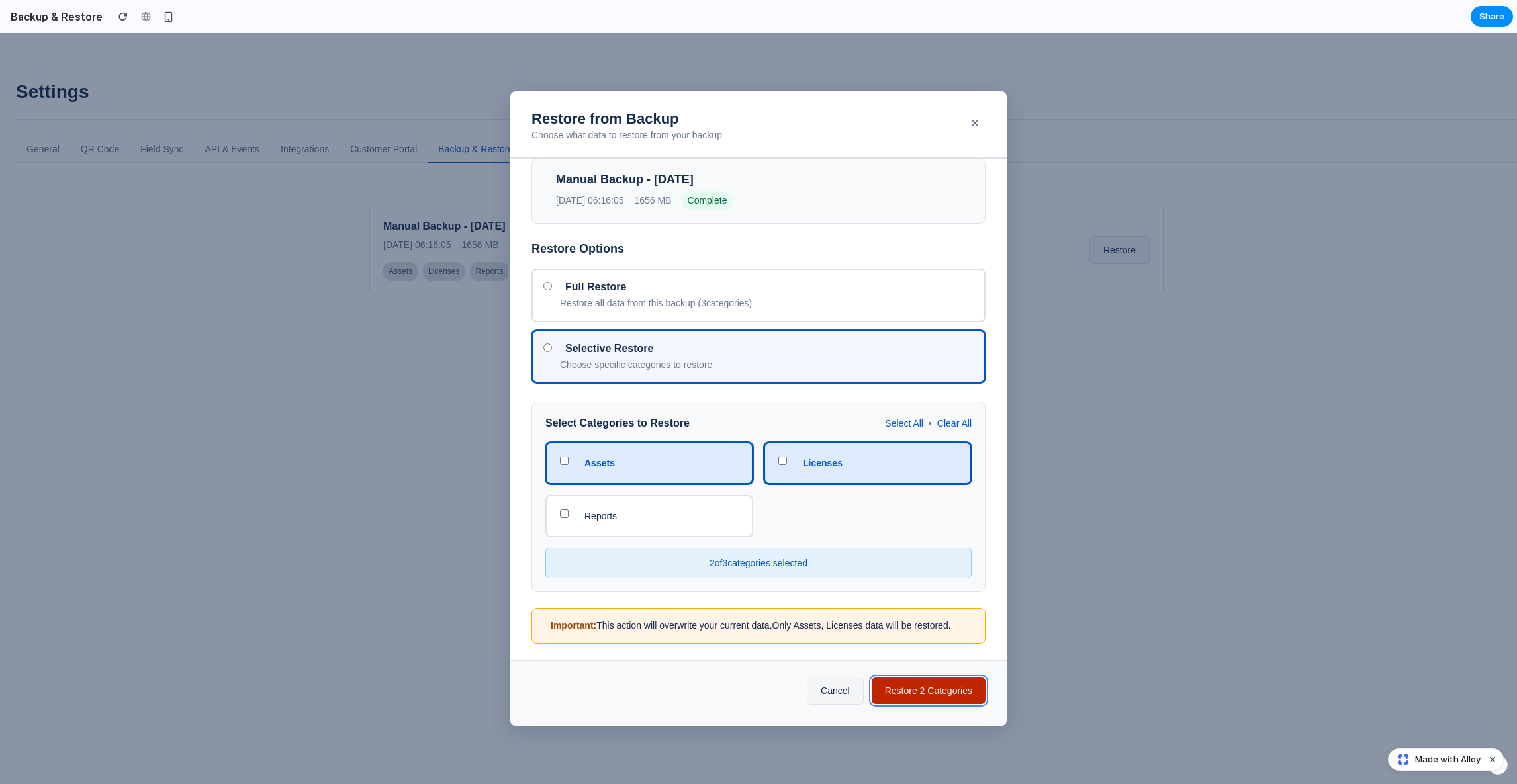
click at [940, 688] on button "Restore 2 Categories" at bounding box center [928, 690] width 114 height 26
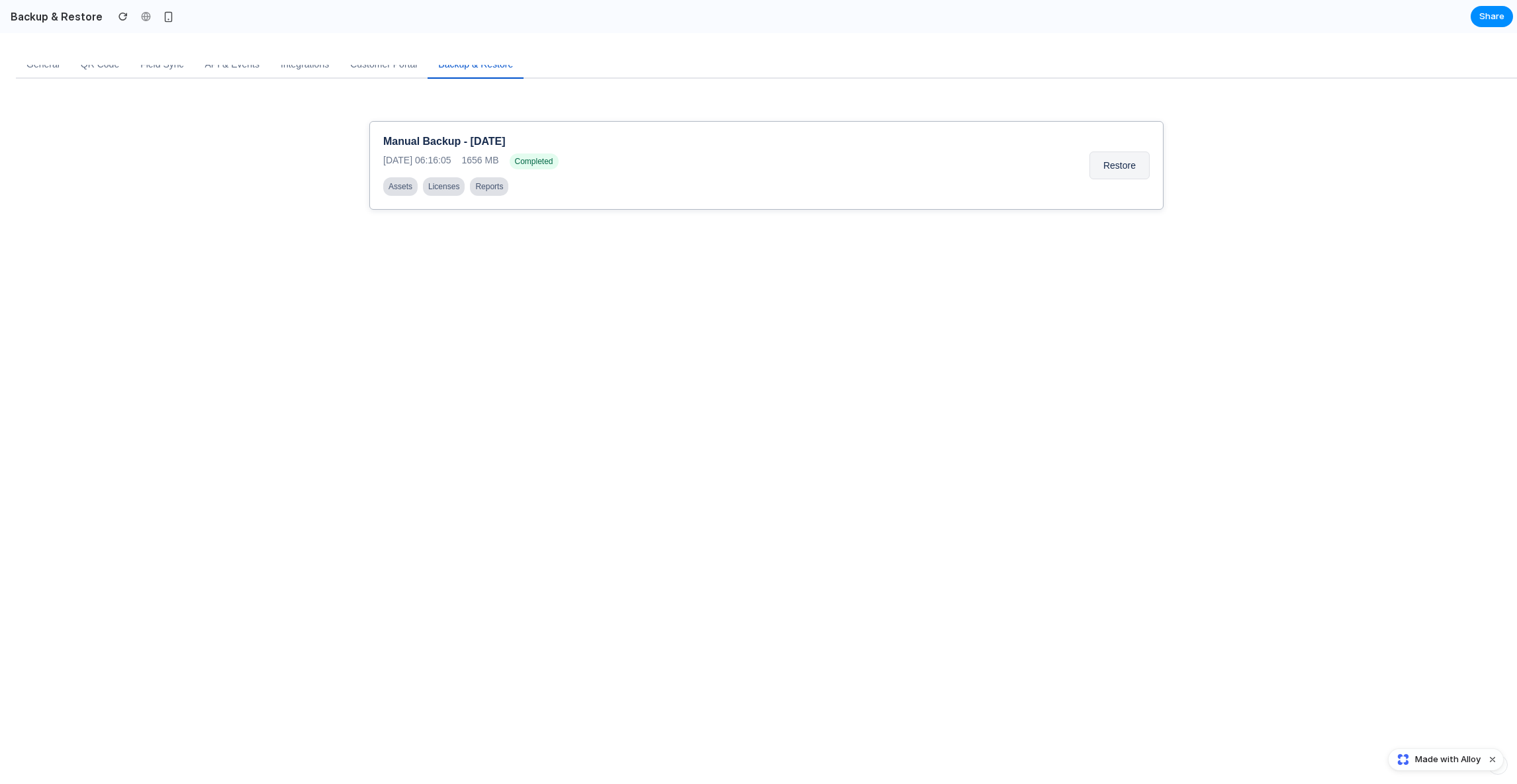
scroll to position [163, 0]
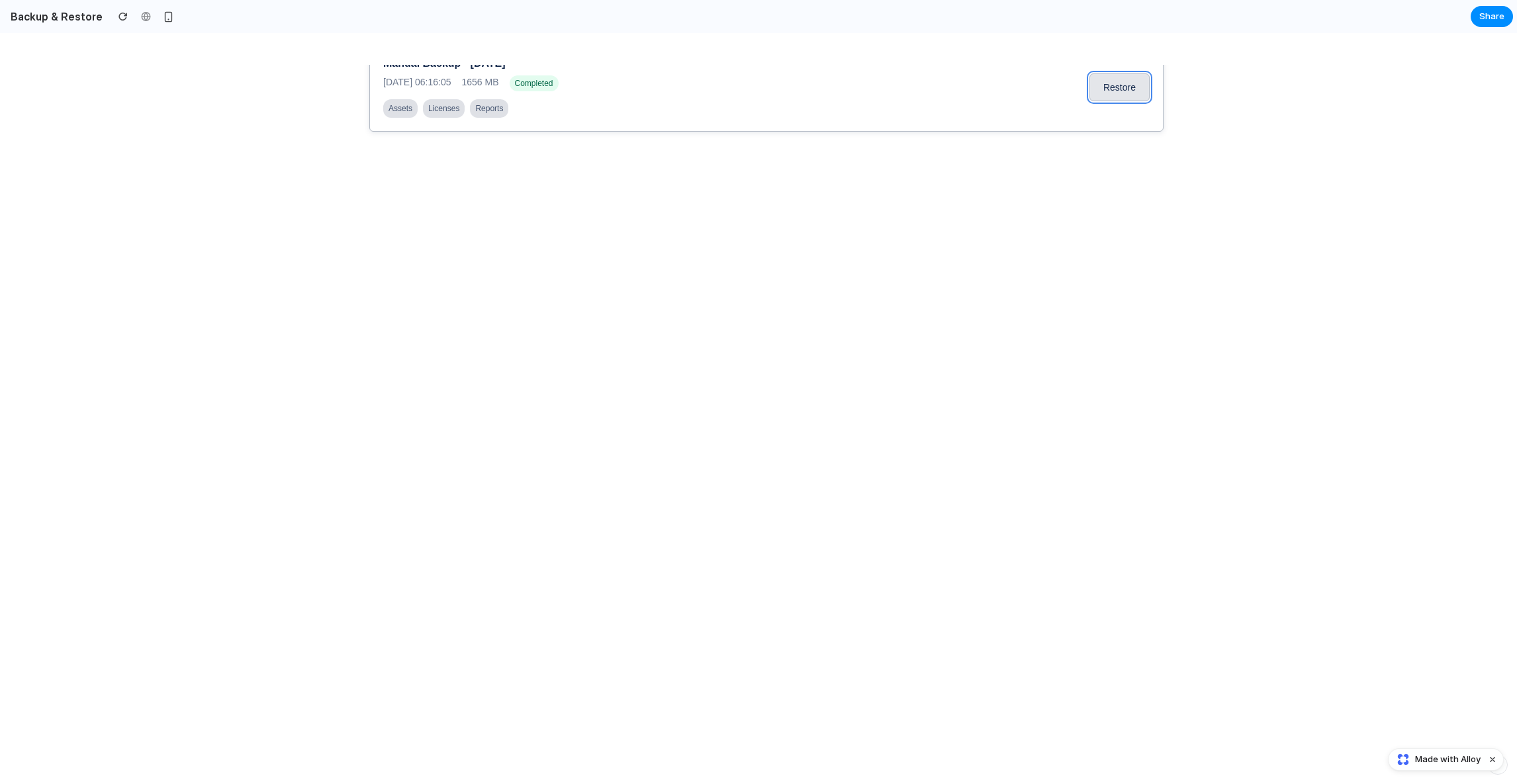
click at [1123, 87] on button "Restore" at bounding box center [1119, 87] width 61 height 28
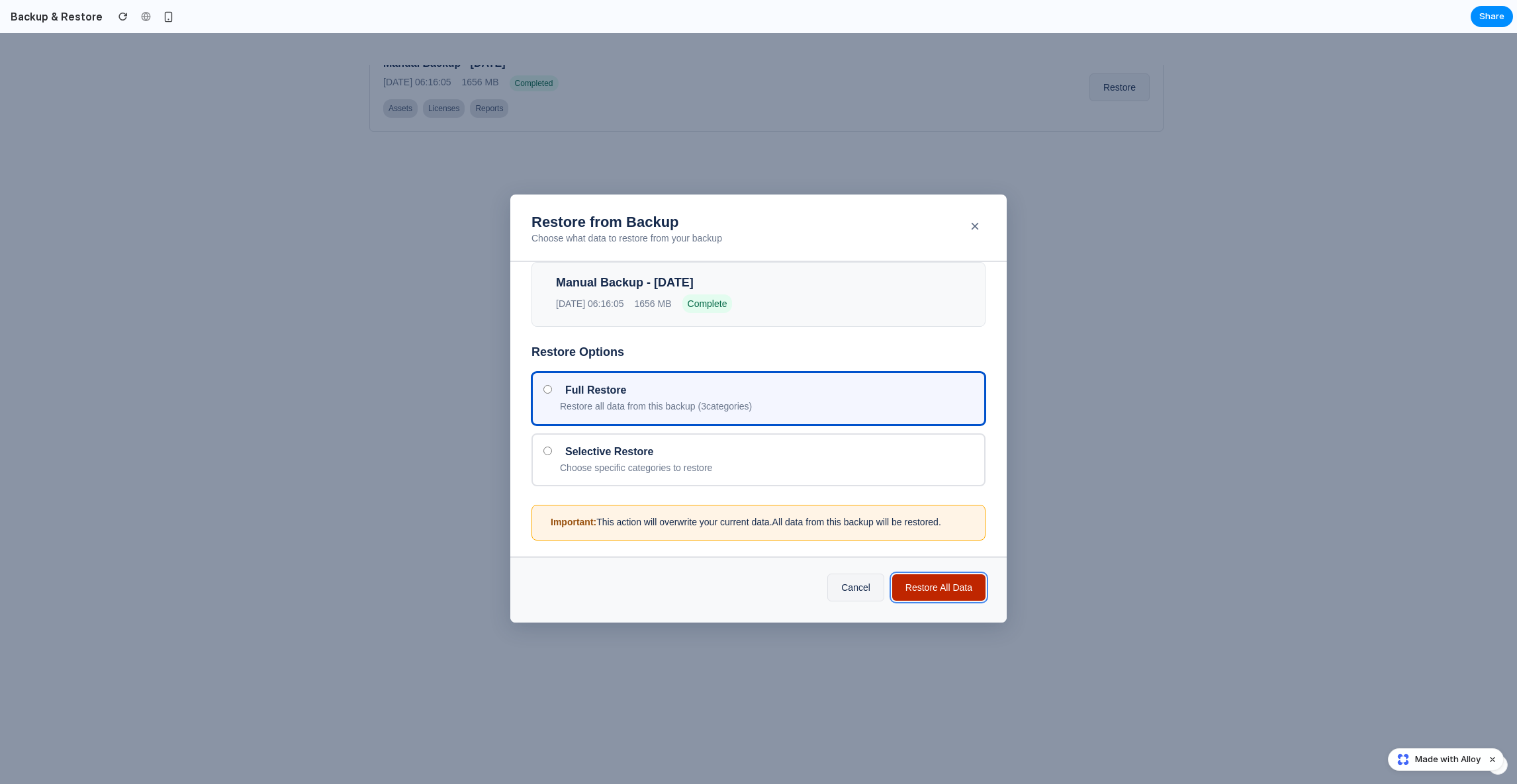
click at [912, 584] on button "Restore All Data" at bounding box center [938, 587] width 94 height 26
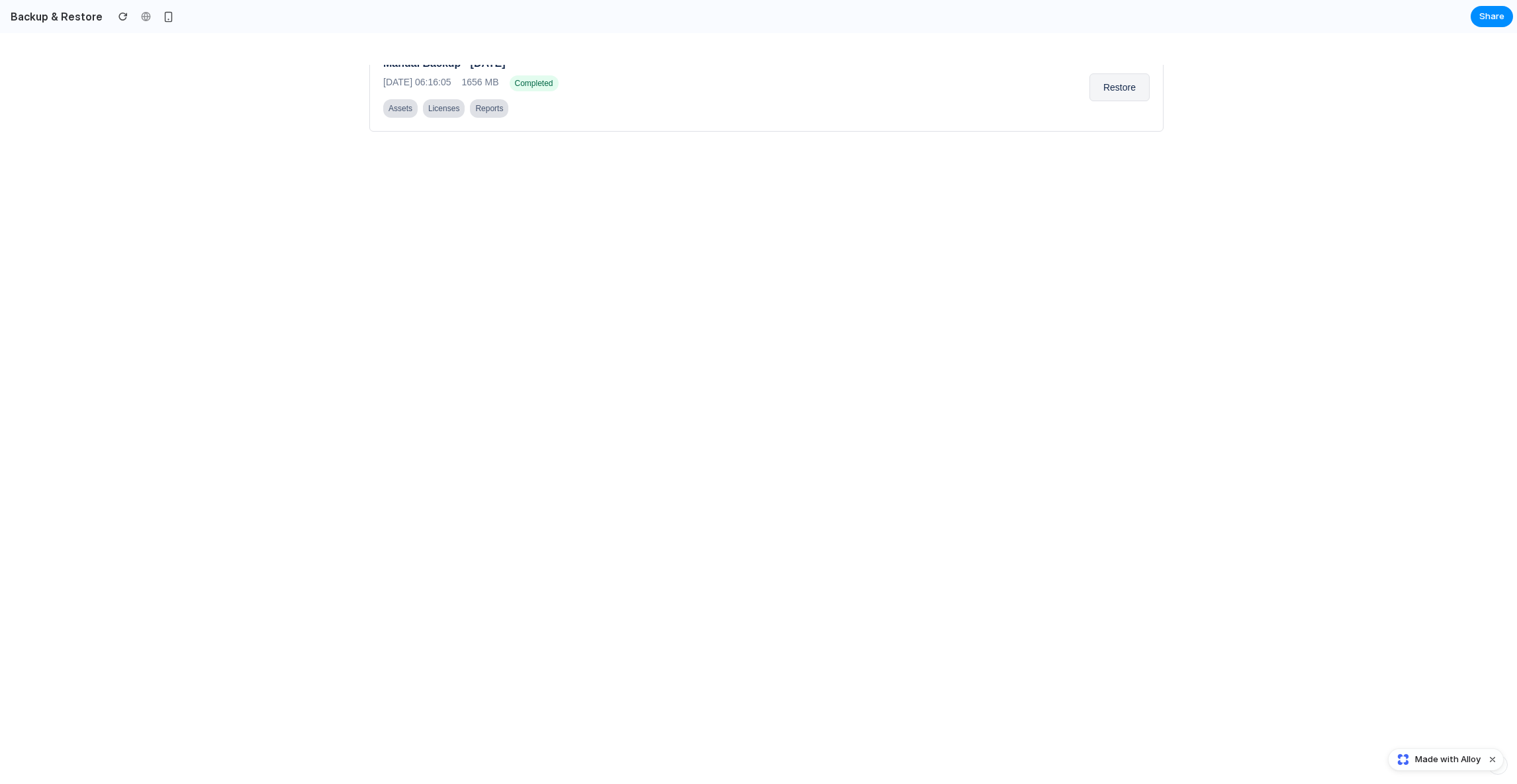
scroll to position [0, 0]
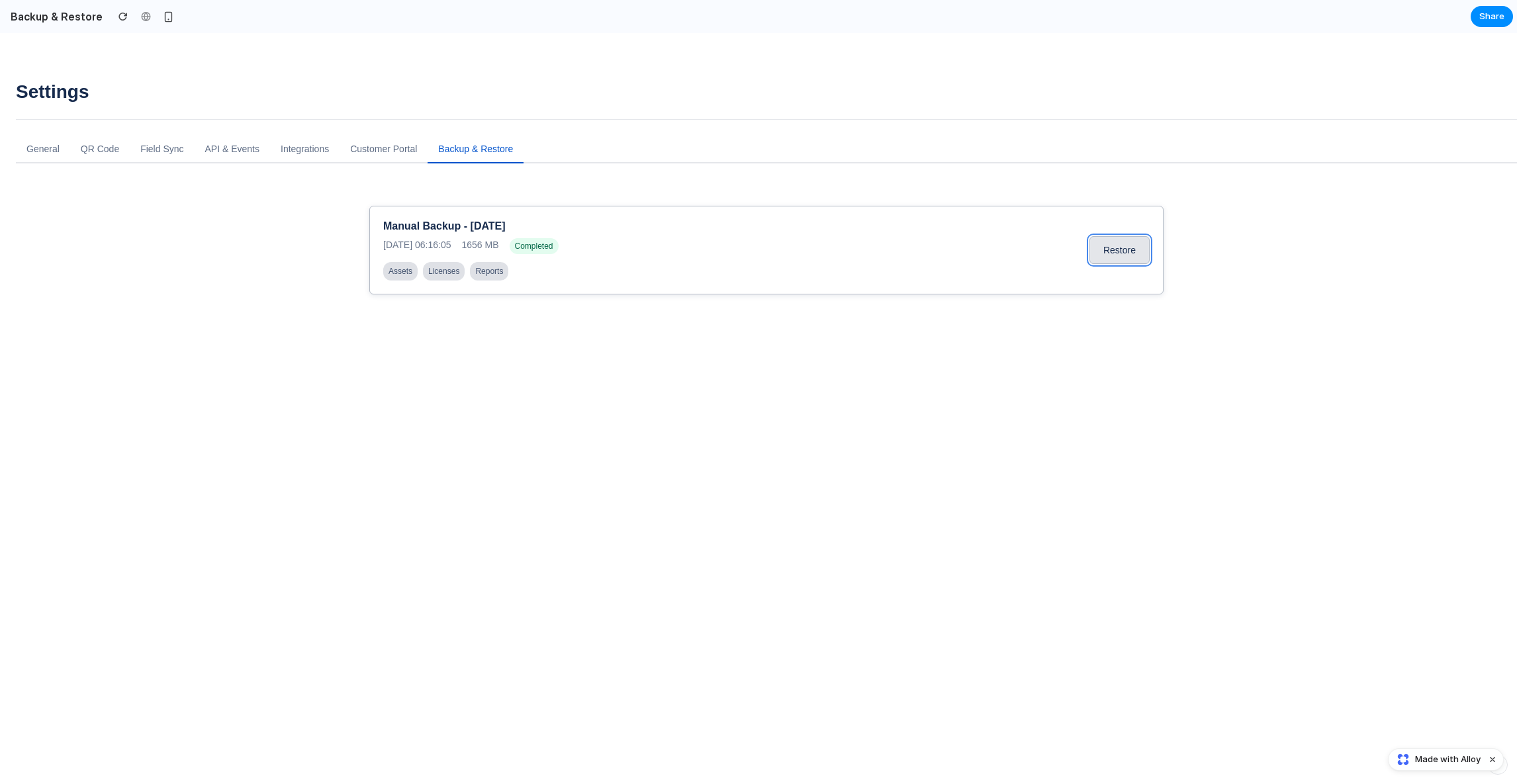
click at [1104, 258] on button "Restore" at bounding box center [1119, 249] width 61 height 28
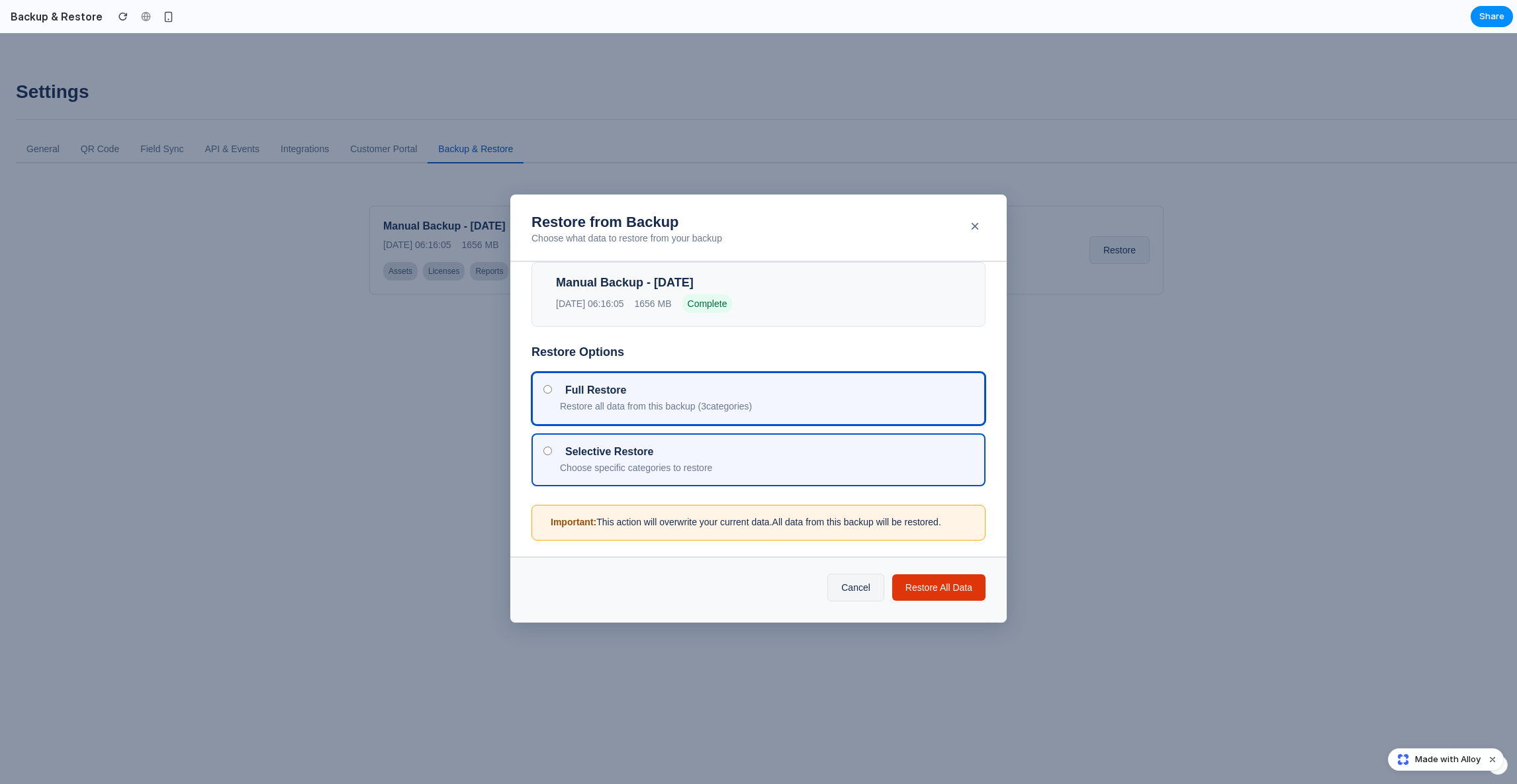
click at [669, 454] on div "Selective Restore" at bounding box center [766, 452] width 414 height 13
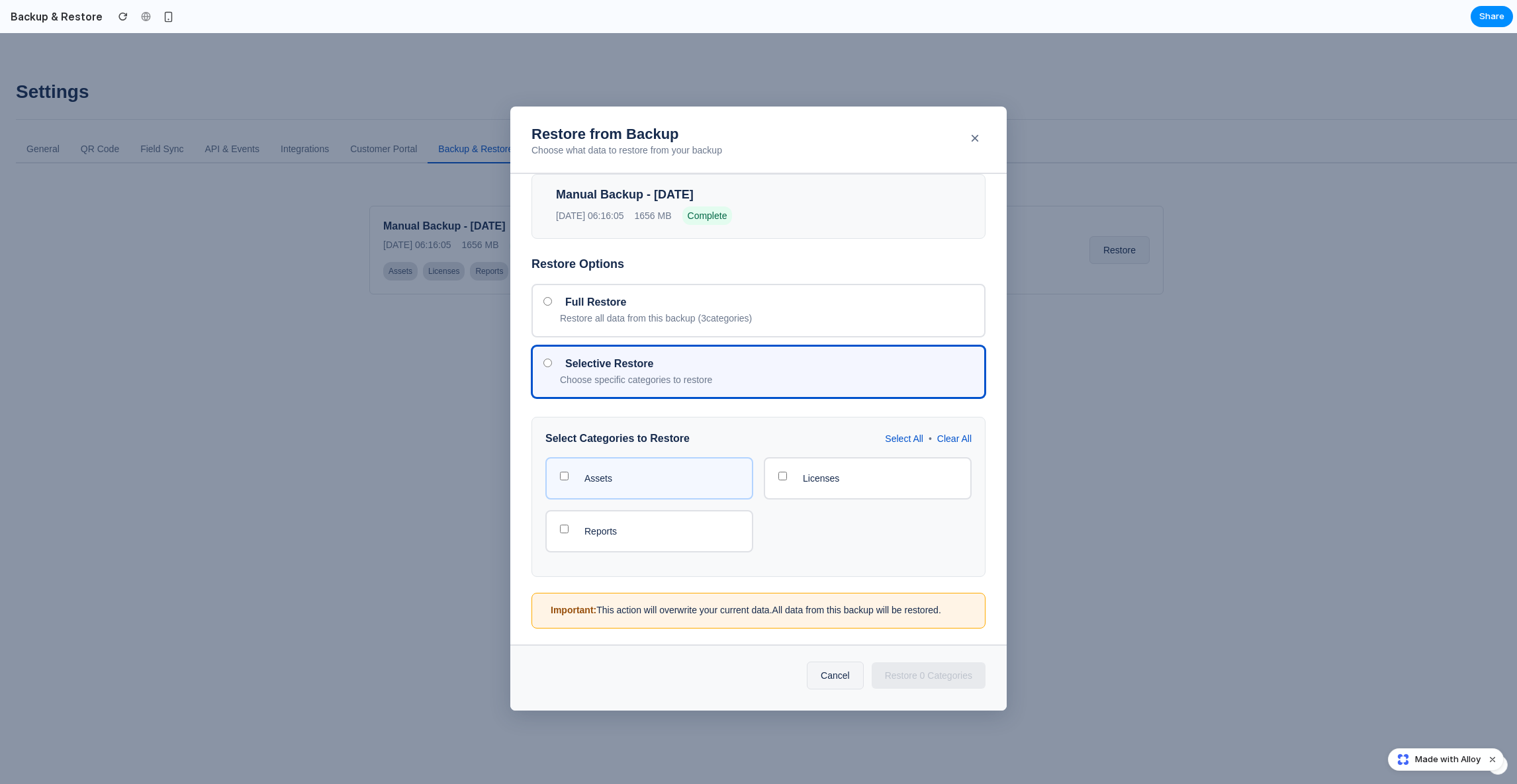
click at [677, 476] on div "Assets" at bounding box center [653, 478] width 149 height 13
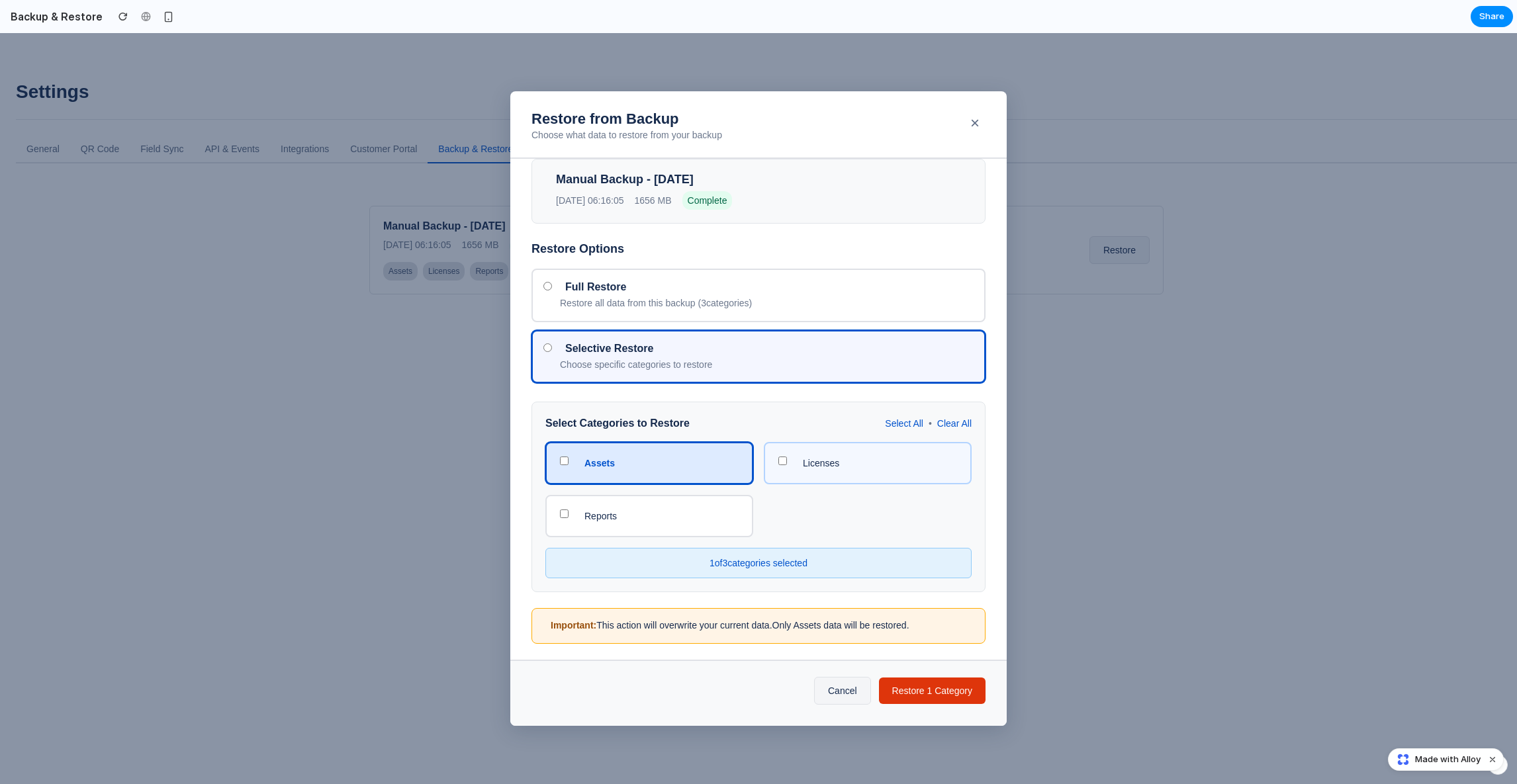
click at [834, 481] on div "Licenses" at bounding box center [867, 463] width 208 height 42
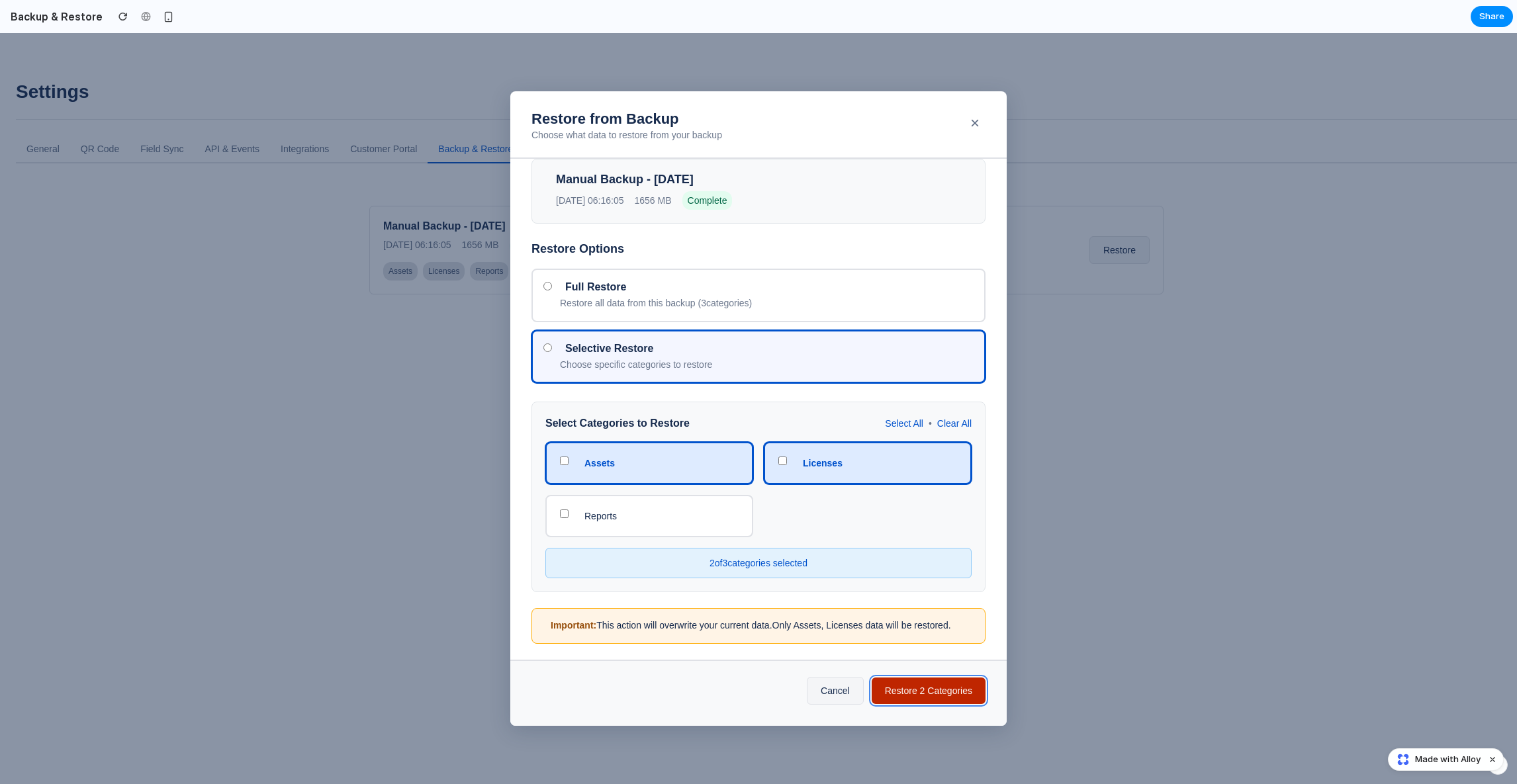
click at [915, 698] on button "Restore 2 Categories" at bounding box center [928, 690] width 114 height 26
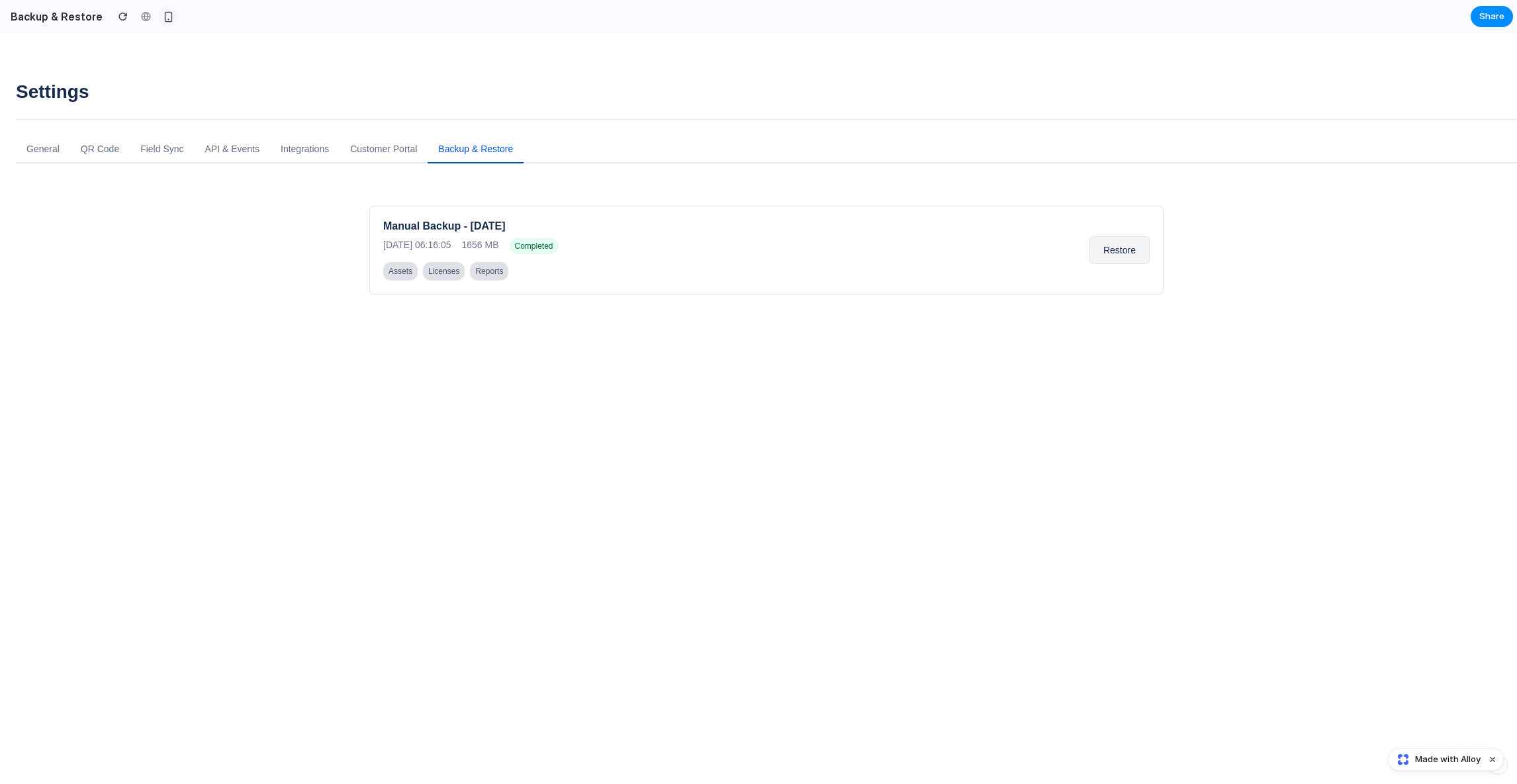
click at [163, 17] on div "button" at bounding box center [168, 17] width 11 height 11
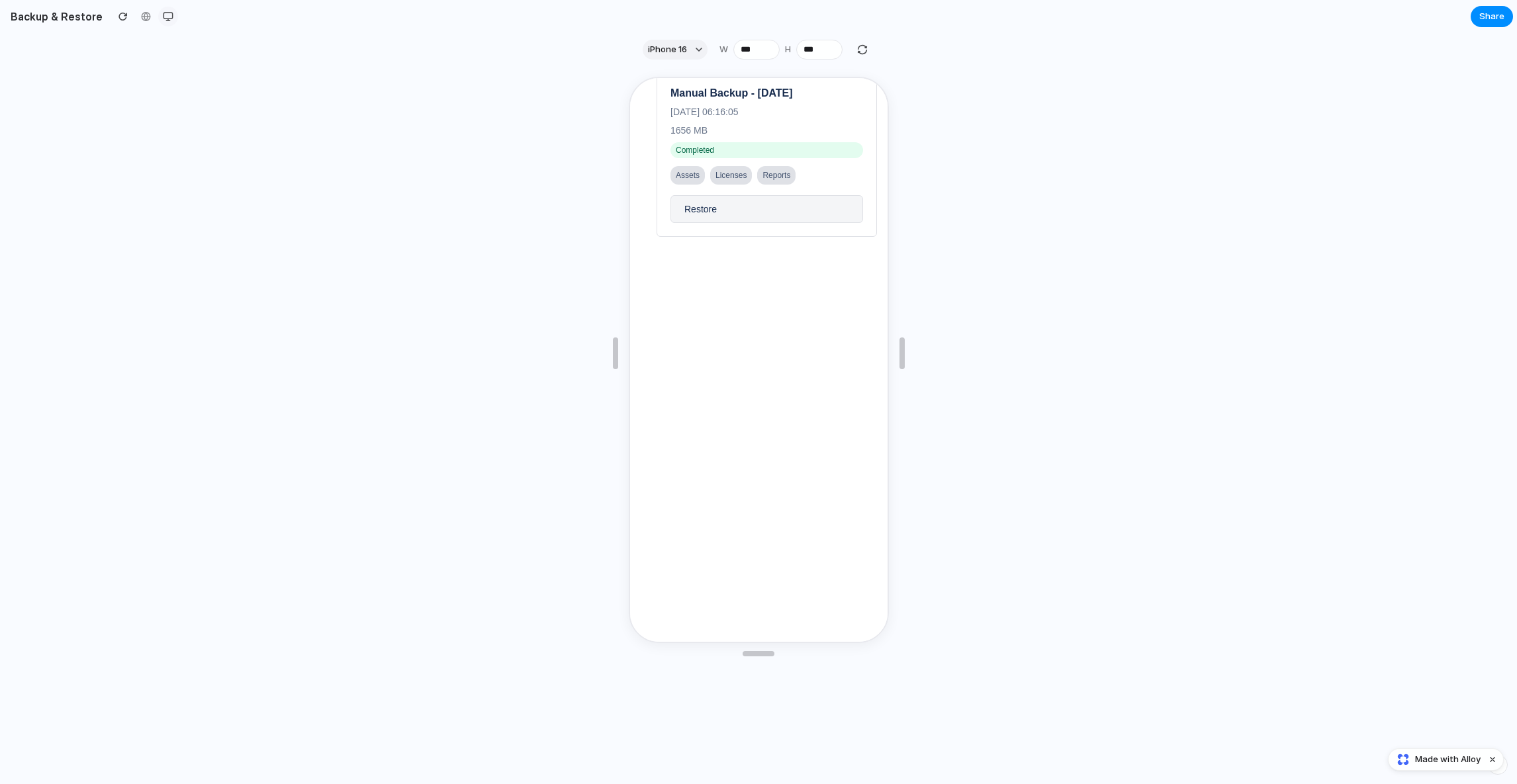
click at [167, 13] on button "button" at bounding box center [168, 17] width 20 height 20
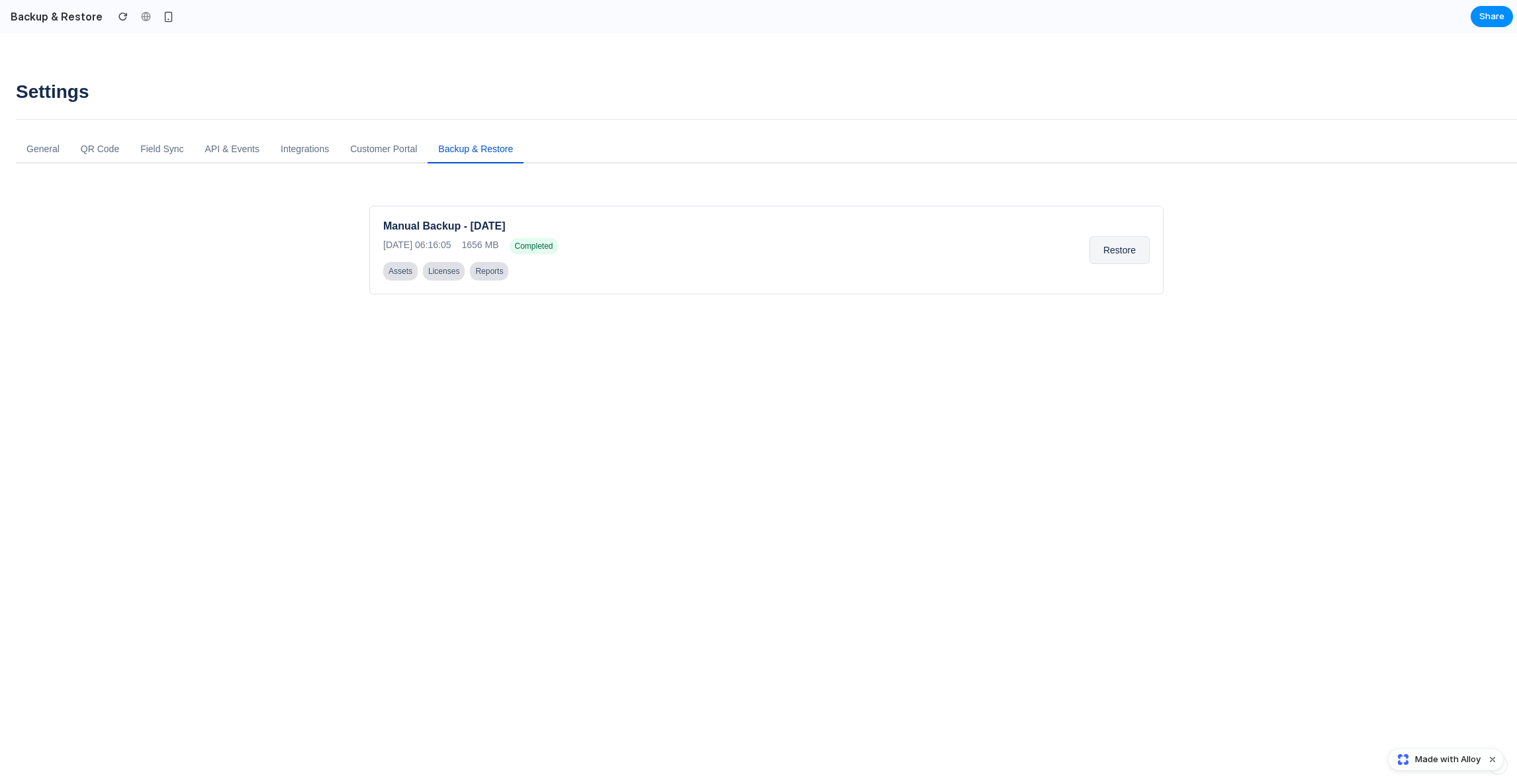
click at [441, 403] on div "Manual Backup - 2025-09-02 2025-09-02 06:16:05 1656 MB Completed Assets License…" at bounding box center [766, 338] width 794 height 264
drag, startPoint x: 837, startPoint y: 474, endPoint x: 616, endPoint y: 103, distance: 431.8
click at [623, 112] on div "Settings General QR Code Field Sync API & Events Integrations Customer Portal B…" at bounding box center [766, 529] width 1501 height 897
click at [616, 103] on div "Settings" at bounding box center [766, 100] width 1501 height 39
click at [254, 167] on div "Settings General QR Code Field Sync API & Events Integrations Customer Portal B…" at bounding box center [766, 529] width 1501 height 897
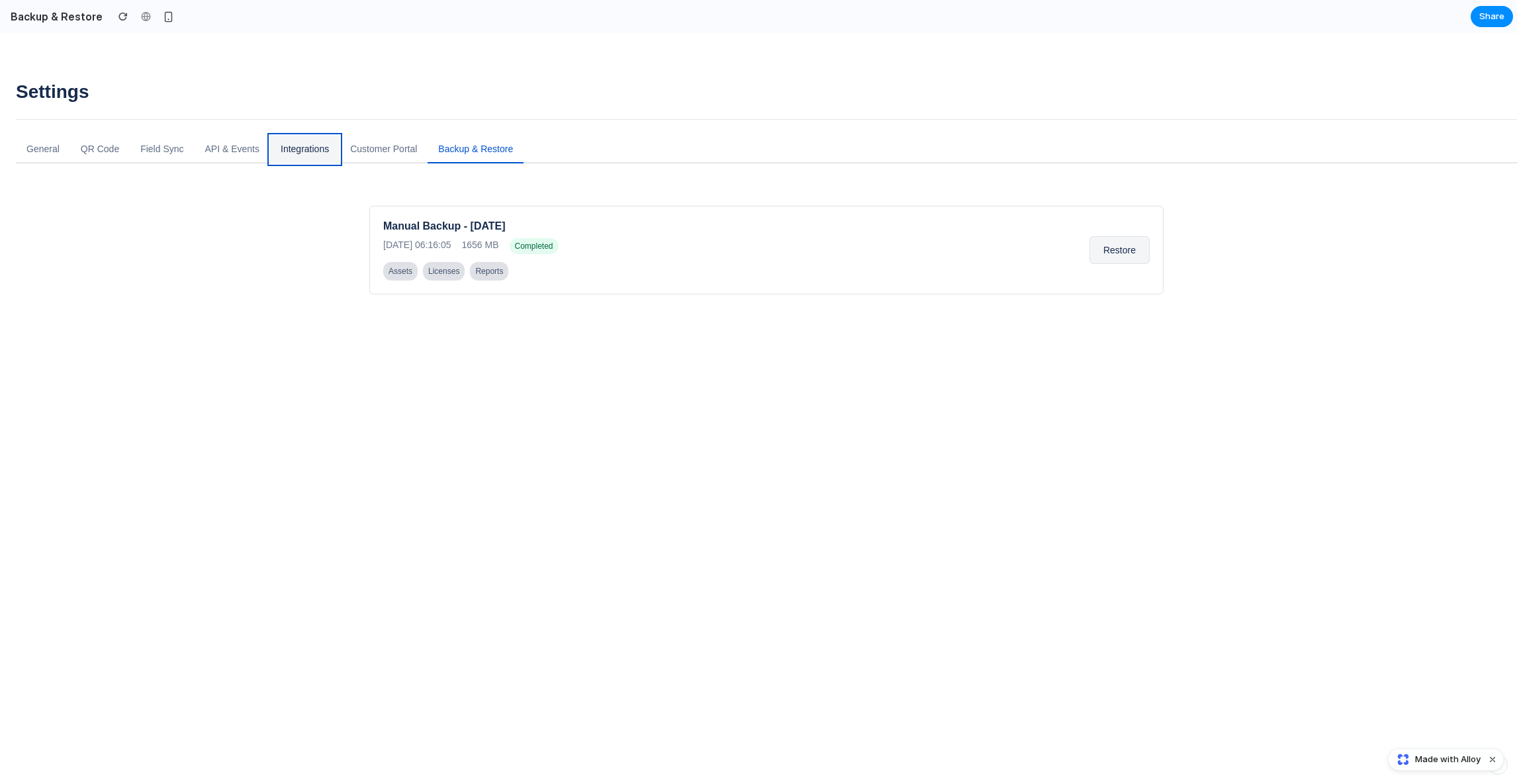
click at [307, 156] on button "Integrations" at bounding box center [304, 149] width 69 height 28
click at [384, 155] on button "Customer Portal" at bounding box center [383, 149] width 88 height 28
click at [205, 152] on button "API & Events" at bounding box center [232, 149] width 75 height 28
click at [145, 152] on button "Field Sync" at bounding box center [161, 149] width 64 height 28
click at [56, 155] on button "General" at bounding box center [43, 149] width 54 height 28
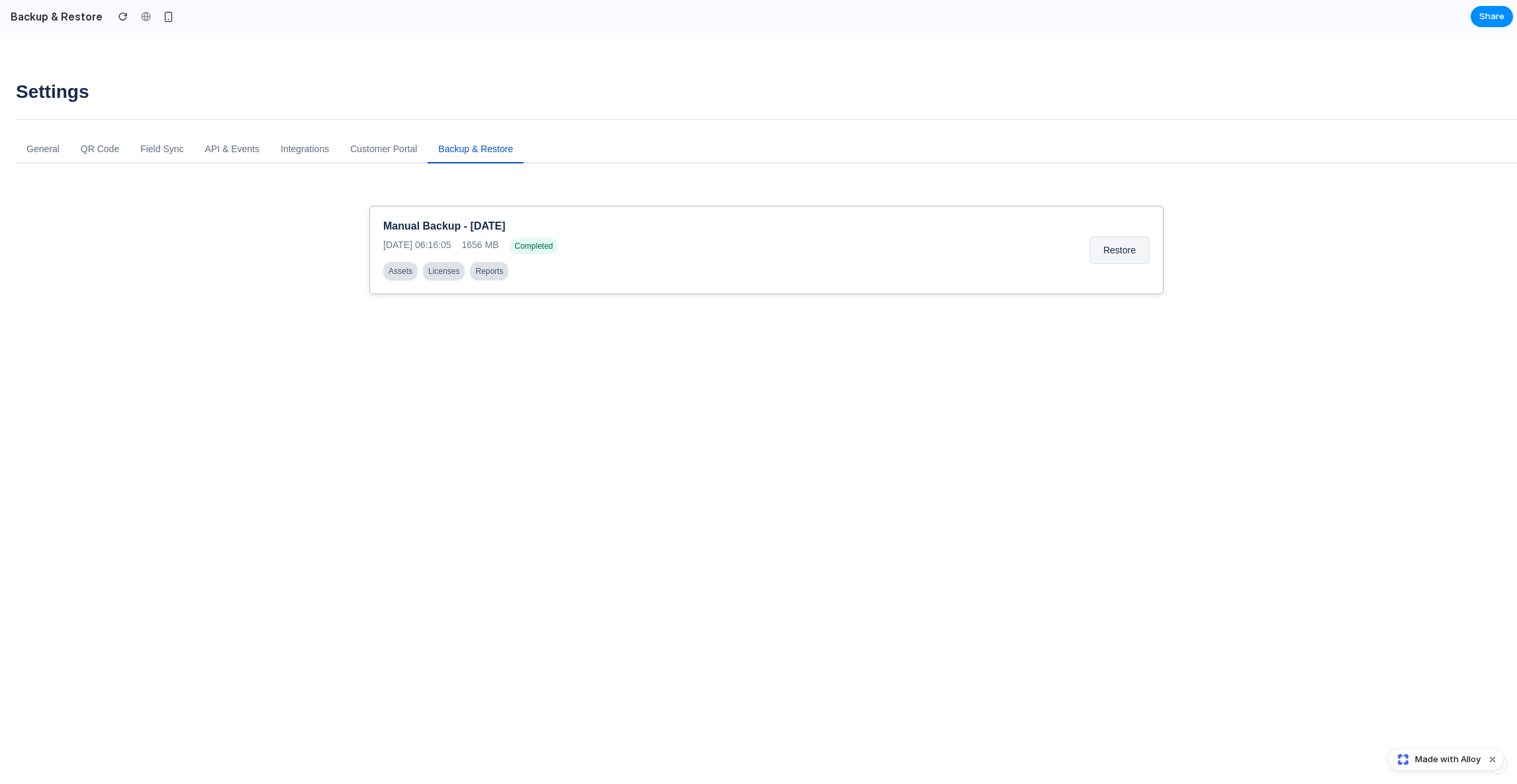
click at [593, 243] on div "2025-09-02 06:16:05 1656 MB Completed" at bounding box center [729, 246] width 690 height 16
click at [1074, 258] on div "Manual Backup - 2025-09-02 2025-09-02 06:16:05 1656 MB Completed Assets License…" at bounding box center [766, 250] width 794 height 89
click at [1102, 256] on button "Restore" at bounding box center [1119, 249] width 61 height 28
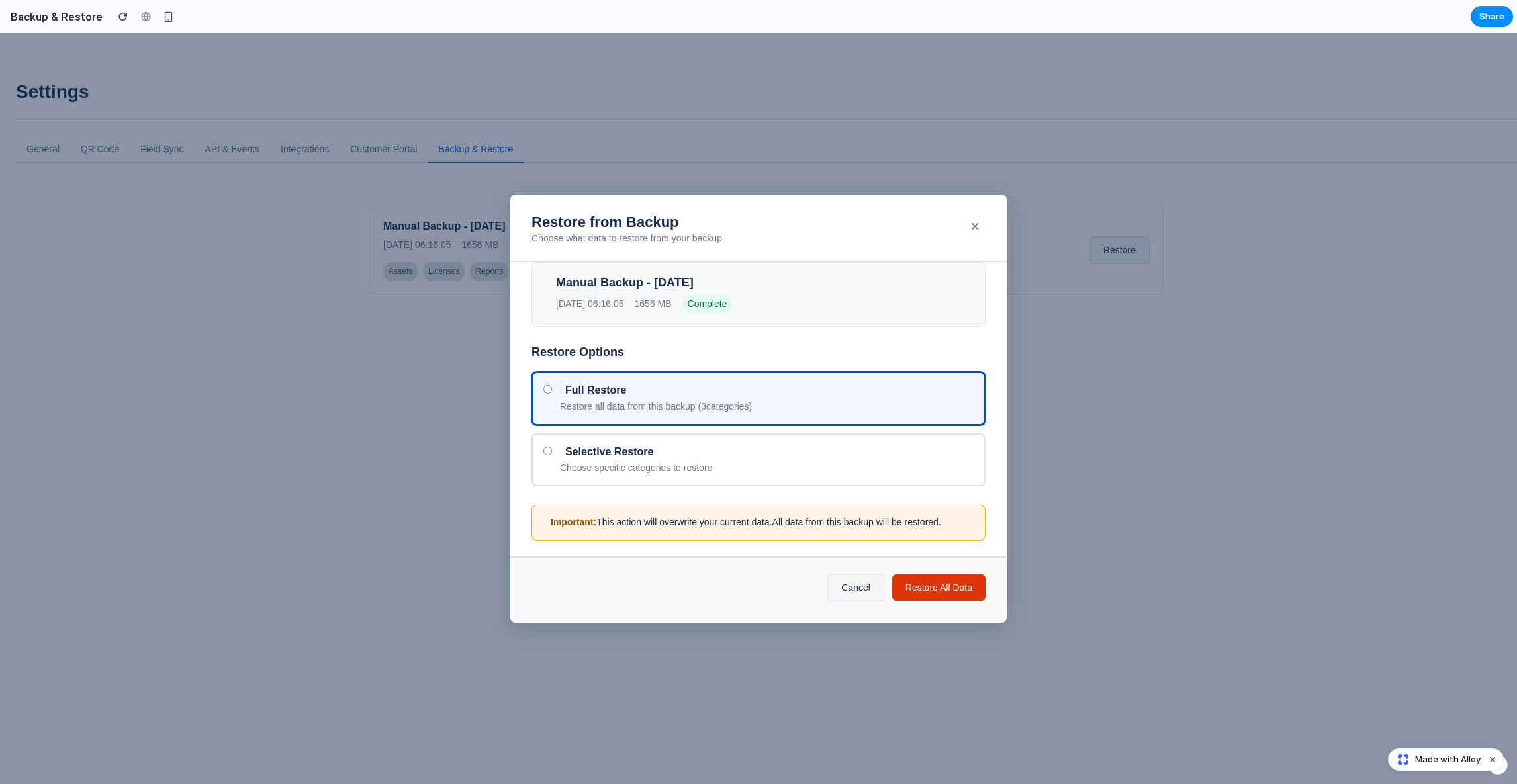
click at [651, 88] on div "Restore from Backup Choose what data to restore from your backup × Manual Backu…" at bounding box center [758, 408] width 1517 height 750
click at [969, 229] on button "×" at bounding box center [974, 226] width 26 height 26
